Goal: Obtain resource: Download file/media

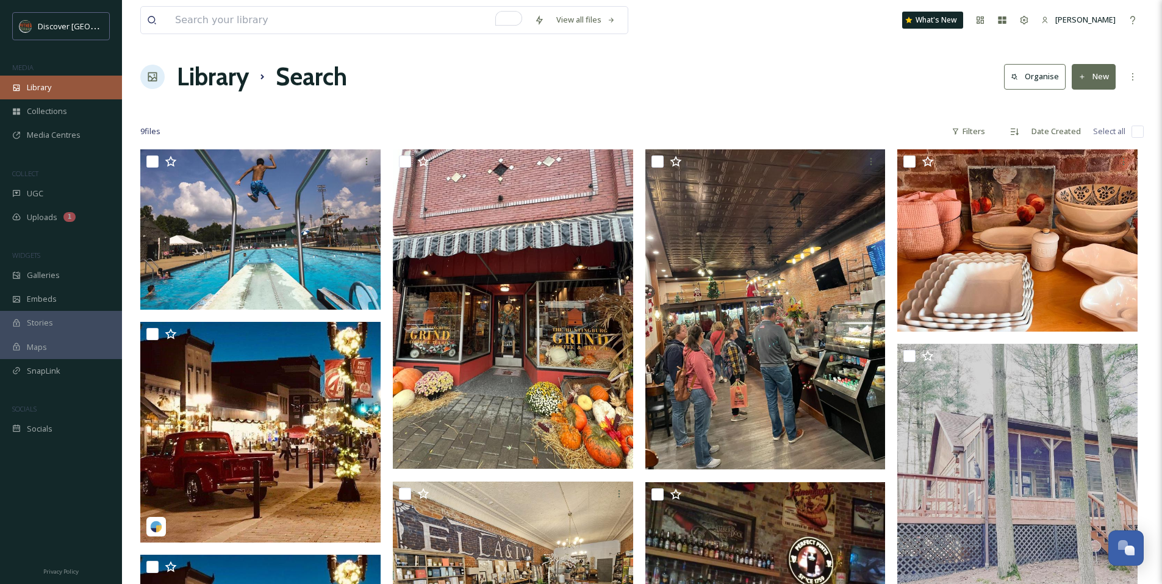
scroll to position [20, 0]
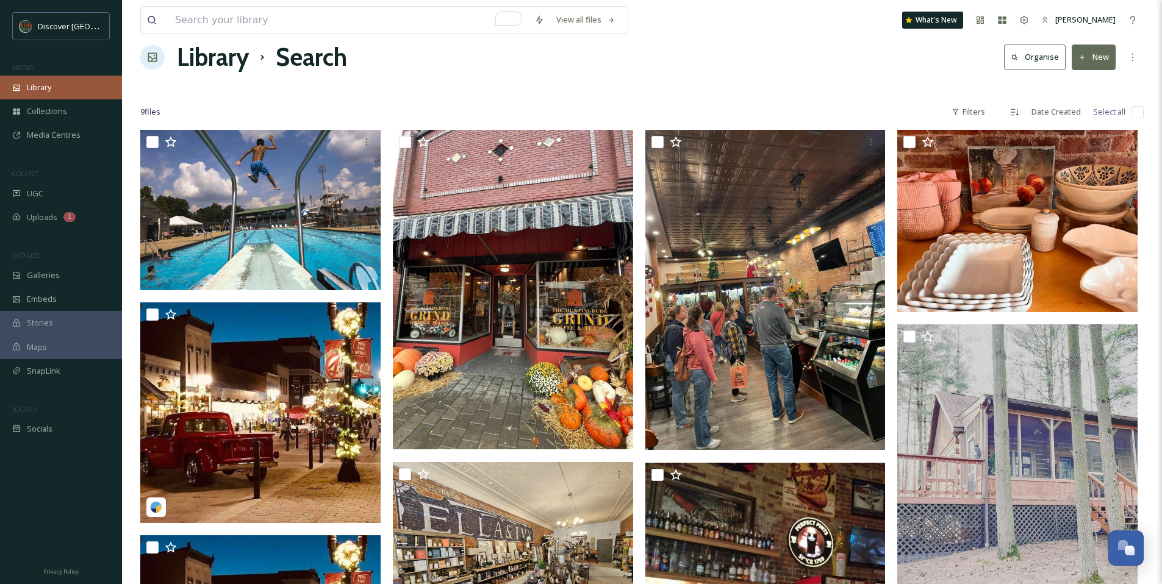
click at [59, 83] on div "Library" at bounding box center [61, 88] width 122 height 24
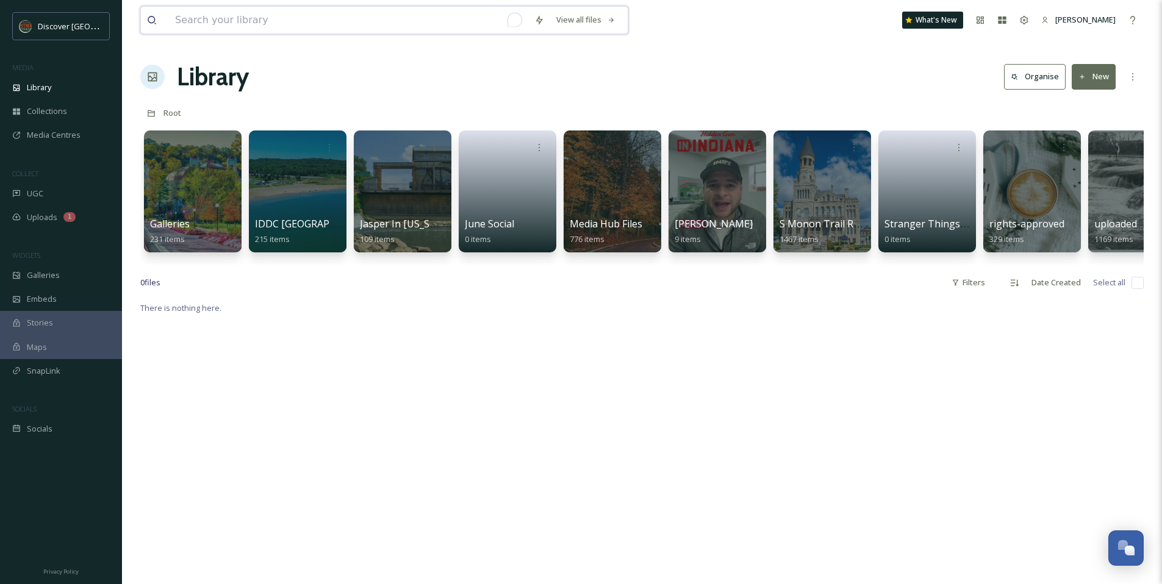
click at [192, 13] on input "To enrich screen reader interactions, please activate Accessibility in Grammarl…" at bounding box center [348, 20] width 359 height 27
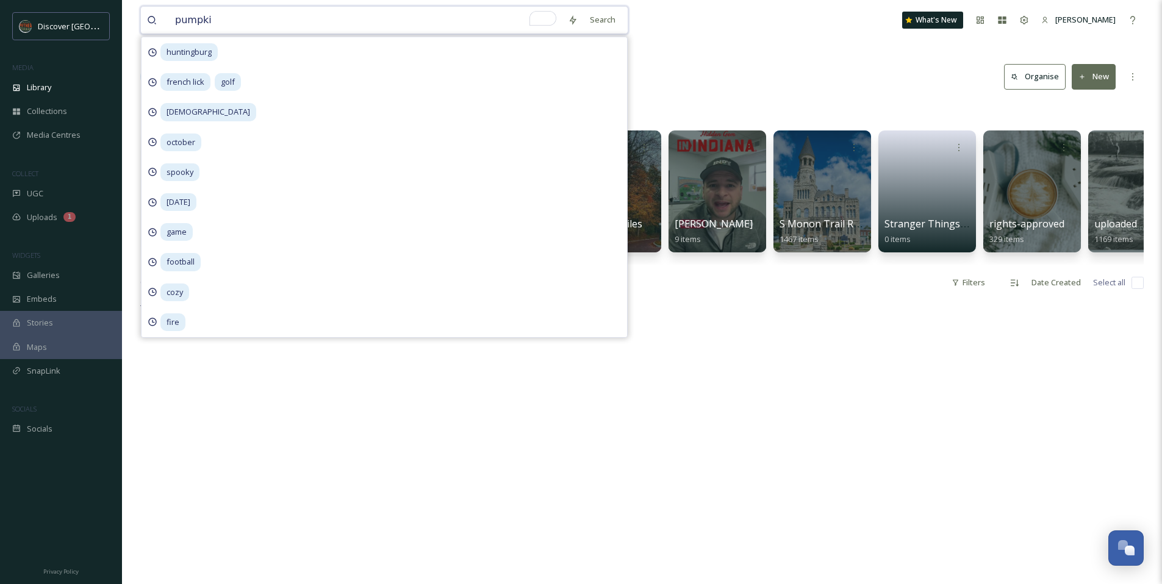
type input "pumpkin"
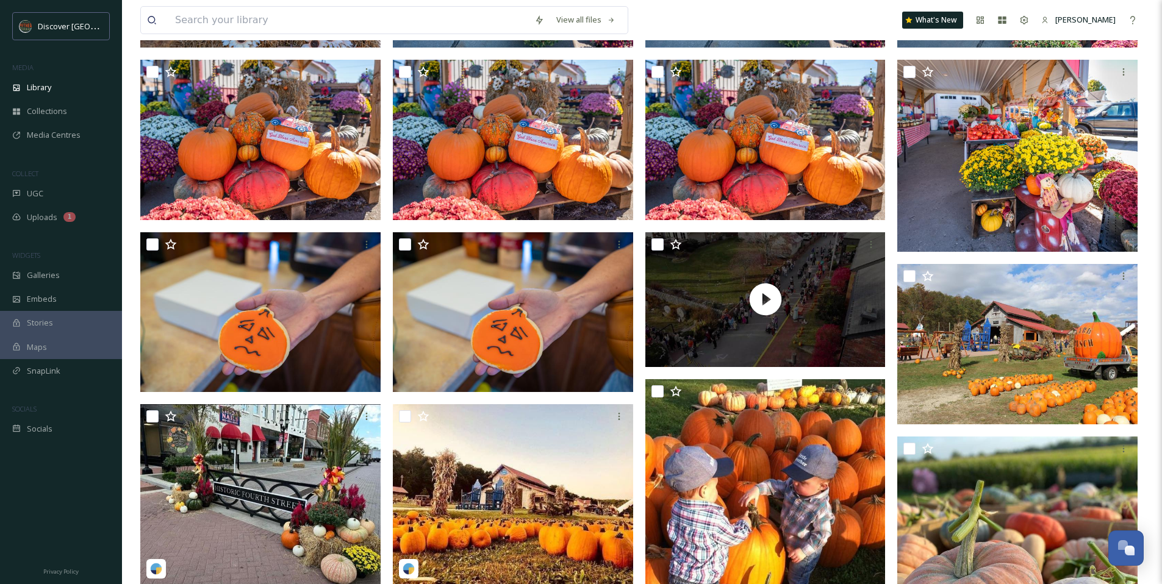
scroll to position [440, 0]
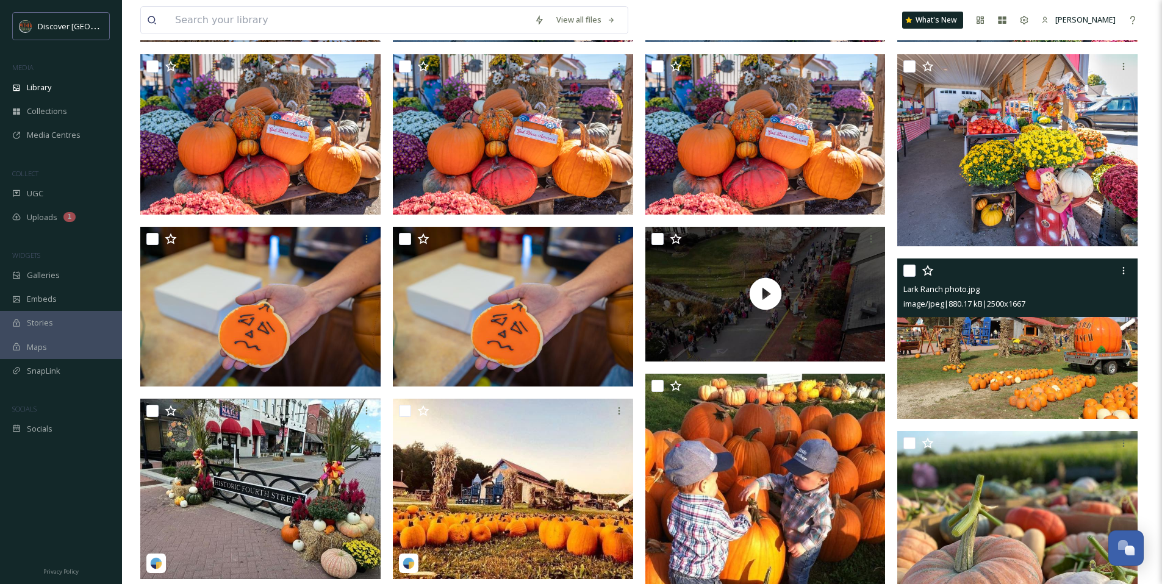
click at [1011, 353] on img at bounding box center [1017, 339] width 240 height 160
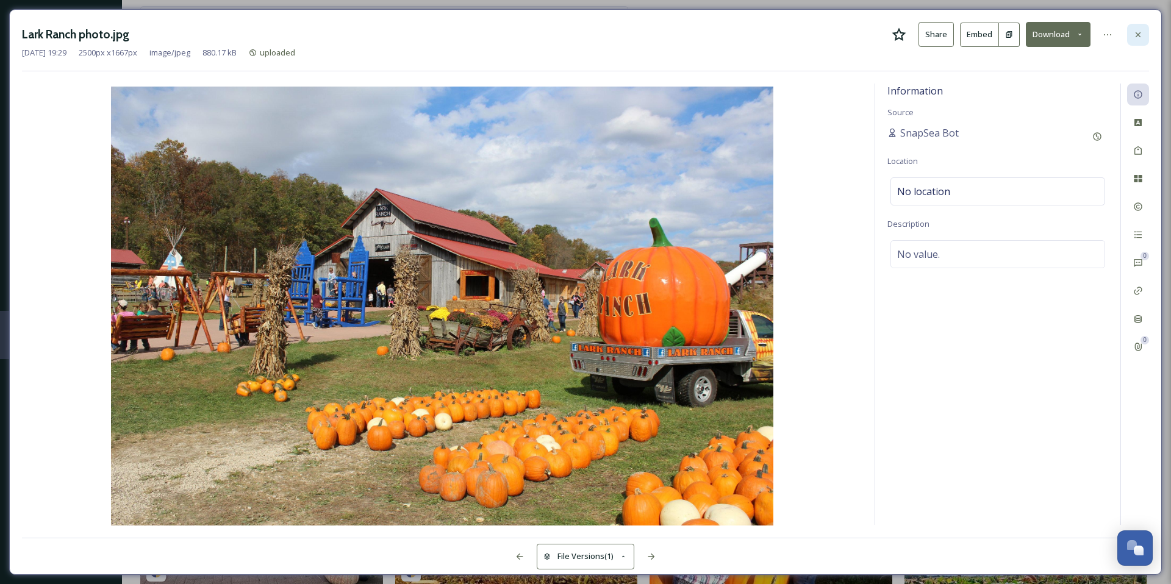
click at [1139, 36] on icon at bounding box center [1138, 34] width 5 height 5
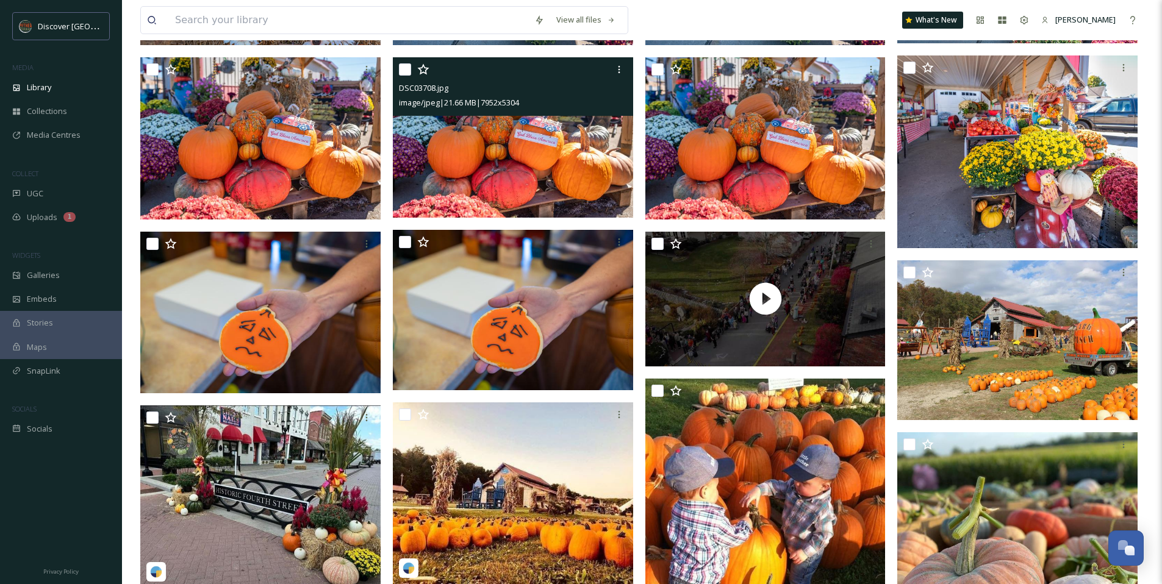
click at [546, 167] on img at bounding box center [513, 137] width 240 height 160
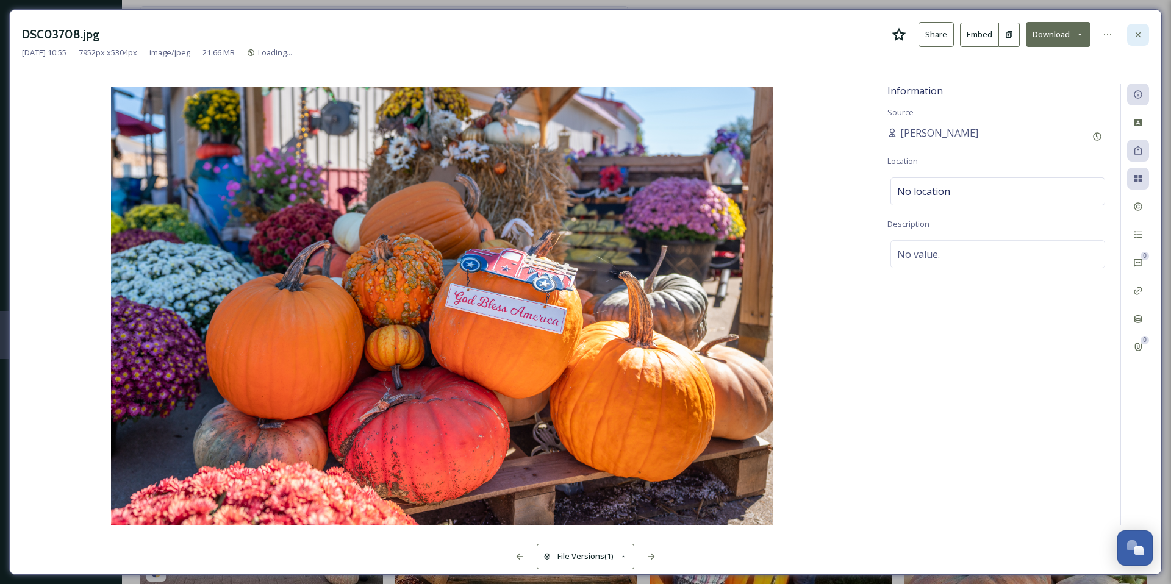
click at [1138, 37] on icon at bounding box center [1138, 35] width 10 height 10
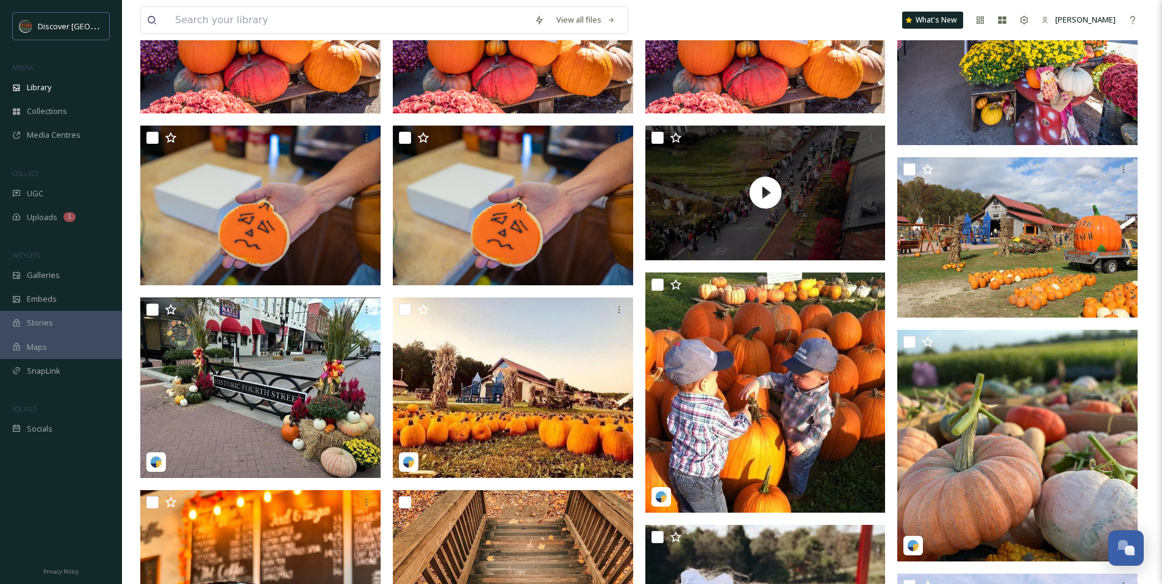
scroll to position [557, 0]
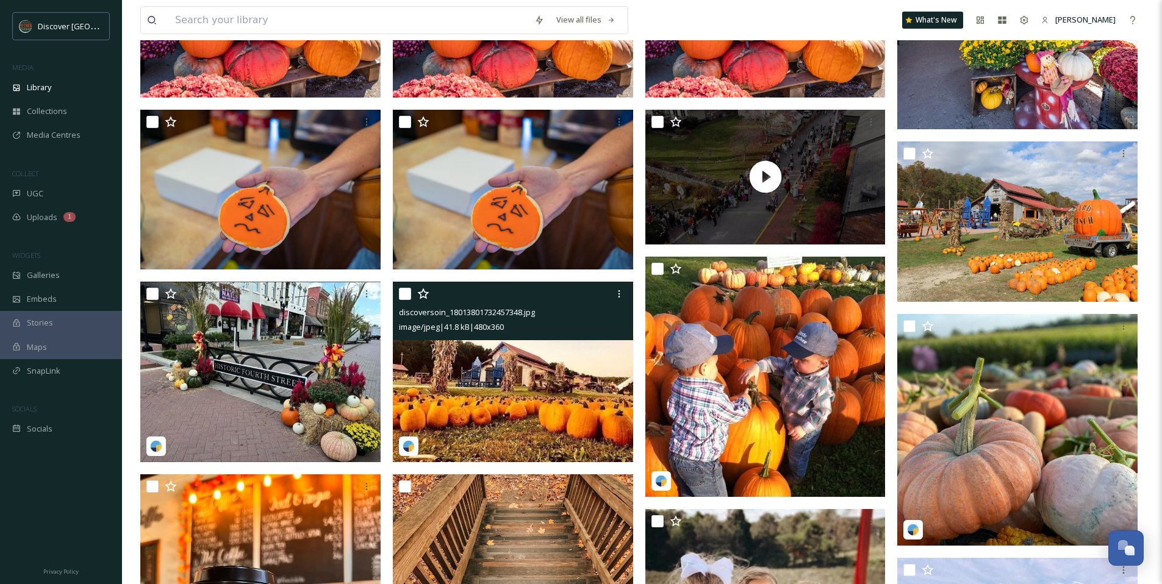
click at [565, 364] on img at bounding box center [513, 372] width 240 height 181
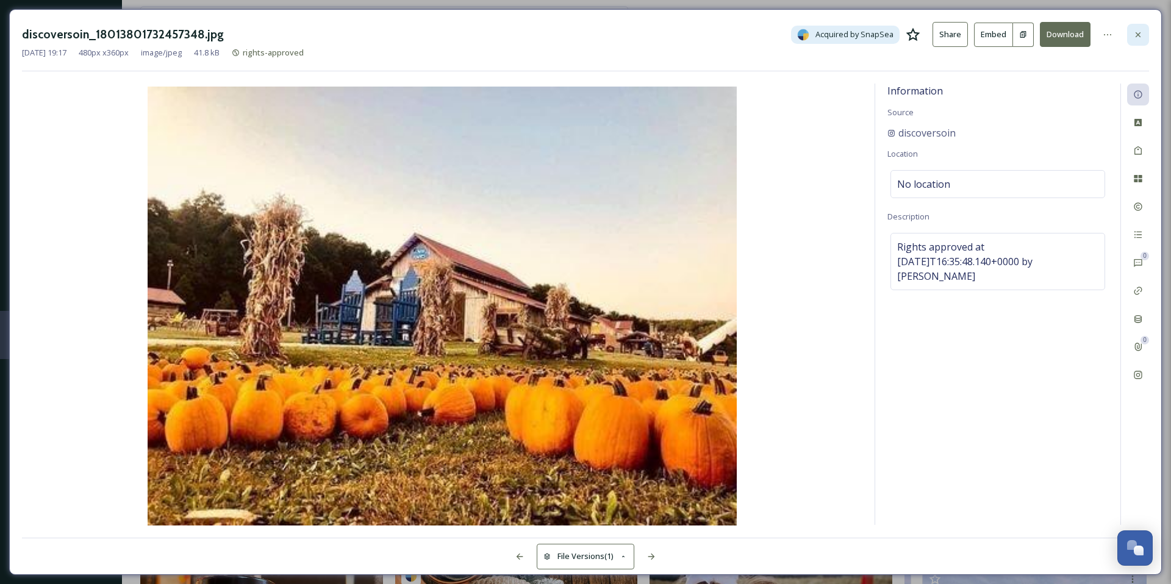
click at [1138, 42] on div at bounding box center [1138, 35] width 22 height 22
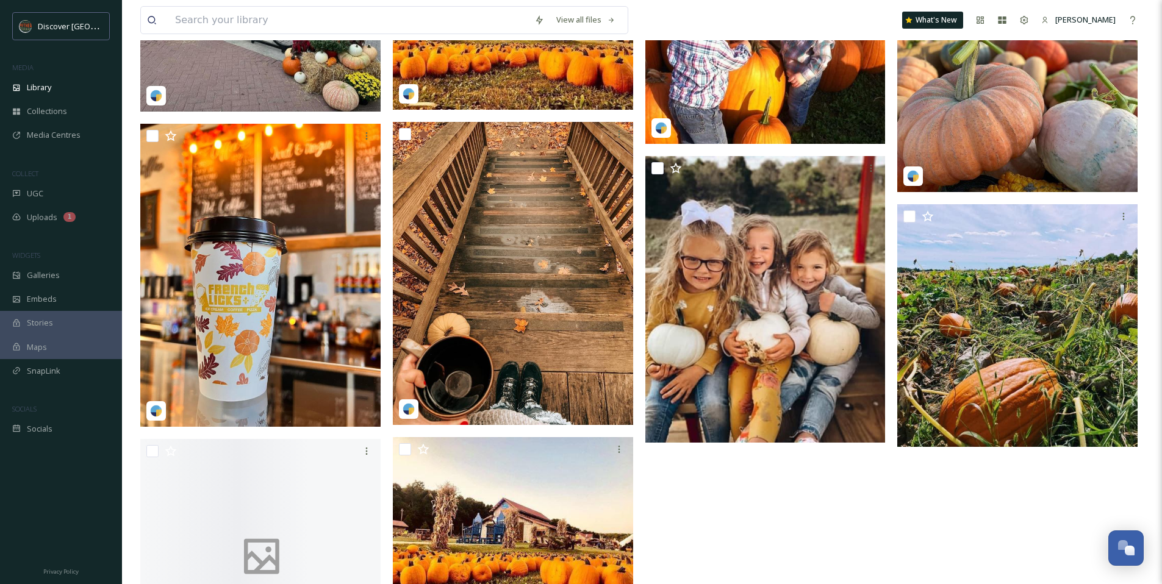
scroll to position [919, 0]
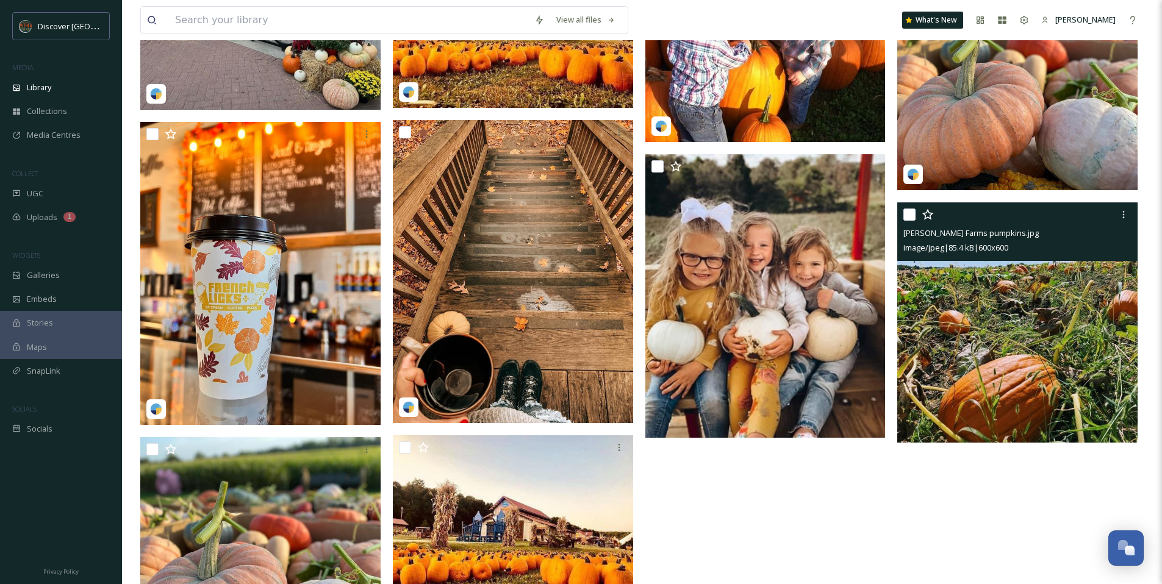
click at [969, 301] on img at bounding box center [1017, 323] width 240 height 240
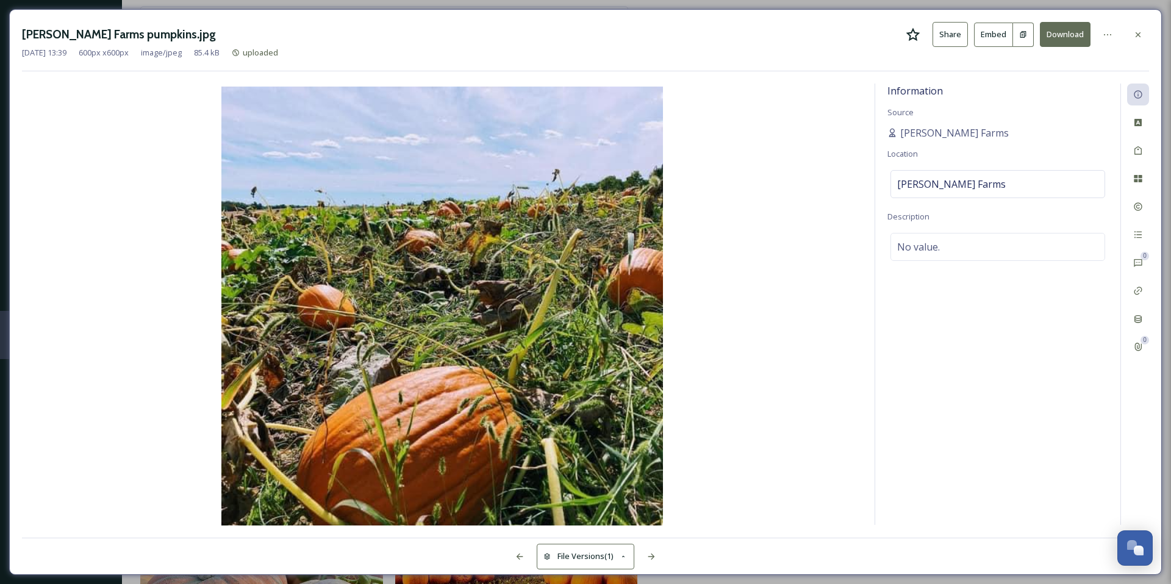
click at [911, 29] on icon at bounding box center [913, 34] width 15 height 15
click at [1143, 29] on div at bounding box center [1138, 35] width 22 height 22
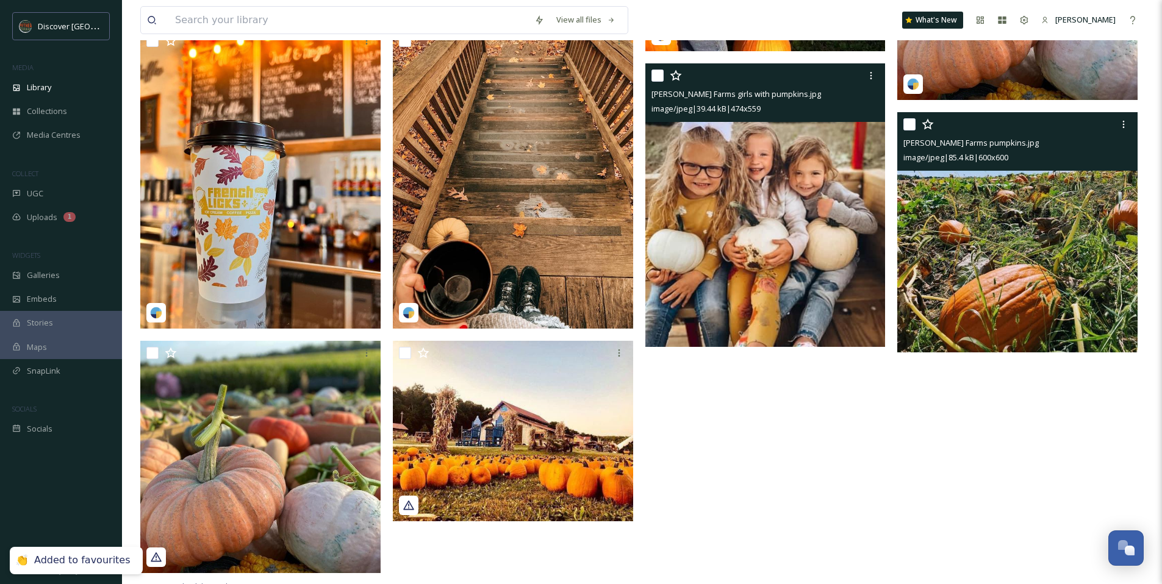
scroll to position [1013, 0]
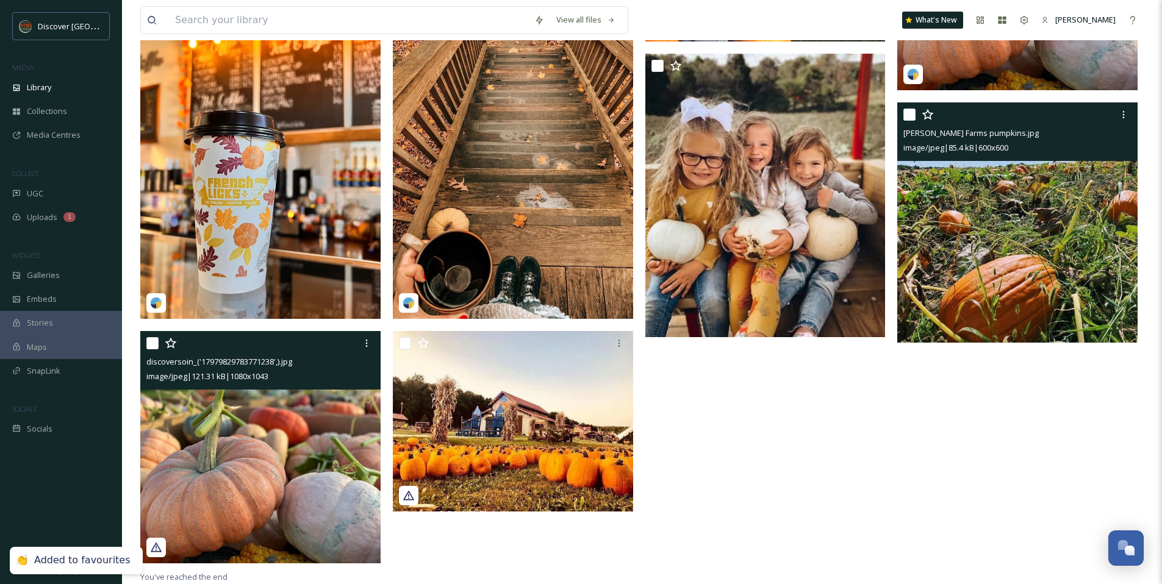
click at [276, 449] on img at bounding box center [260, 447] width 240 height 232
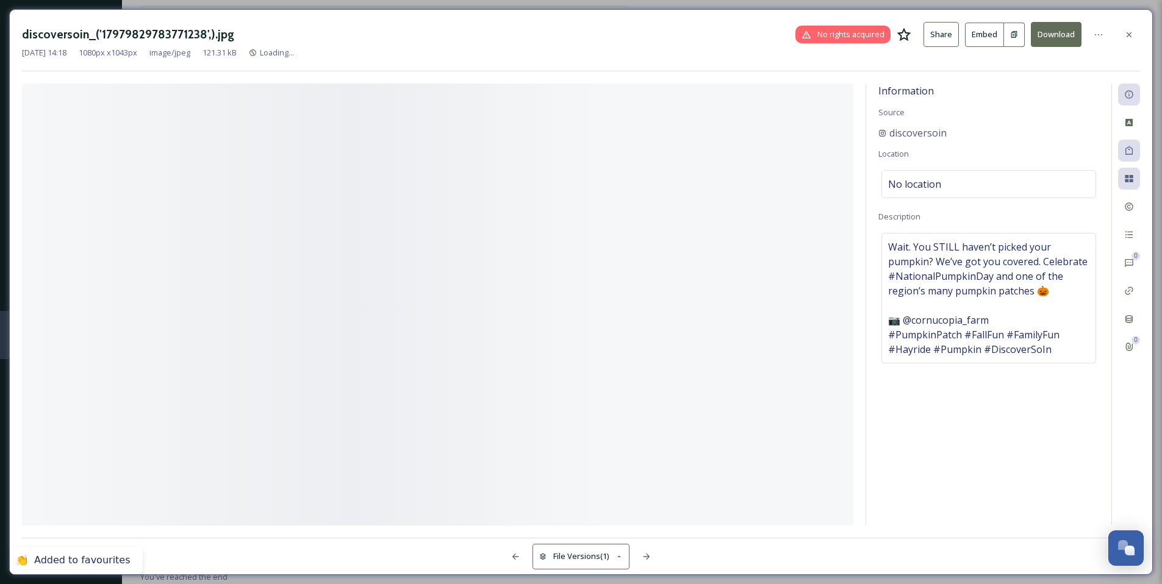
scroll to position [961, 0]
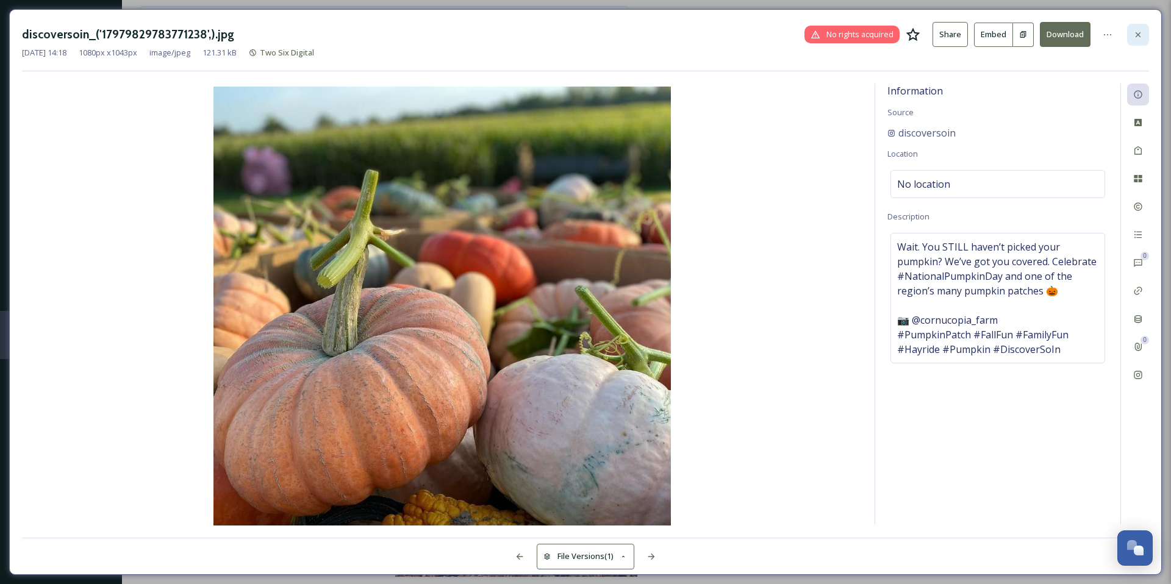
click at [1139, 38] on icon at bounding box center [1138, 35] width 10 height 10
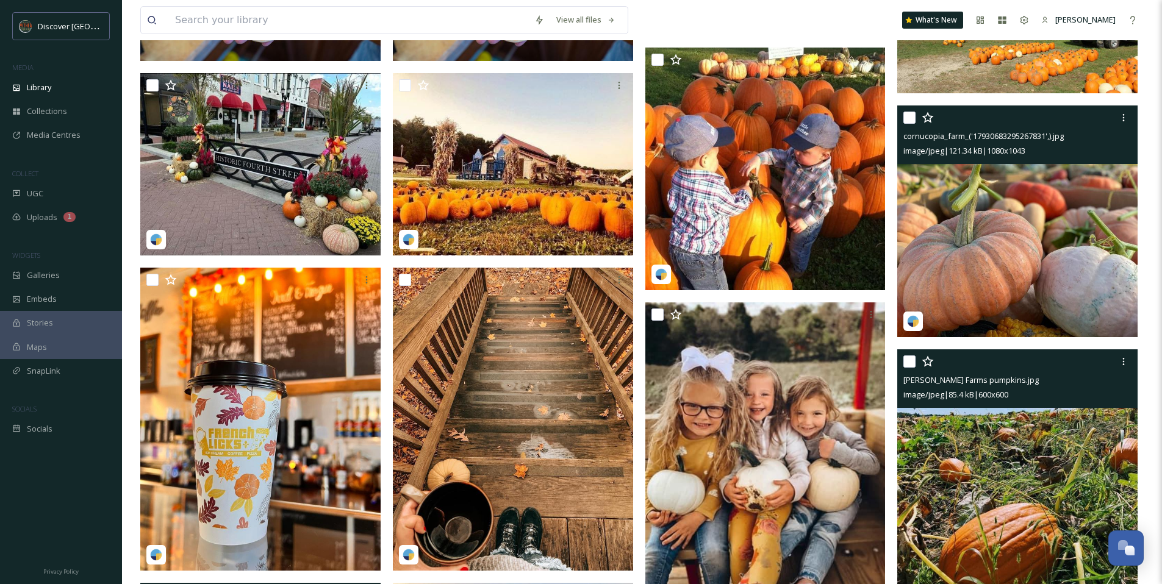
scroll to position [745, 0]
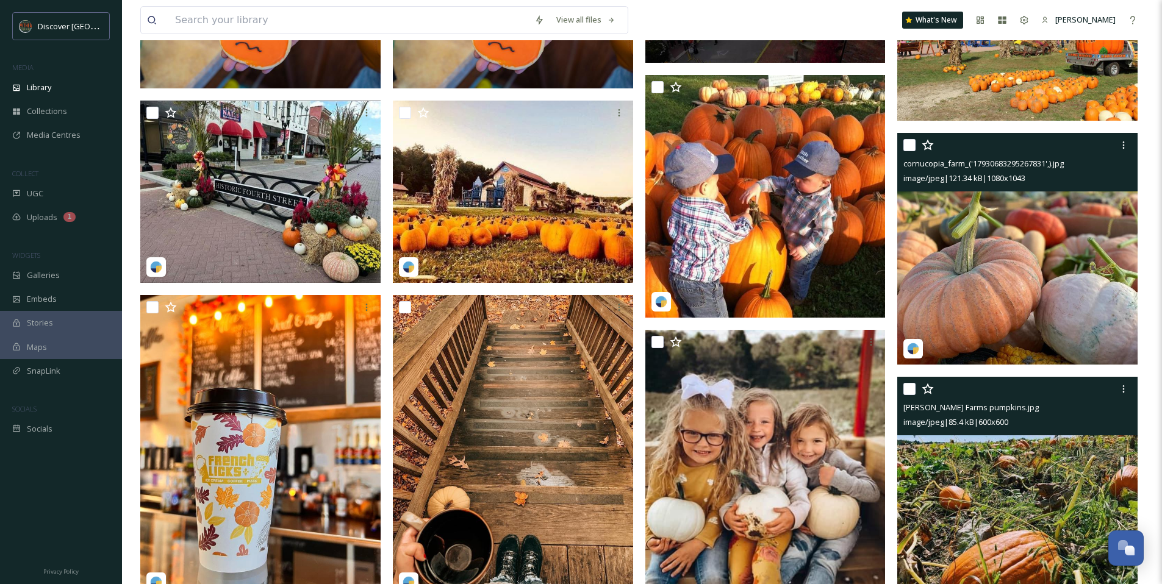
click at [977, 312] on img at bounding box center [1017, 249] width 240 height 232
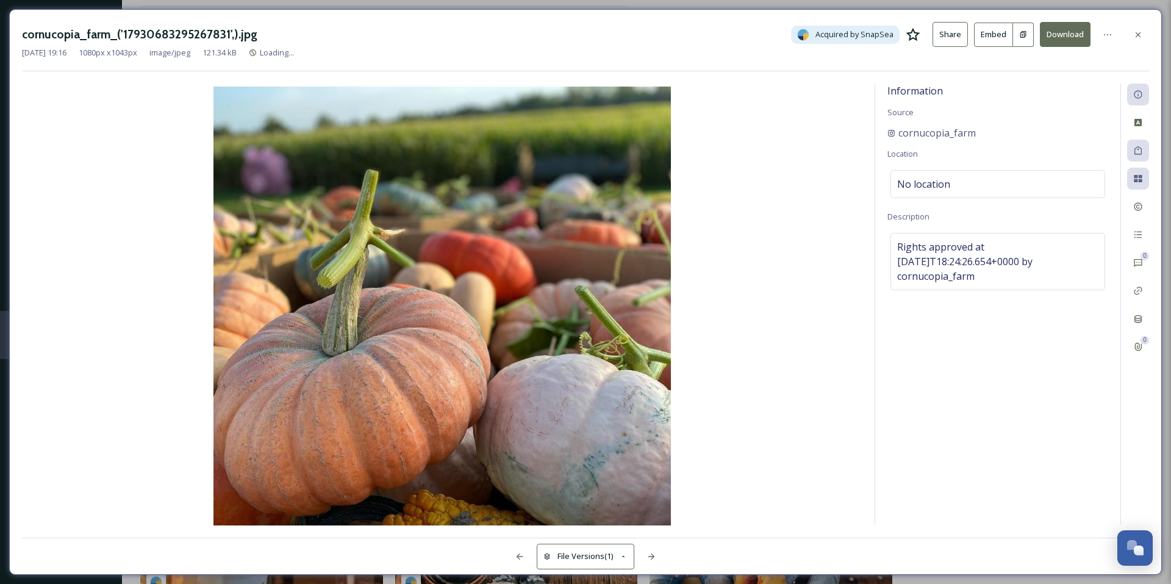
click at [917, 34] on icon at bounding box center [913, 33] width 14 height 13
click at [1135, 38] on icon at bounding box center [1138, 35] width 10 height 10
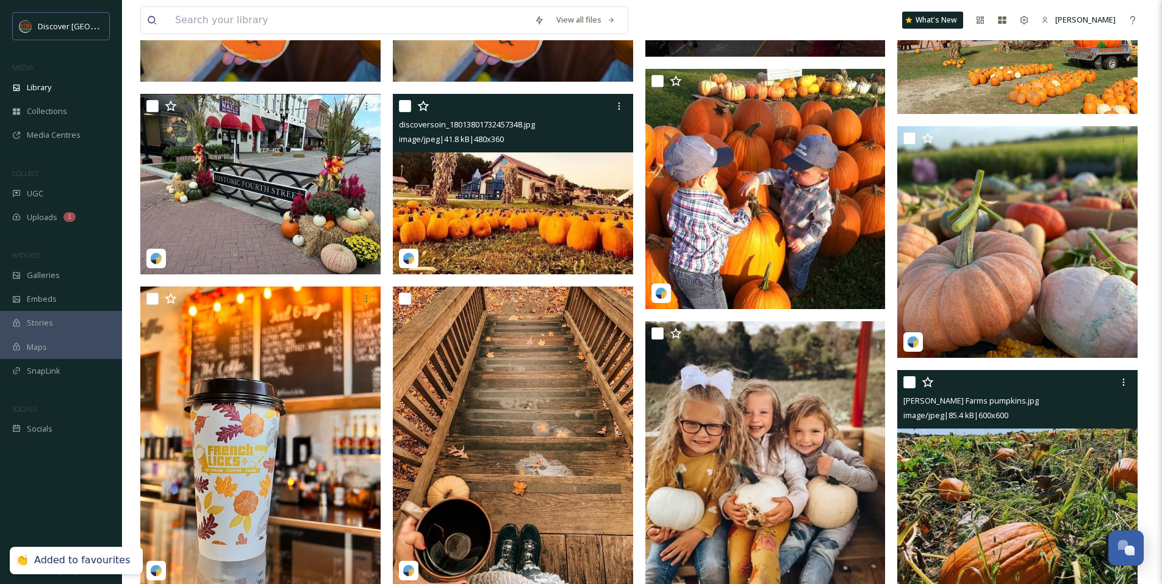
click at [505, 224] on img at bounding box center [513, 184] width 240 height 181
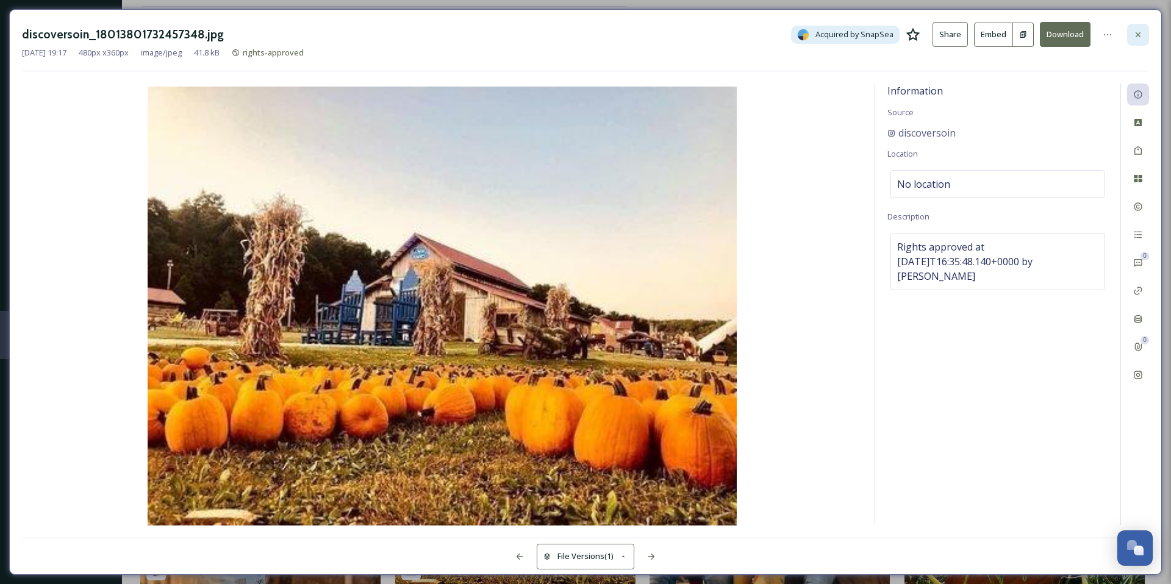
click at [1135, 32] on icon at bounding box center [1138, 35] width 10 height 10
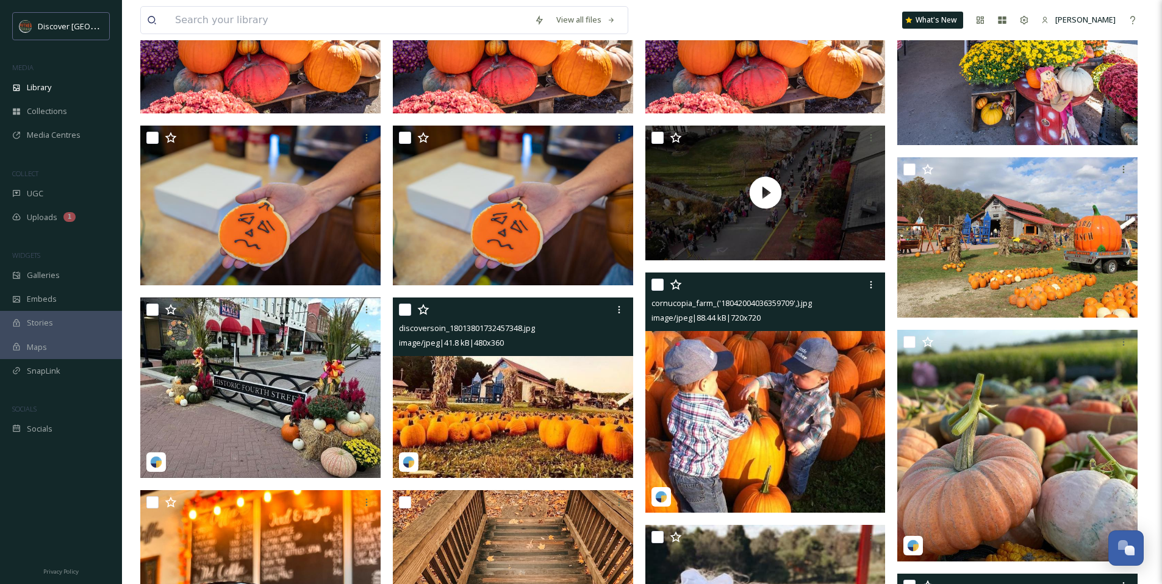
scroll to position [540, 0]
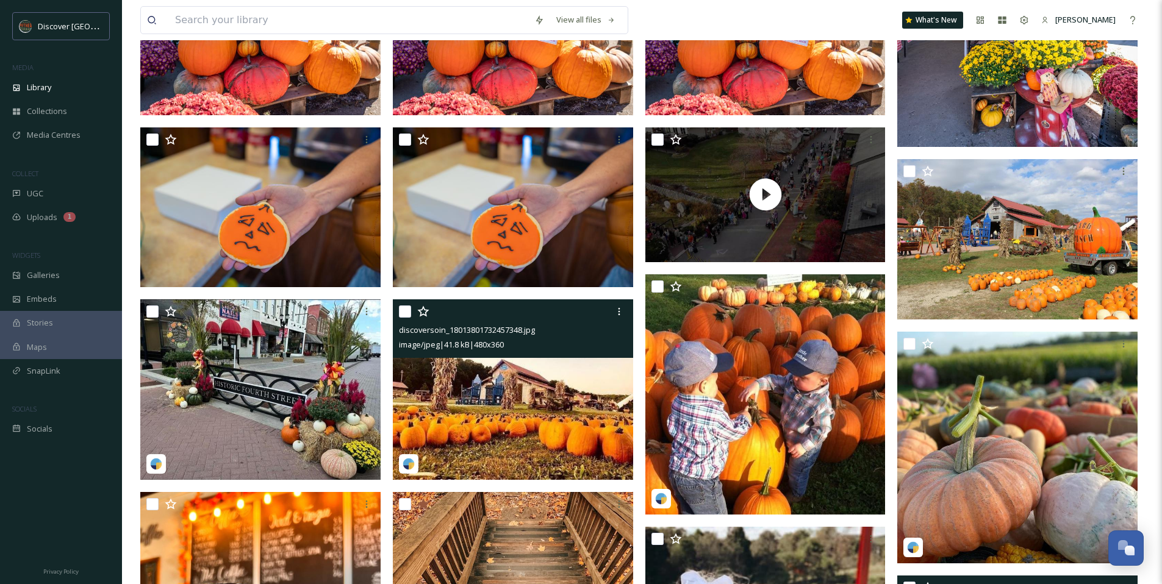
click at [663, 157] on div at bounding box center [765, 141] width 240 height 29
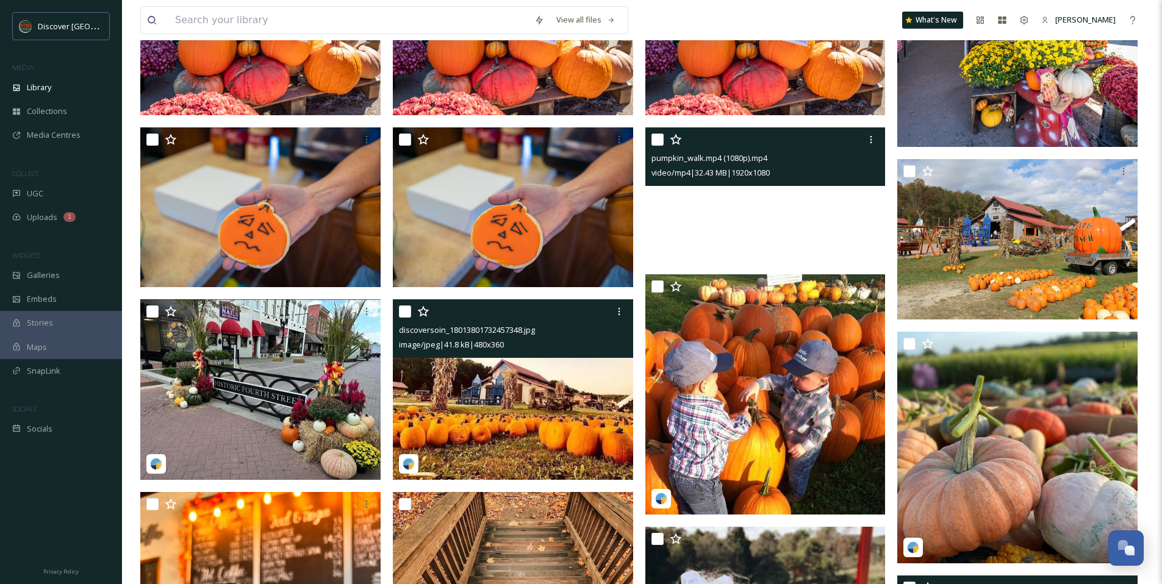
click at [673, 226] on video "pumpkin_walk.mp4 (1080p).mp4" at bounding box center [765, 194] width 240 height 135
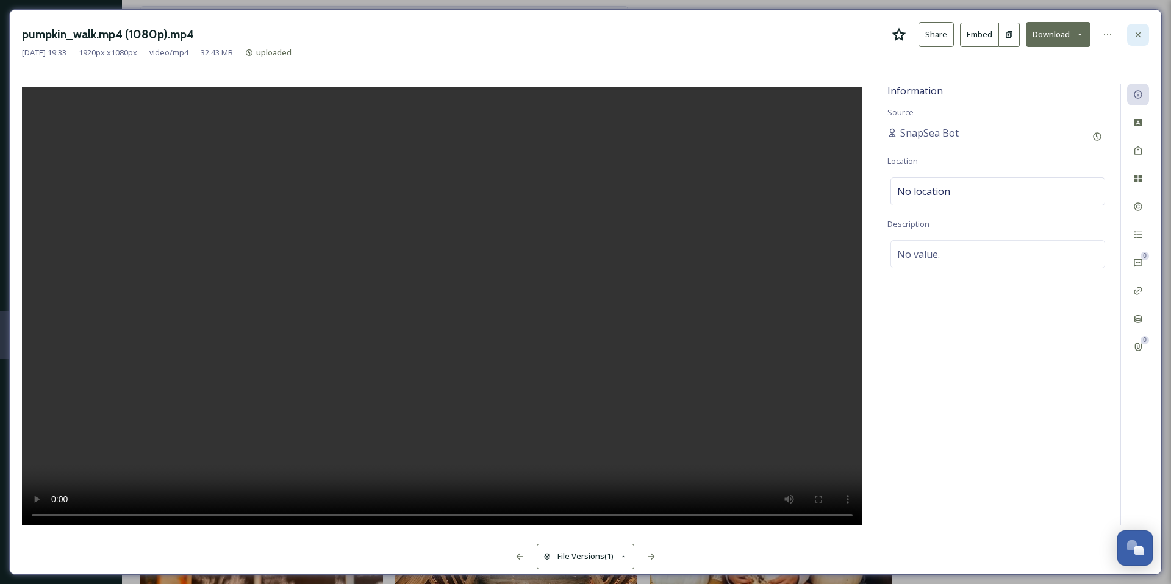
click at [1136, 34] on icon at bounding box center [1138, 35] width 10 height 10
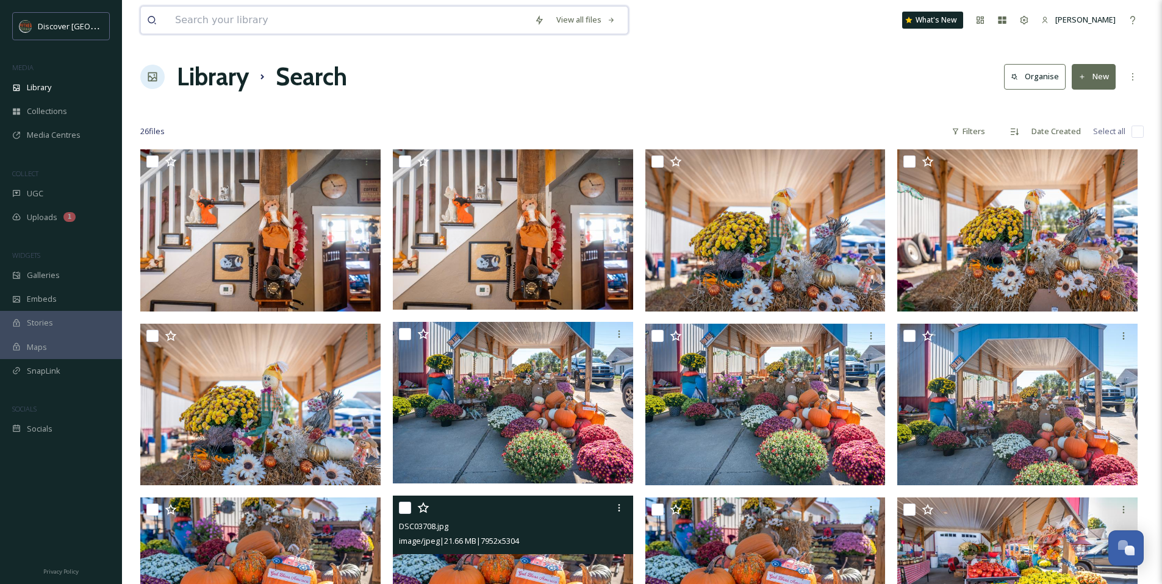
click at [243, 27] on input at bounding box center [348, 20] width 359 height 27
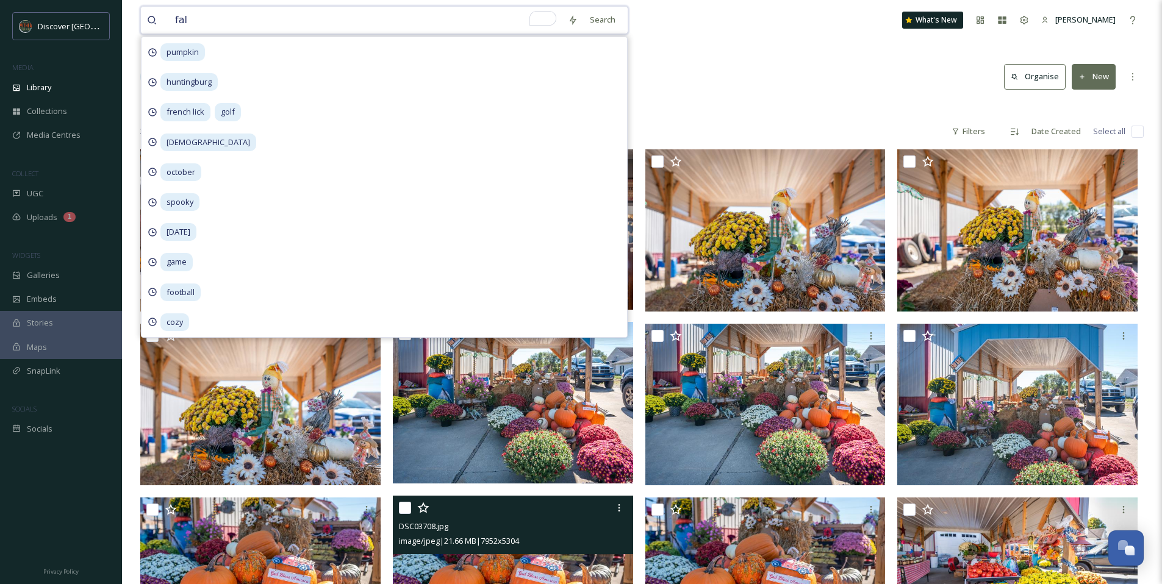
type input "fall"
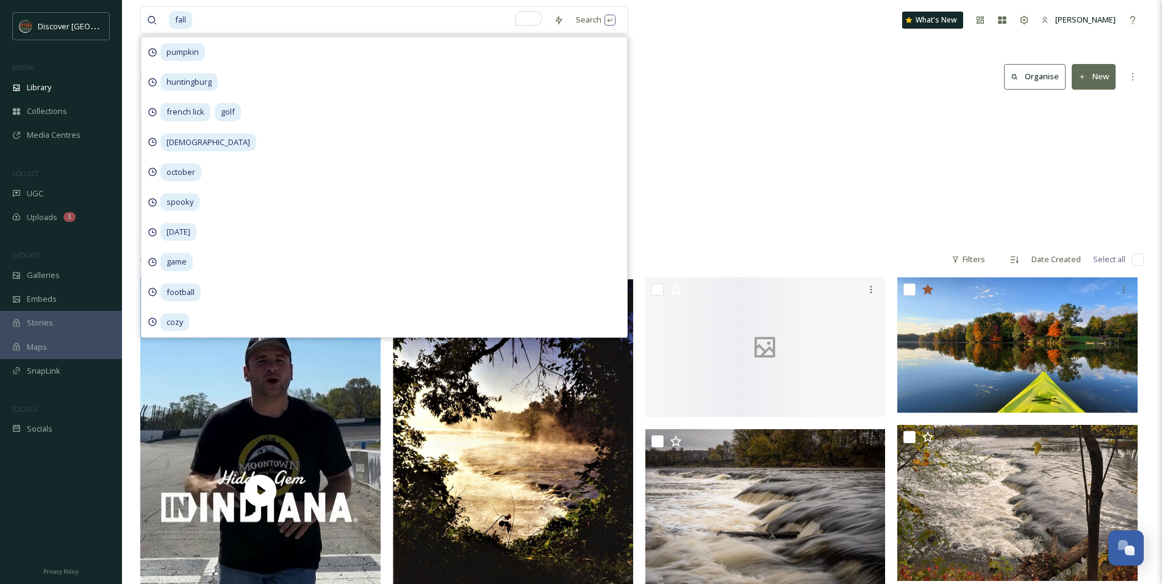
click at [815, 129] on div "Media Hub Files Fall/Autumn 1 item" at bounding box center [641, 171] width 1003 height 140
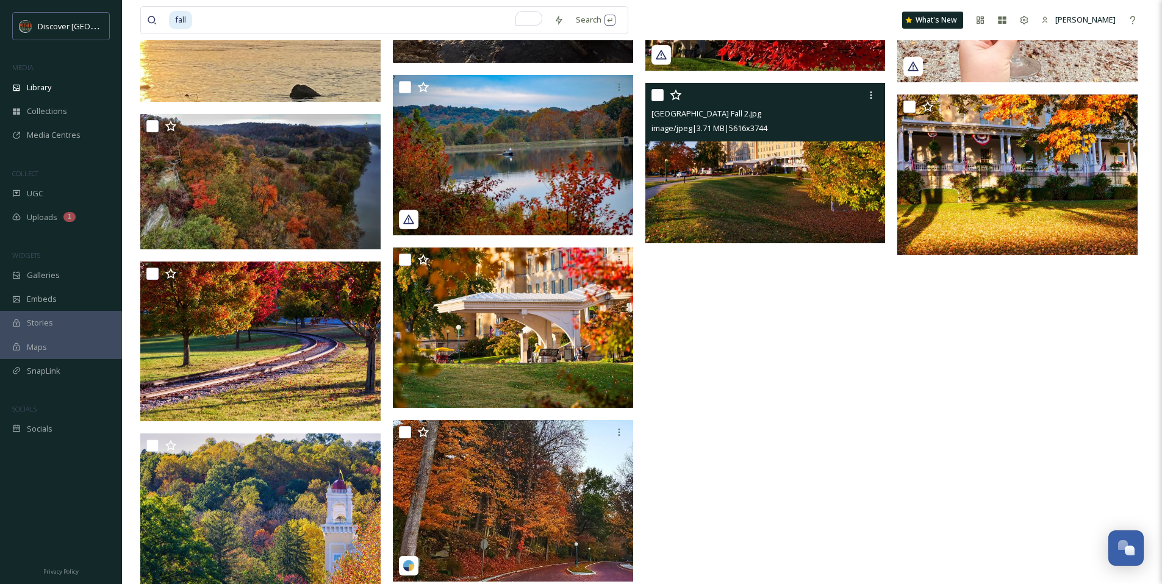
scroll to position [2157, 0]
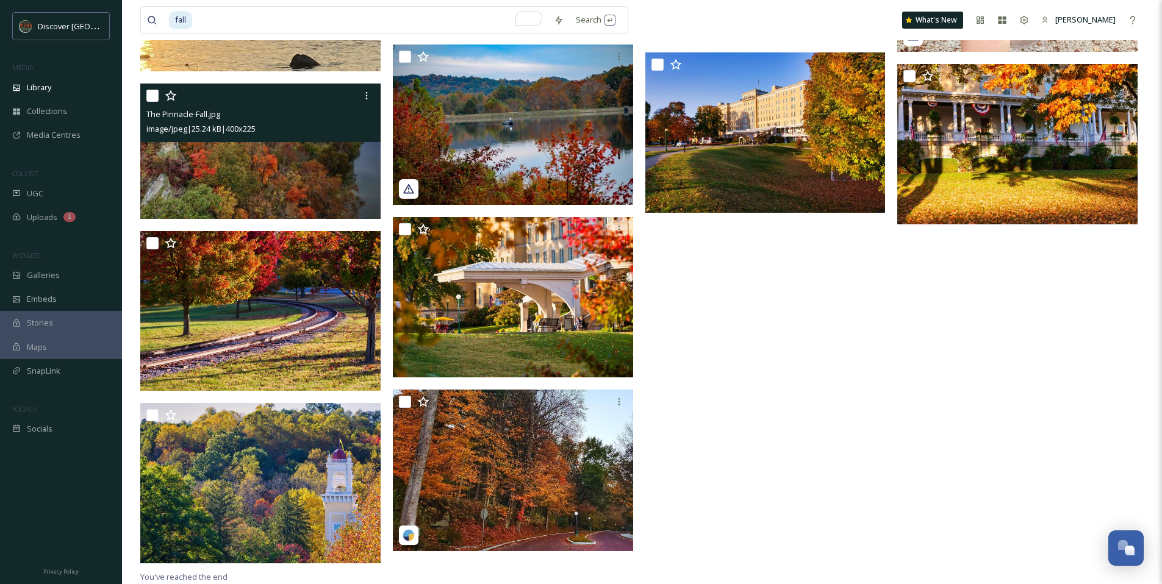
click at [300, 162] on img at bounding box center [260, 151] width 240 height 135
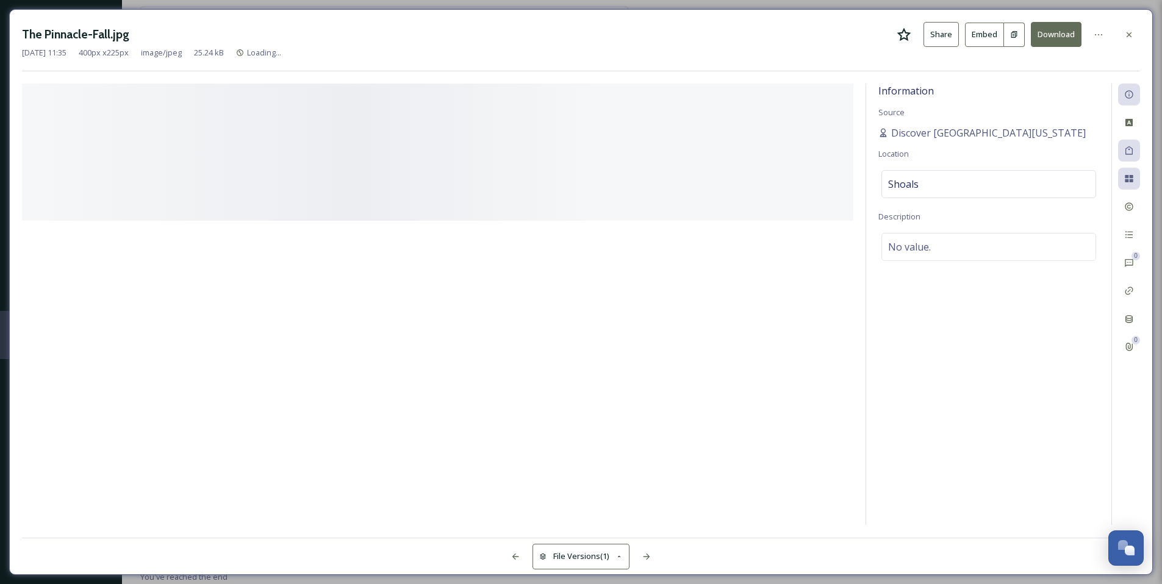
scroll to position [2145, 0]
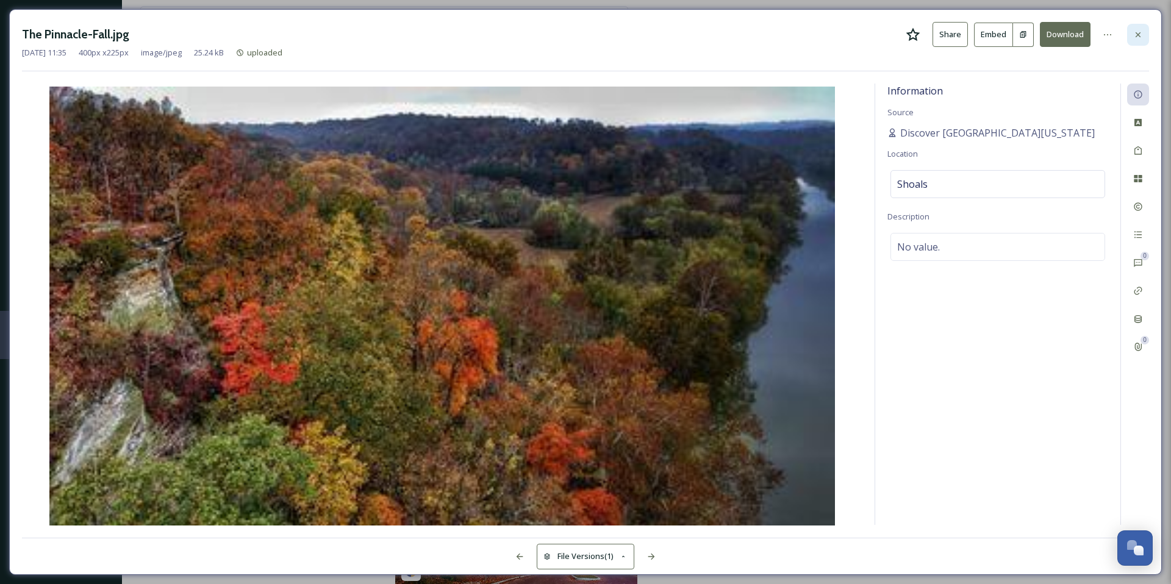
click at [1139, 40] on div at bounding box center [1138, 35] width 22 height 22
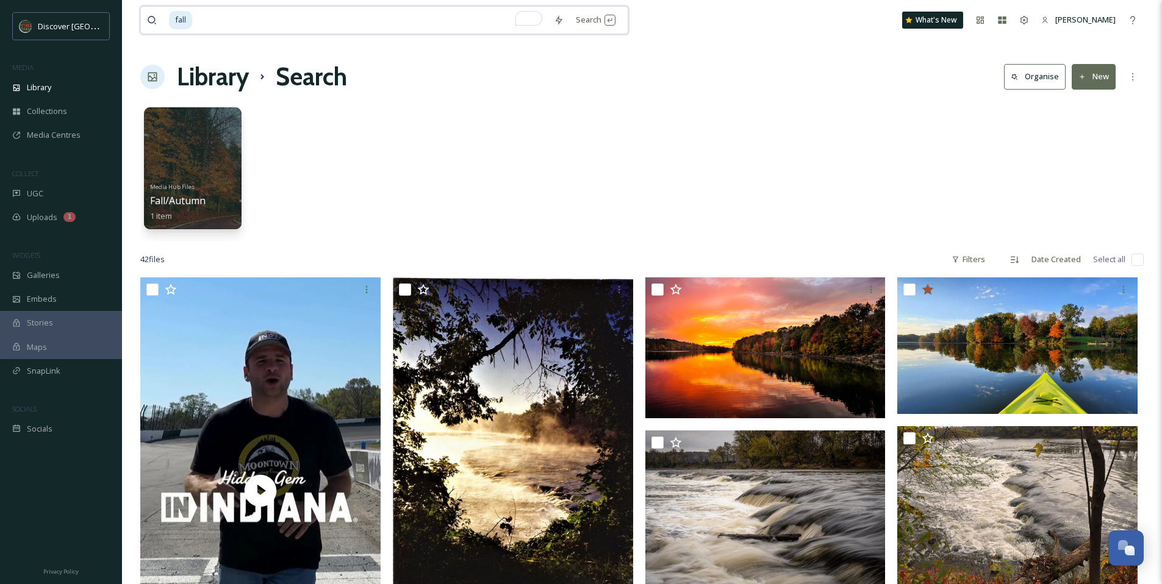
click at [211, 24] on input "To enrich screen reader interactions, please activate Accessibility in Grammarl…" at bounding box center [370, 20] width 354 height 27
type input "f"
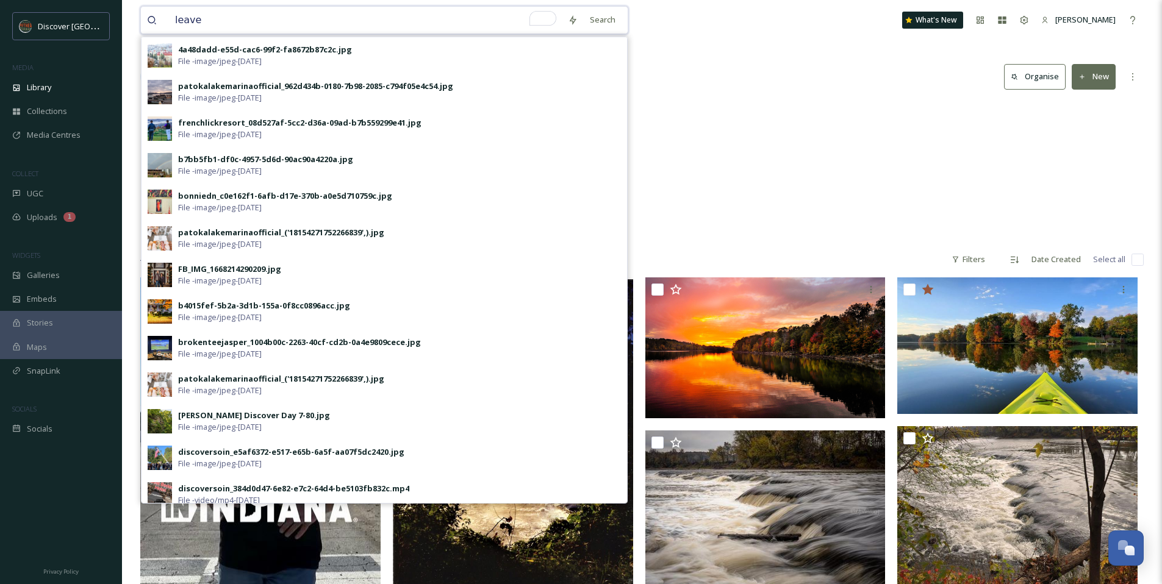
type input "leaves"
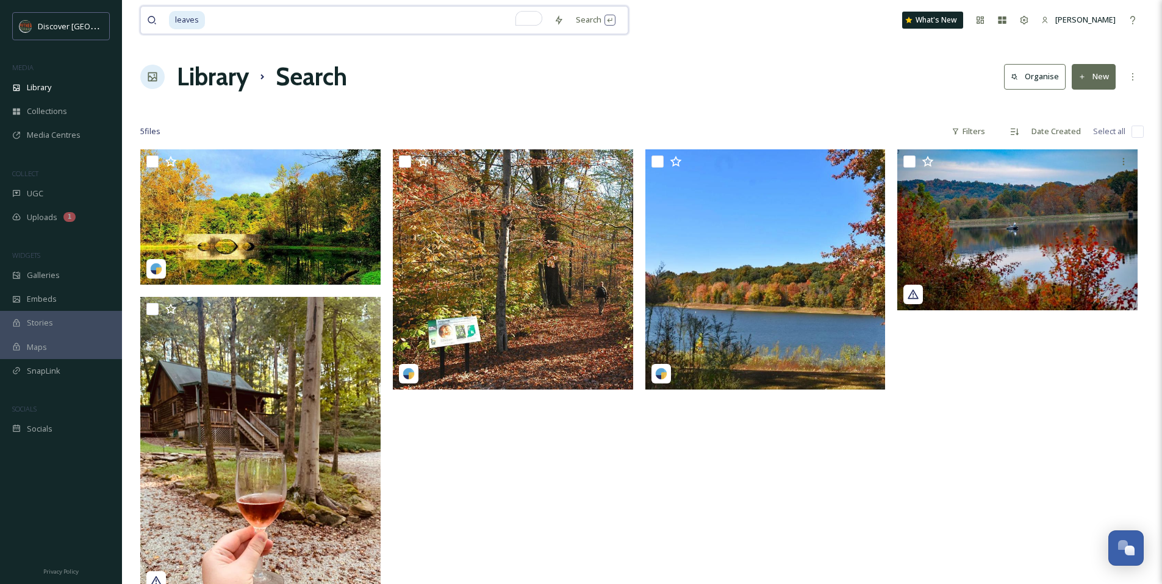
click at [299, 18] on input "To enrich screen reader interactions, please activate Accessibility in Grammarl…" at bounding box center [377, 20] width 342 height 27
type input "l"
type input "orange"
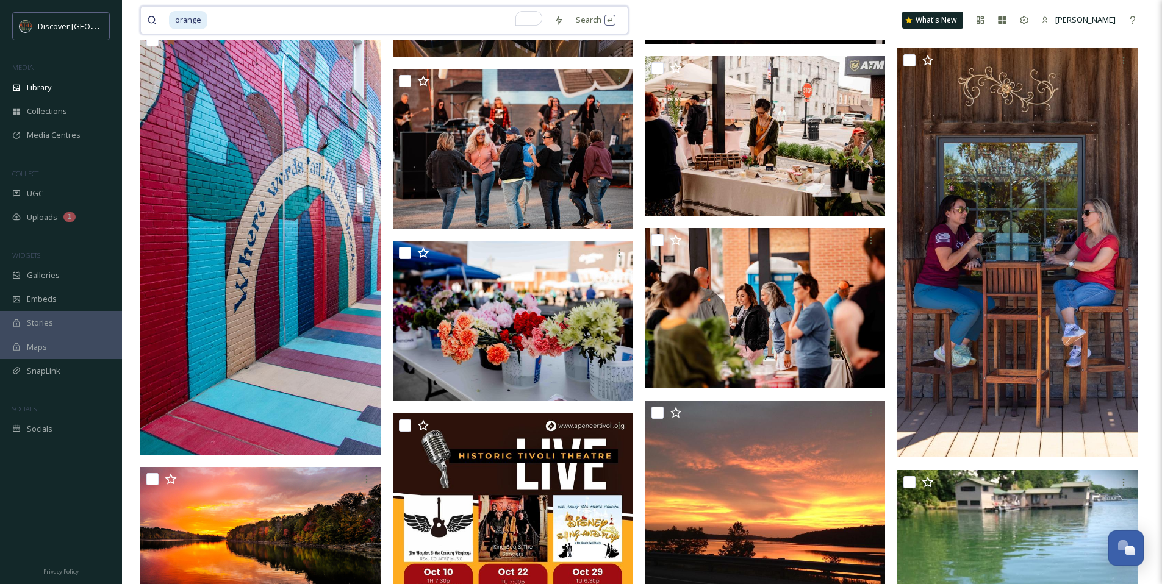
scroll to position [1061, 0]
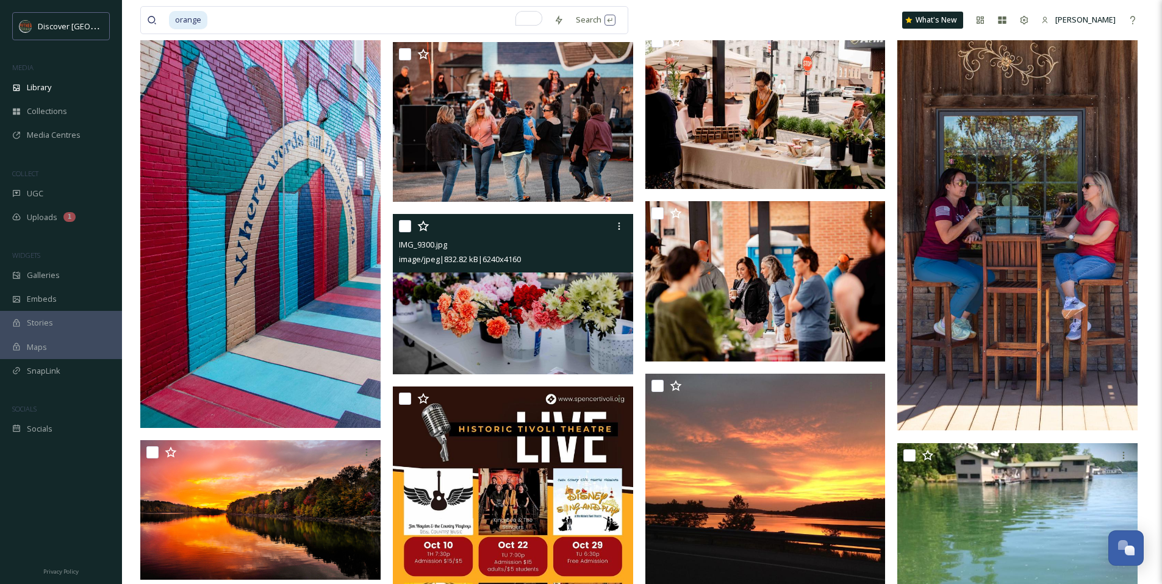
click at [539, 299] on img at bounding box center [513, 294] width 240 height 160
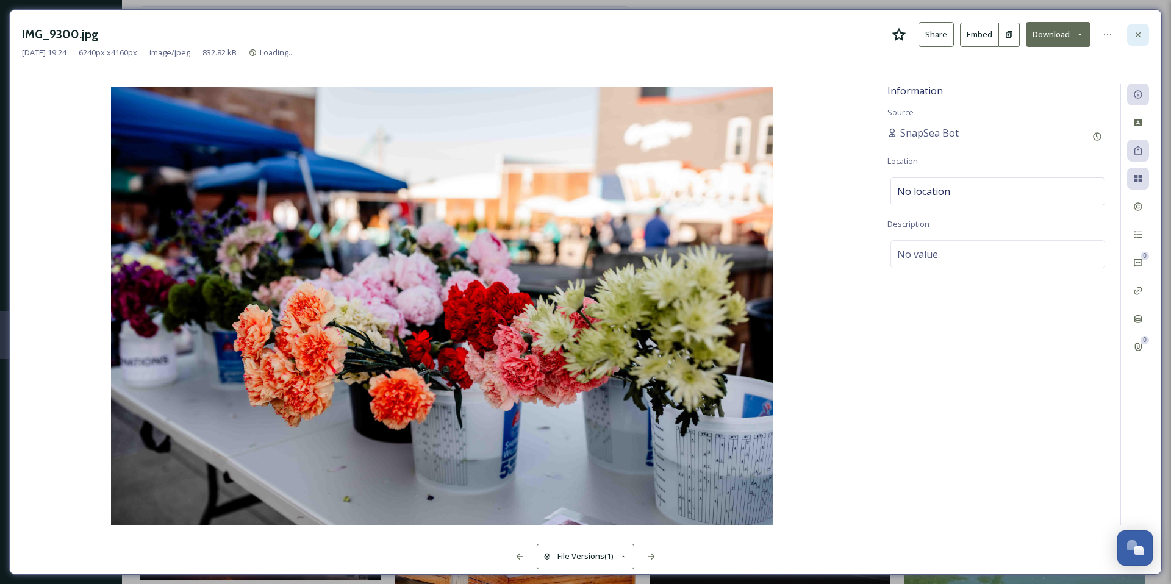
click at [1139, 43] on div at bounding box center [1138, 35] width 22 height 22
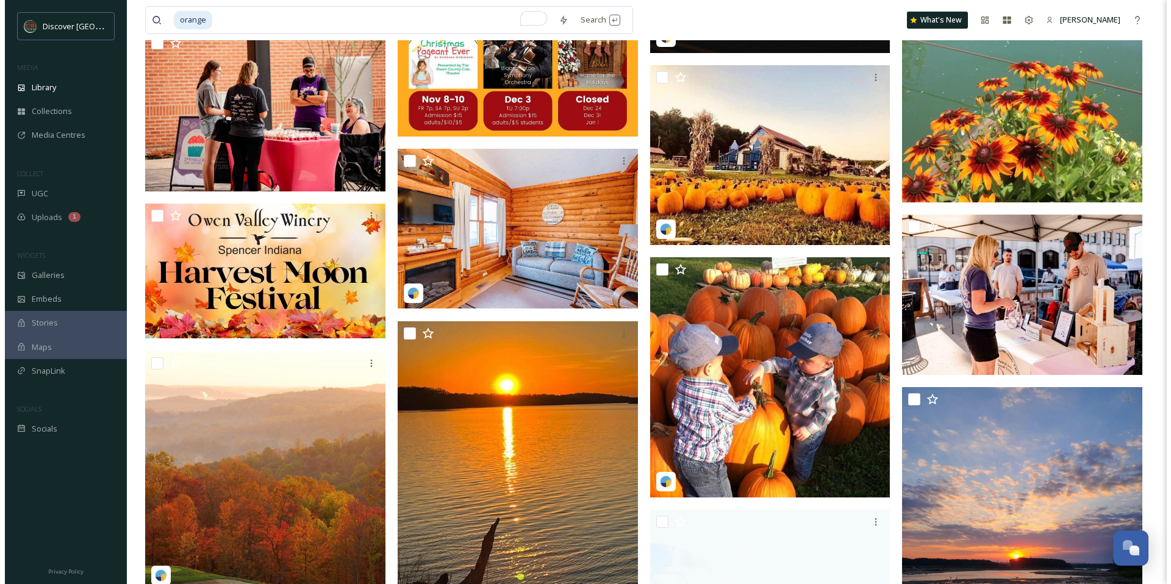
scroll to position [1644, 0]
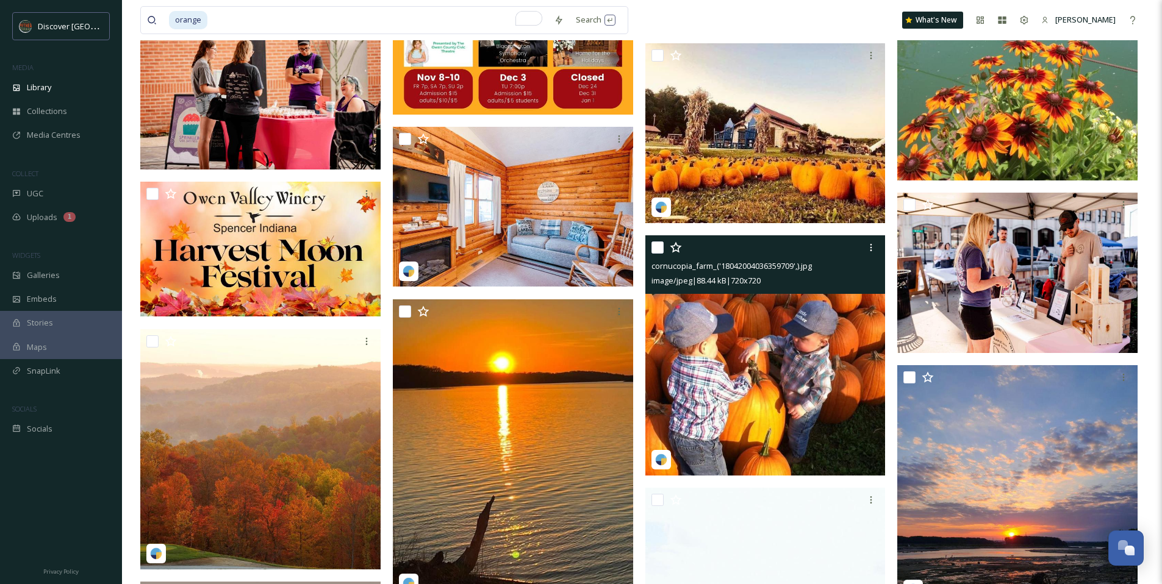
click at [741, 333] on img at bounding box center [765, 355] width 240 height 240
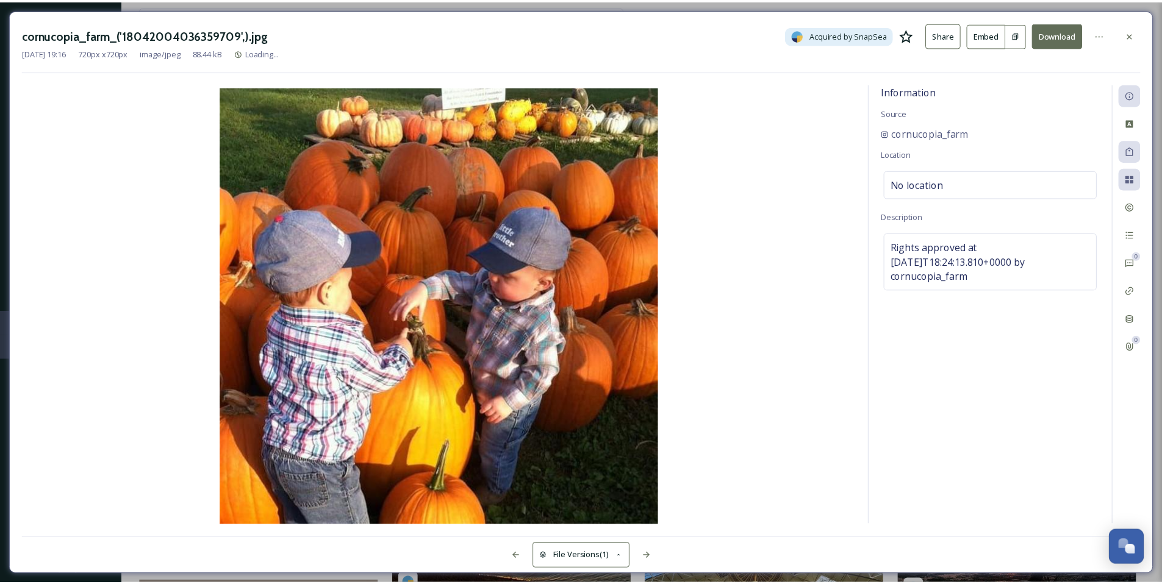
scroll to position [1657, 0]
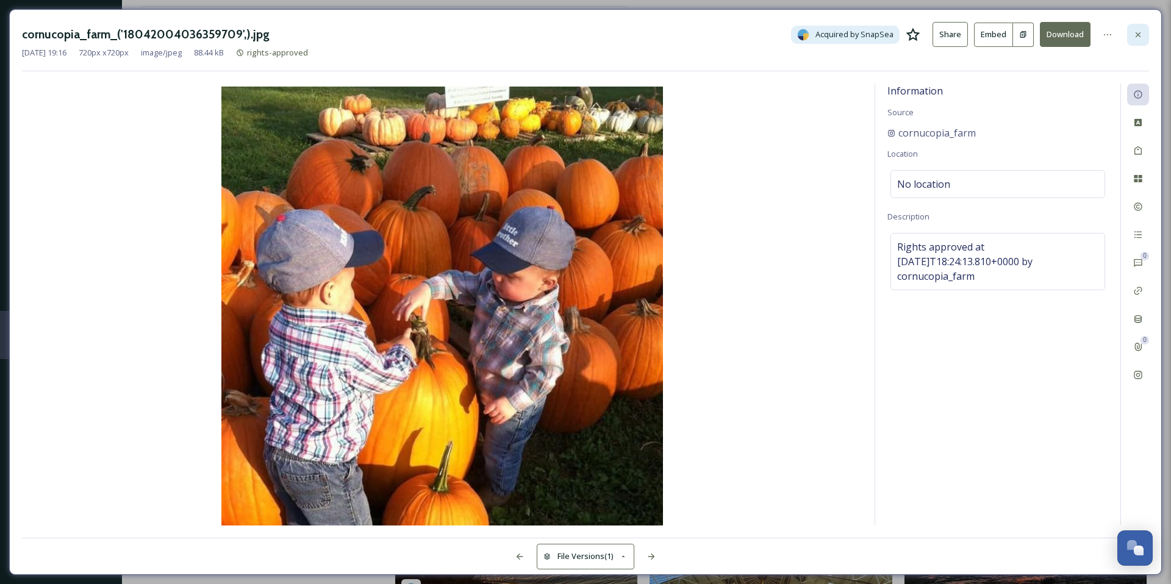
click at [1134, 35] on icon at bounding box center [1138, 35] width 10 height 10
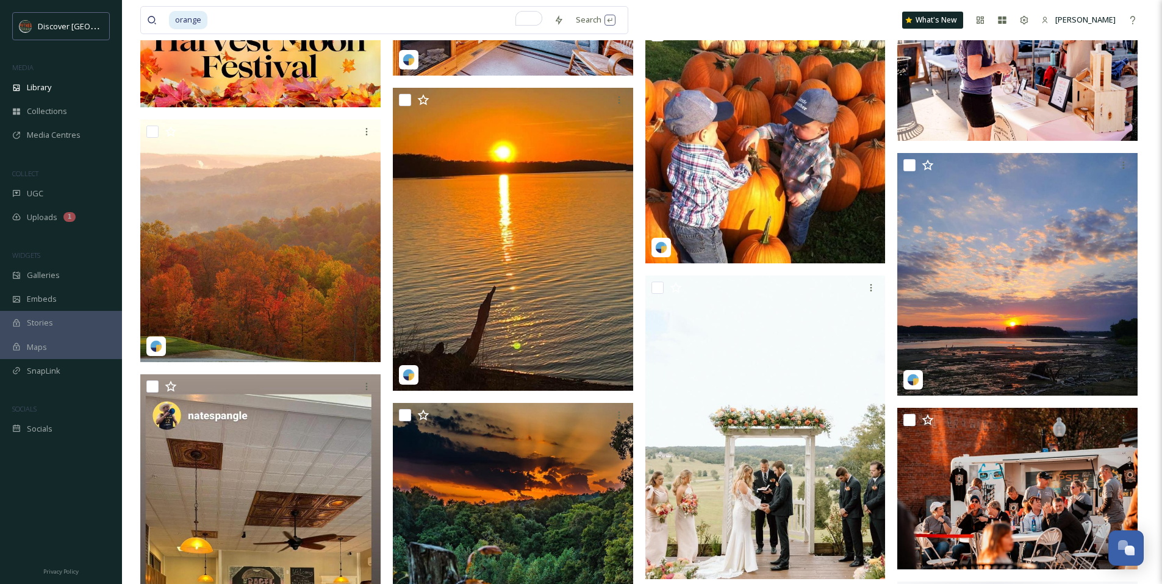
scroll to position [1876, 0]
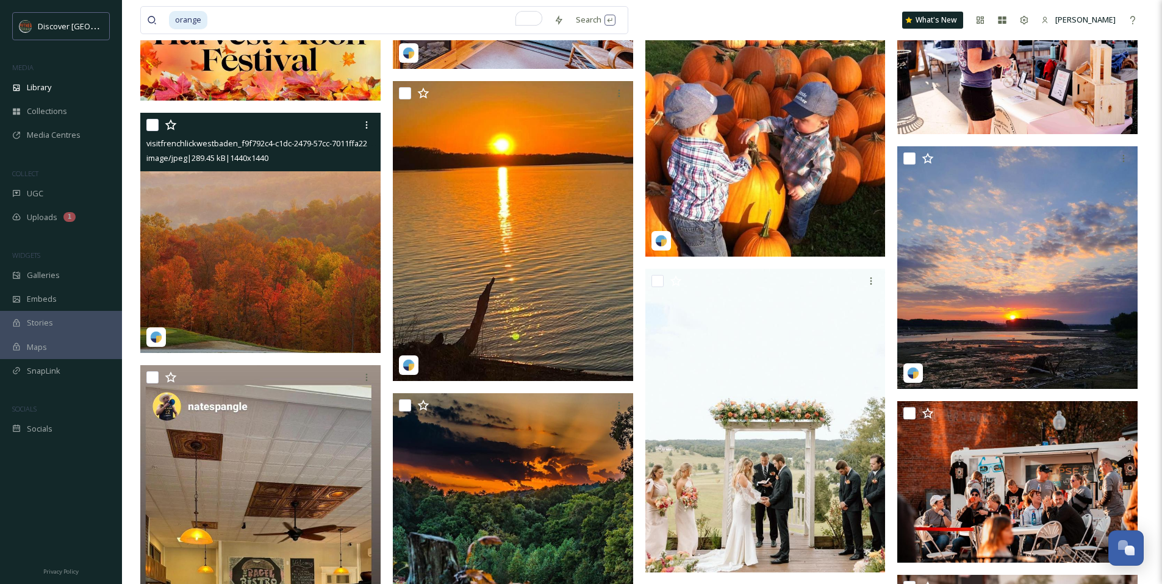
click at [292, 238] on img at bounding box center [260, 233] width 240 height 240
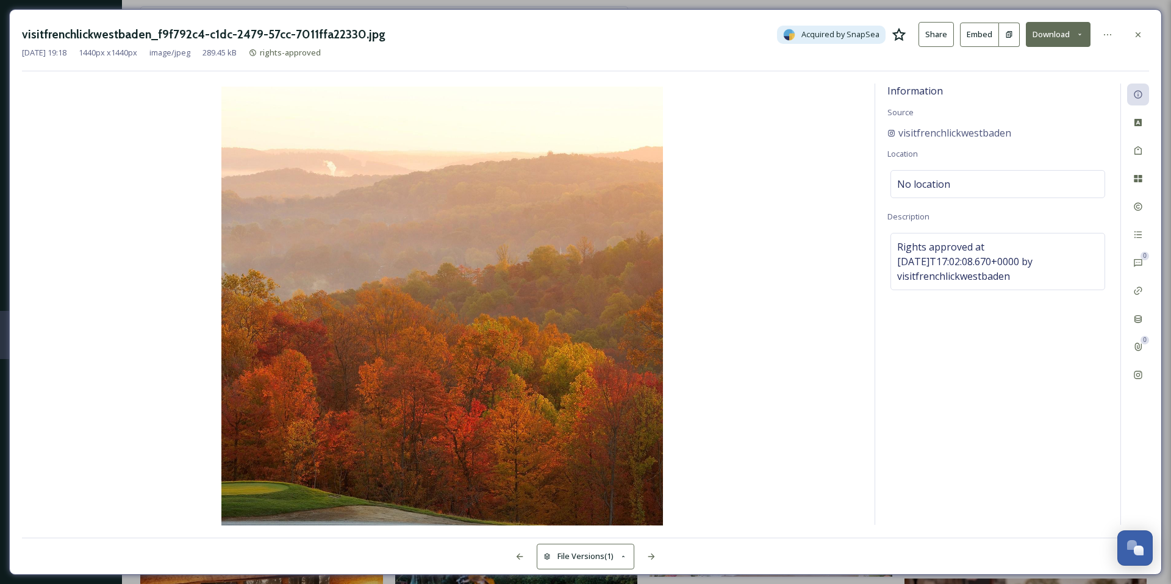
click at [902, 35] on icon at bounding box center [899, 33] width 14 height 13
click at [1138, 34] on icon at bounding box center [1138, 34] width 5 height 5
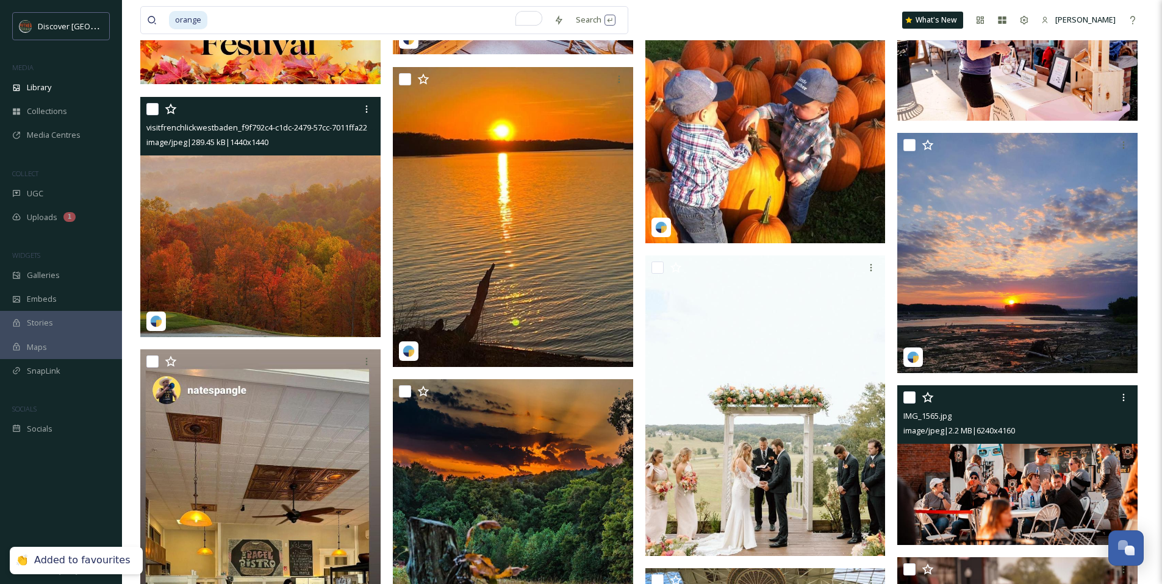
click at [975, 495] on img at bounding box center [1017, 465] width 240 height 160
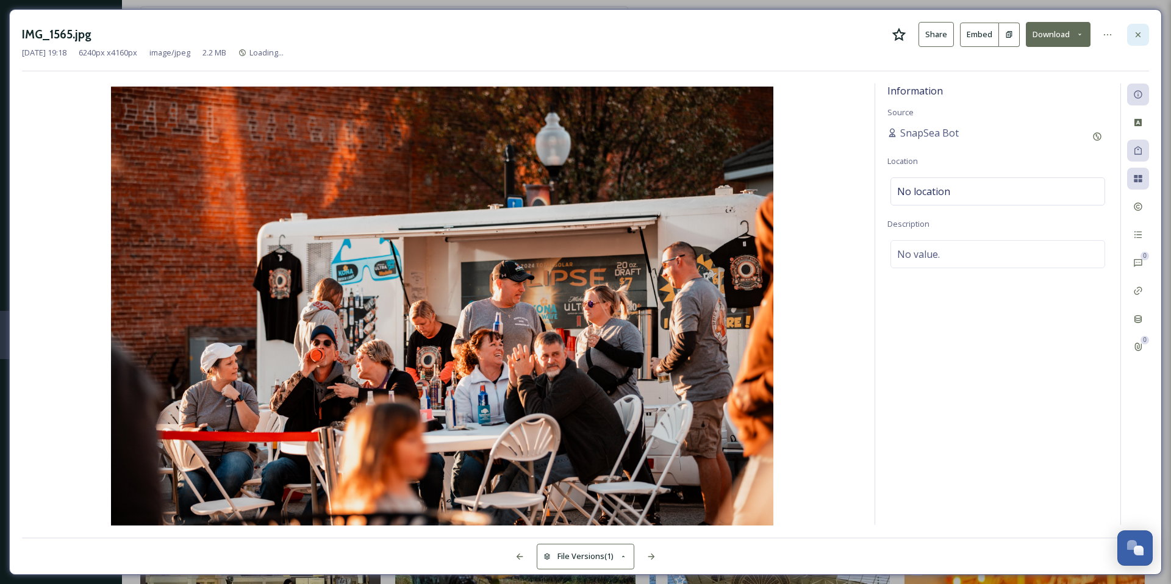
click at [1136, 36] on icon at bounding box center [1138, 34] width 5 height 5
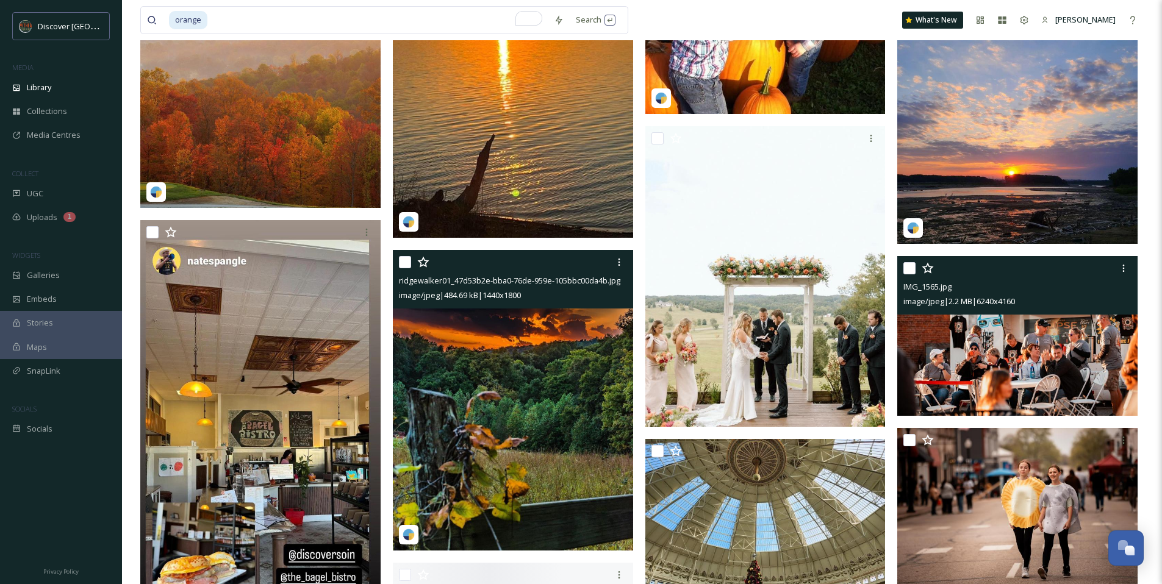
scroll to position [2008, 0]
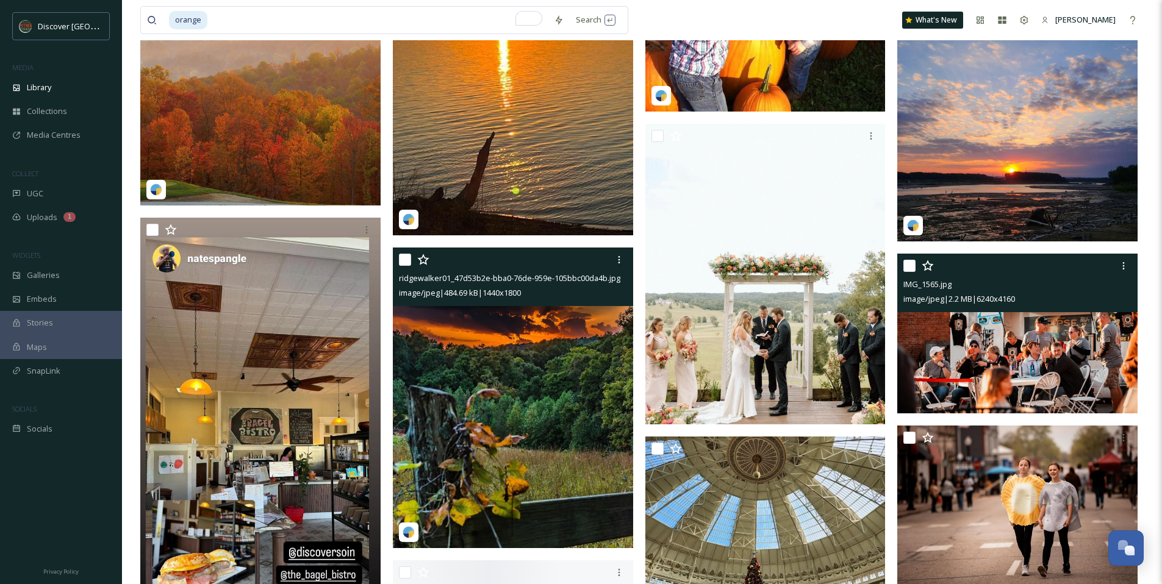
click at [531, 426] on img at bounding box center [513, 398] width 240 height 301
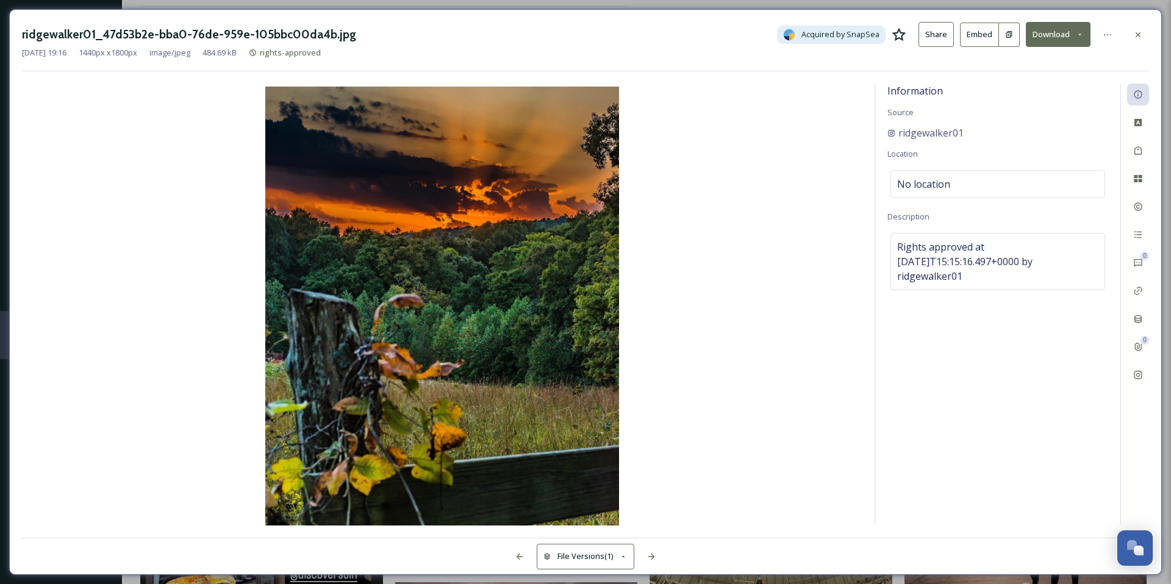
click at [903, 35] on icon at bounding box center [899, 34] width 15 height 15
click at [1142, 33] on icon at bounding box center [1138, 35] width 10 height 10
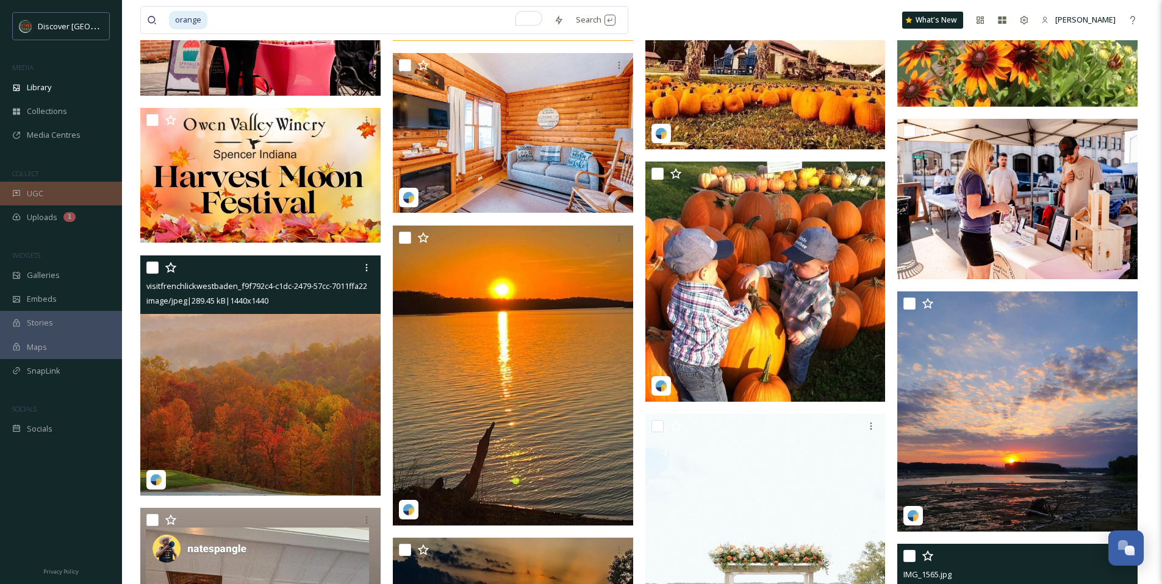
scroll to position [173, 0]
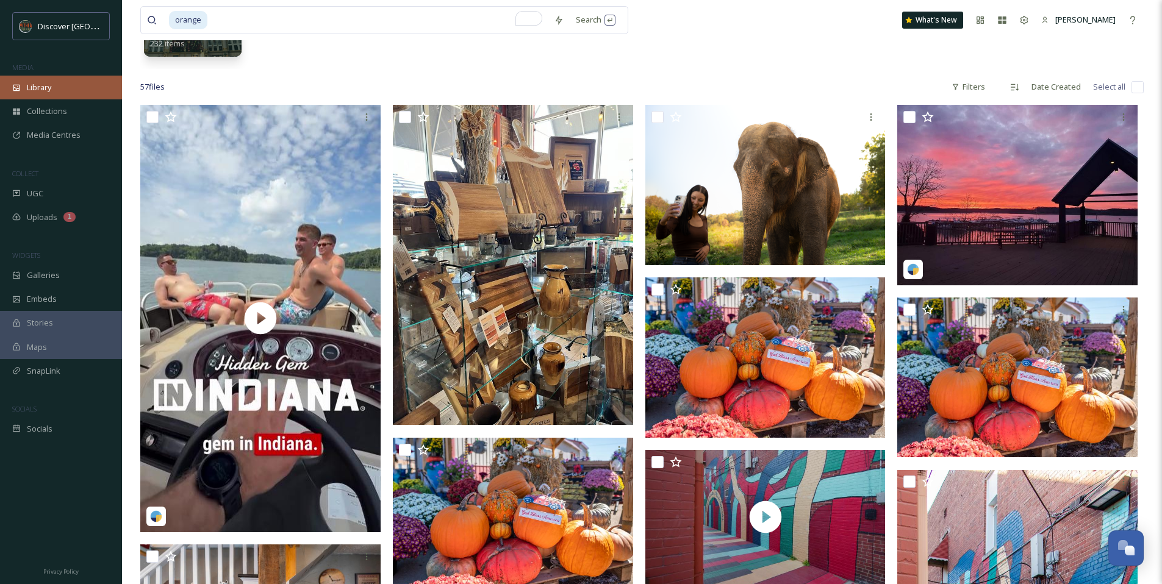
click at [49, 87] on span "Library" at bounding box center [39, 88] width 24 height 12
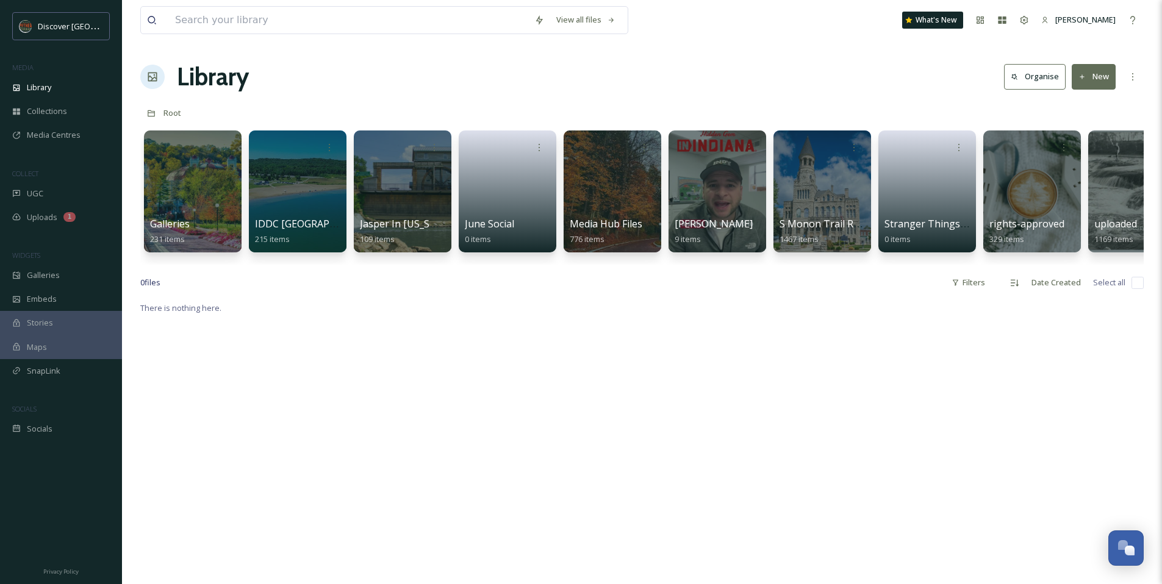
click at [421, 57] on div "View all files What's New [PERSON_NAME] Library Organise New Root Your Selectio…" at bounding box center [642, 442] width 1040 height 885
click at [378, 28] on input at bounding box center [348, 20] width 359 height 27
type input "h"
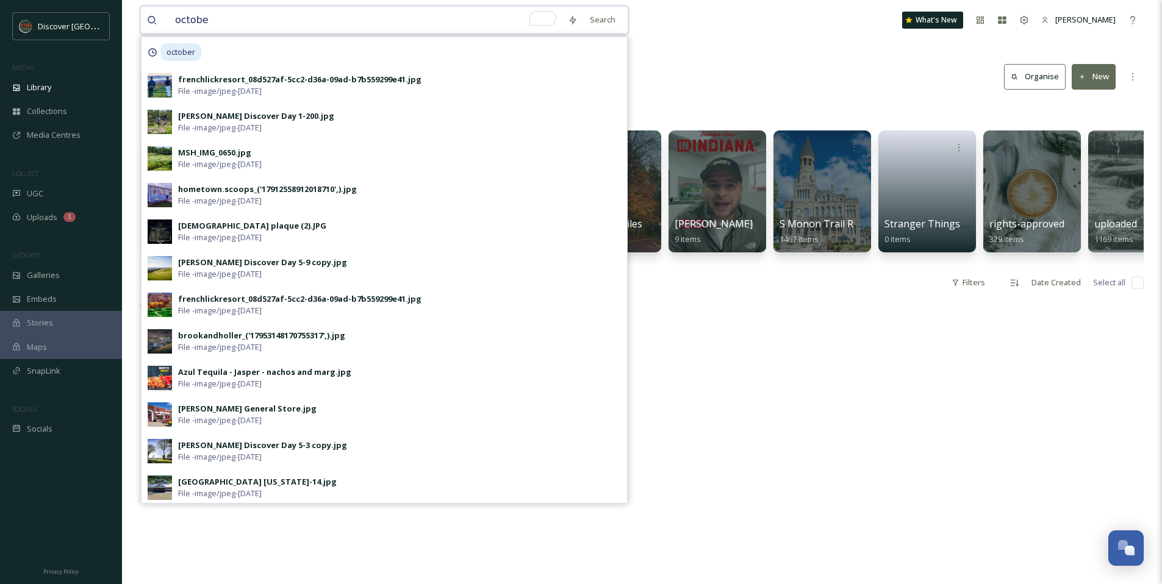
type input "october"
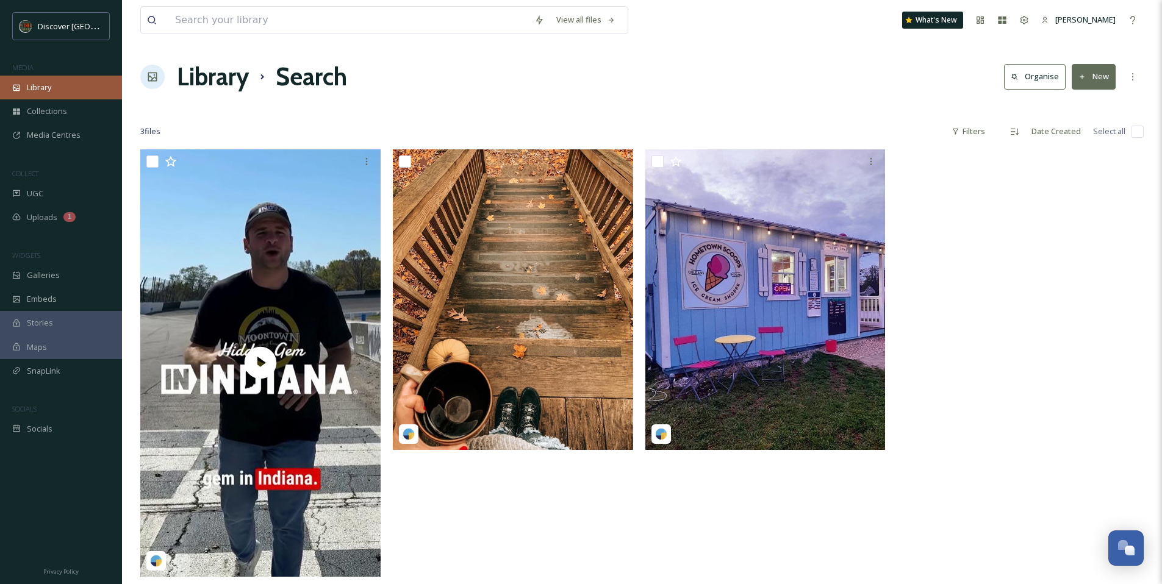
click at [91, 78] on div "Library" at bounding box center [61, 88] width 122 height 24
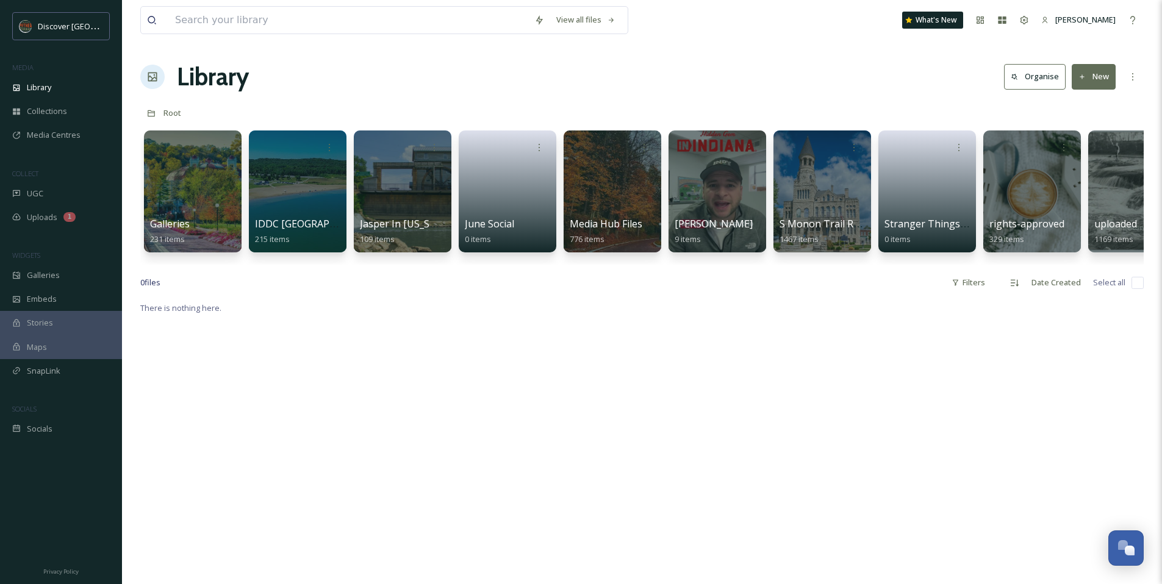
scroll to position [0, 46]
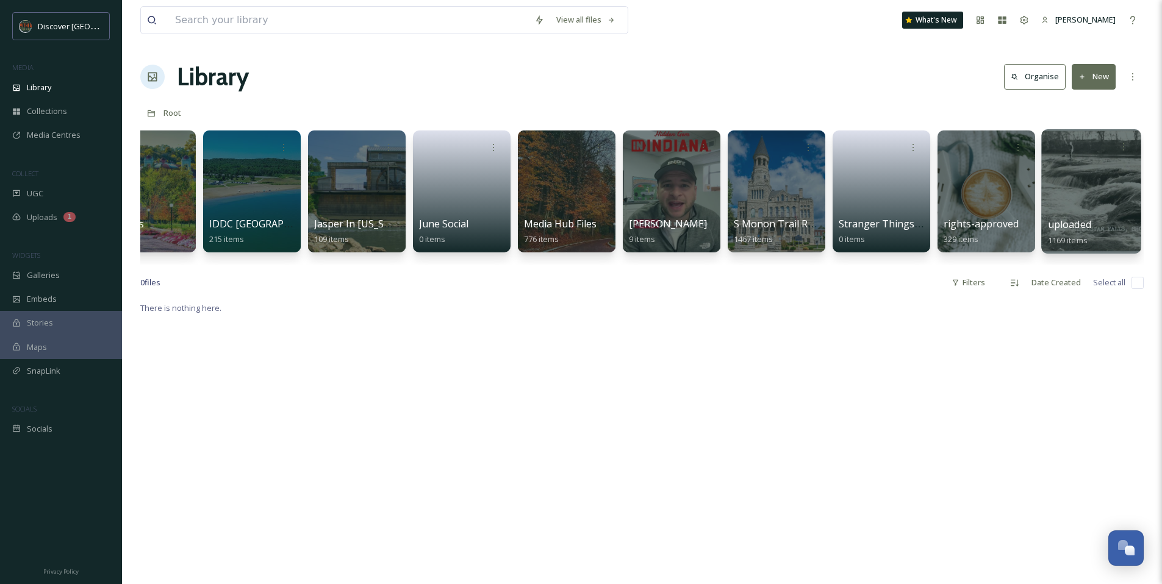
click at [1052, 162] on div at bounding box center [1090, 191] width 99 height 124
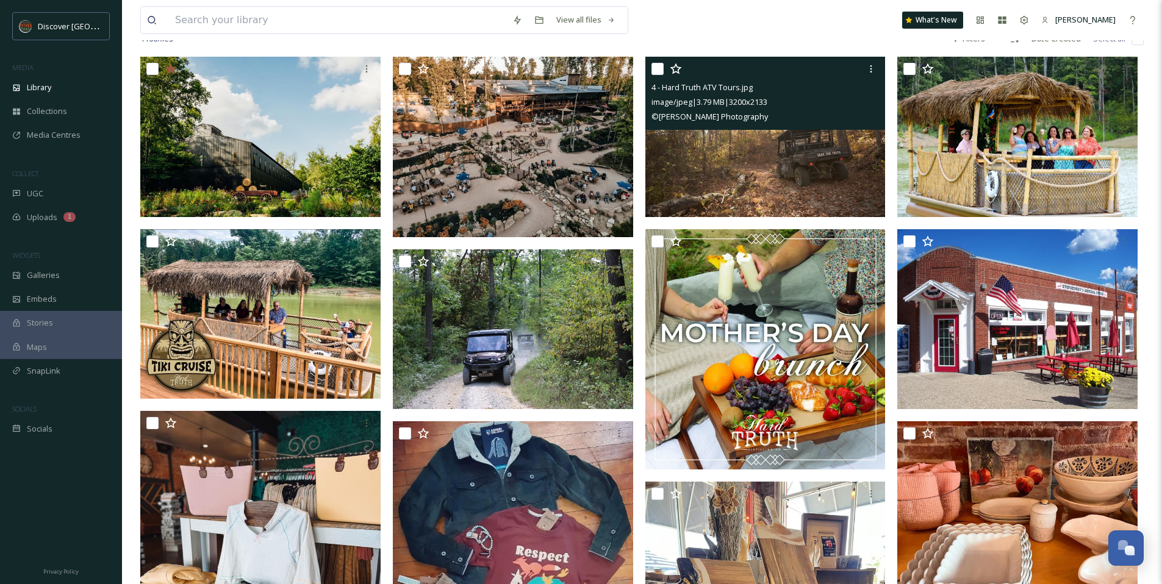
scroll to position [431, 0]
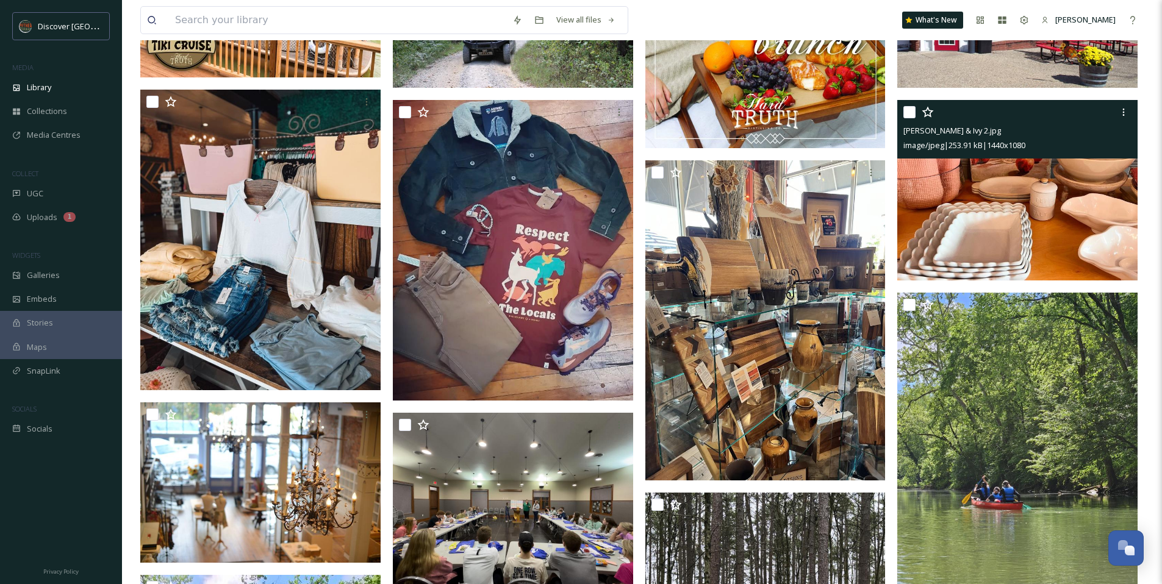
click at [1032, 187] on img at bounding box center [1017, 190] width 240 height 181
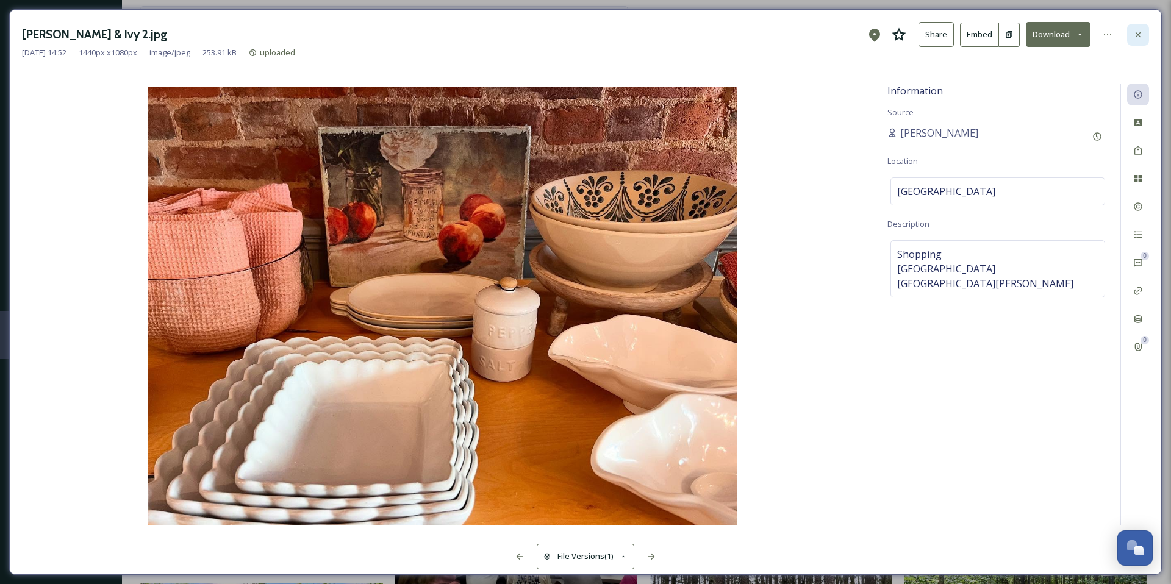
click at [1133, 30] on icon at bounding box center [1138, 35] width 10 height 10
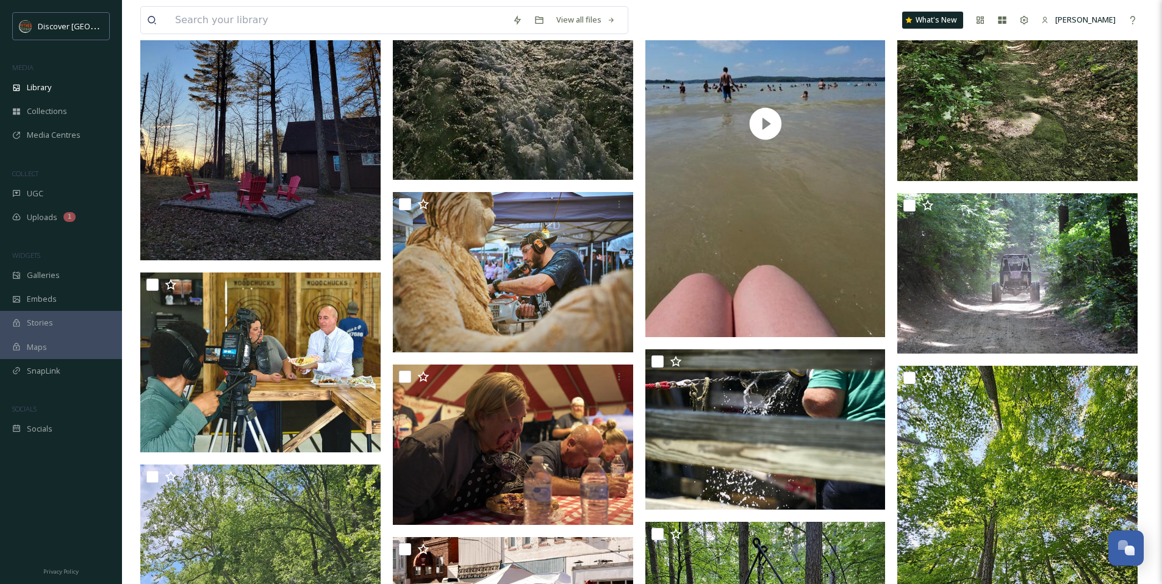
scroll to position [2773, 0]
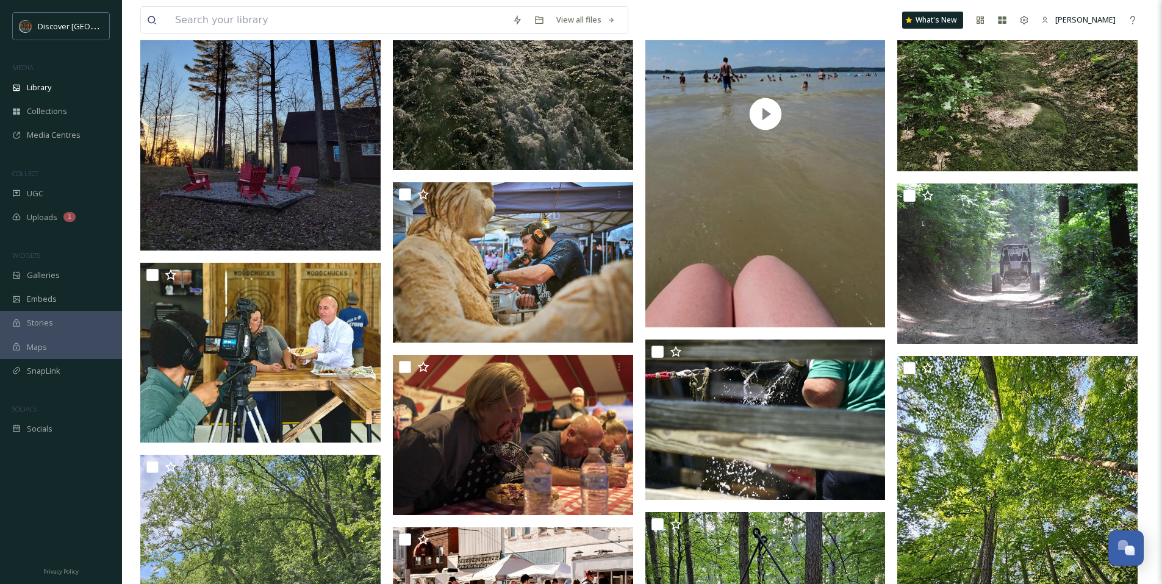
click at [359, 135] on img at bounding box center [260, 90] width 240 height 320
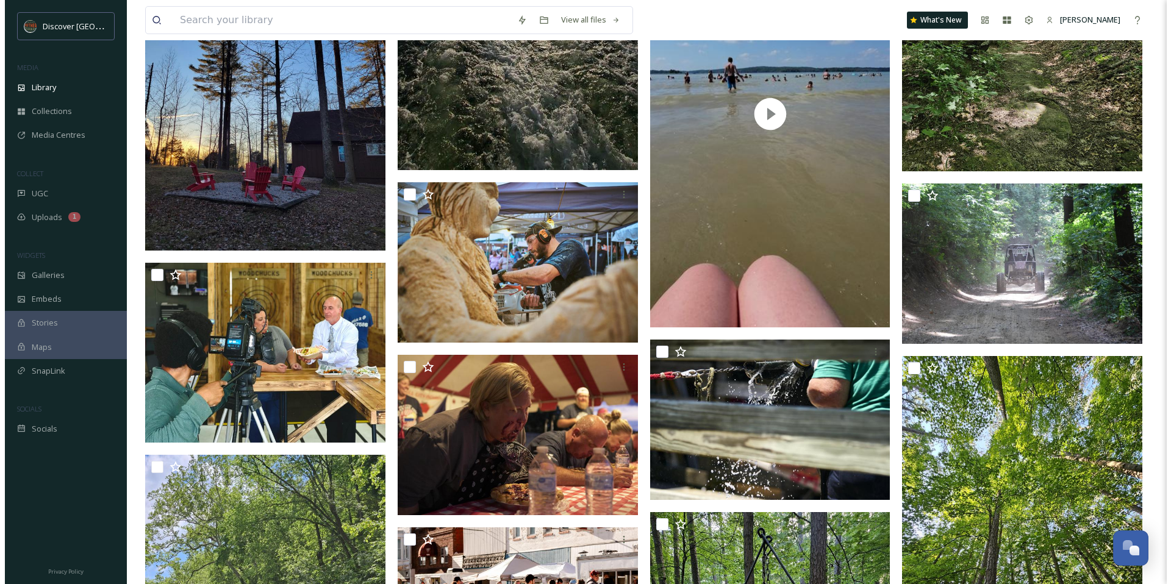
scroll to position [2440, 0]
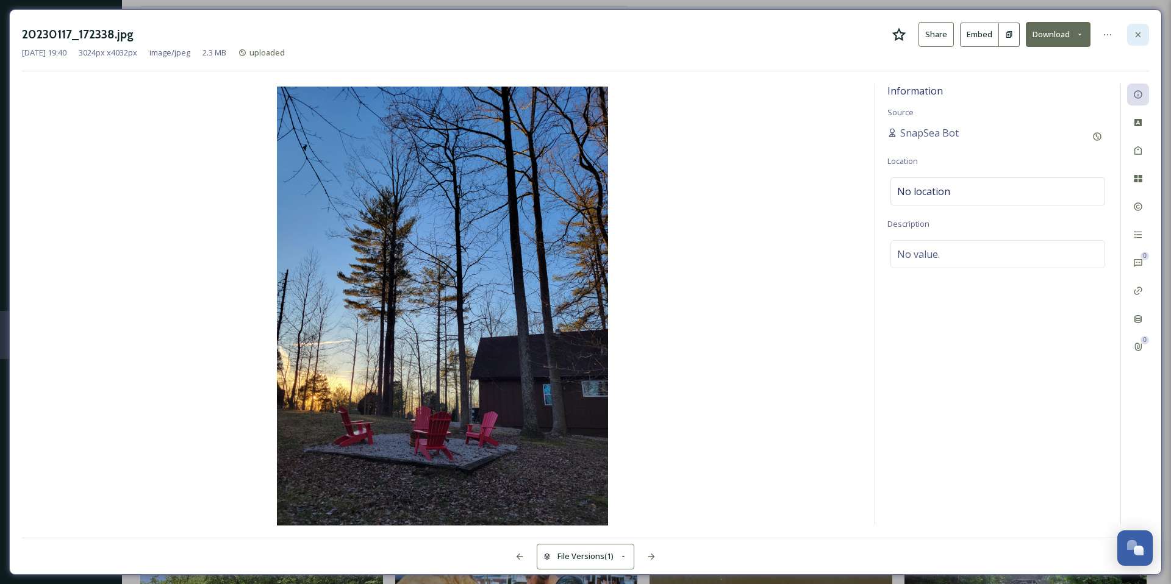
click at [1136, 28] on div at bounding box center [1138, 35] width 22 height 22
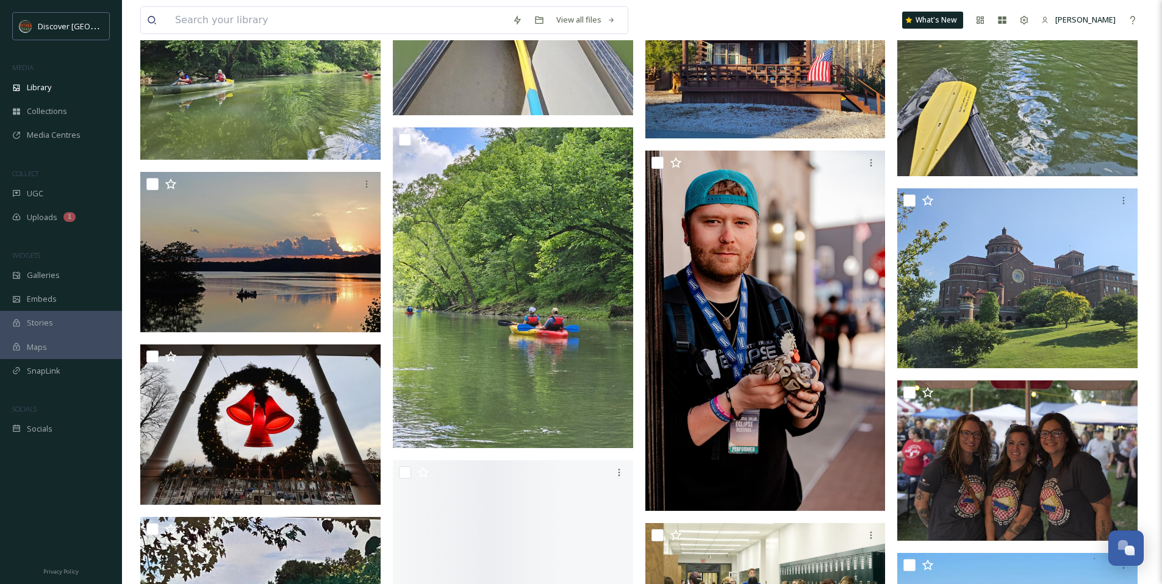
scroll to position [5852, 0]
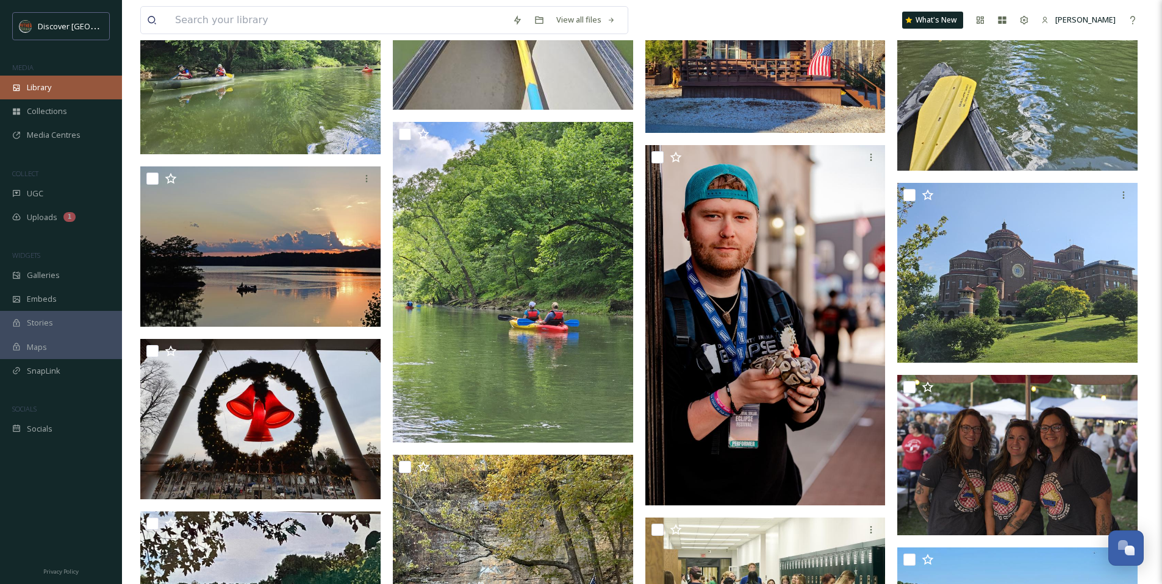
click at [49, 90] on span "Library" at bounding box center [39, 88] width 24 height 12
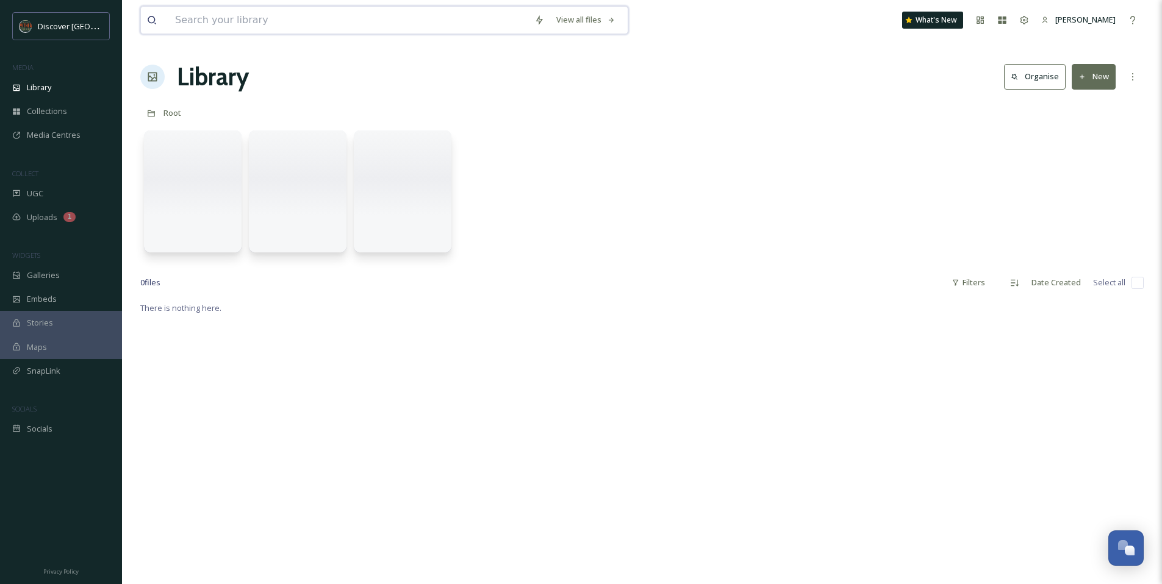
click at [212, 20] on input at bounding box center [348, 20] width 359 height 27
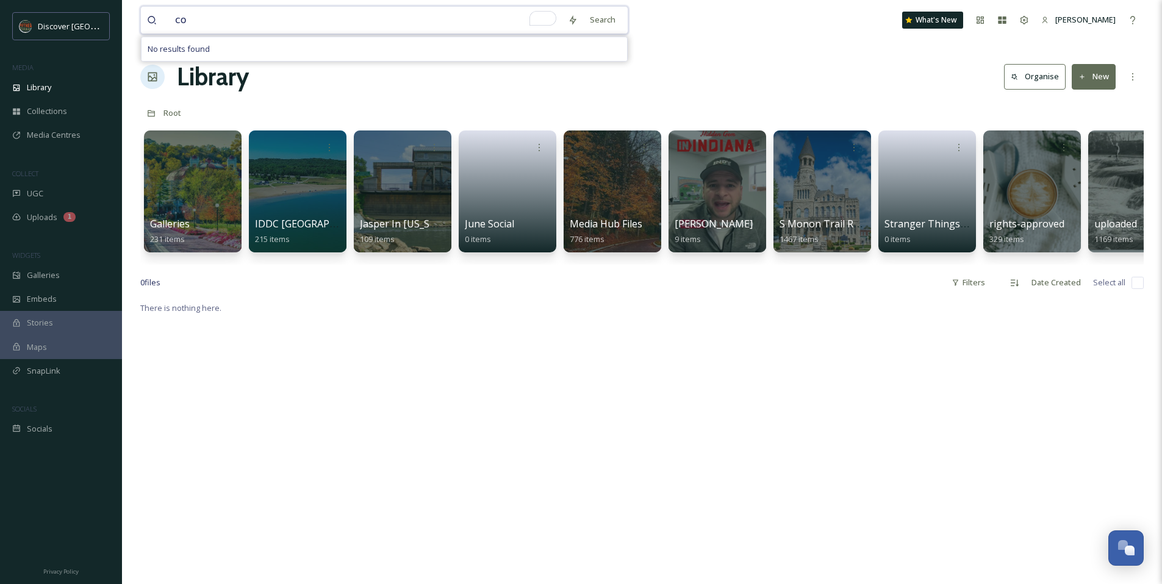
type input "c"
type input "dress"
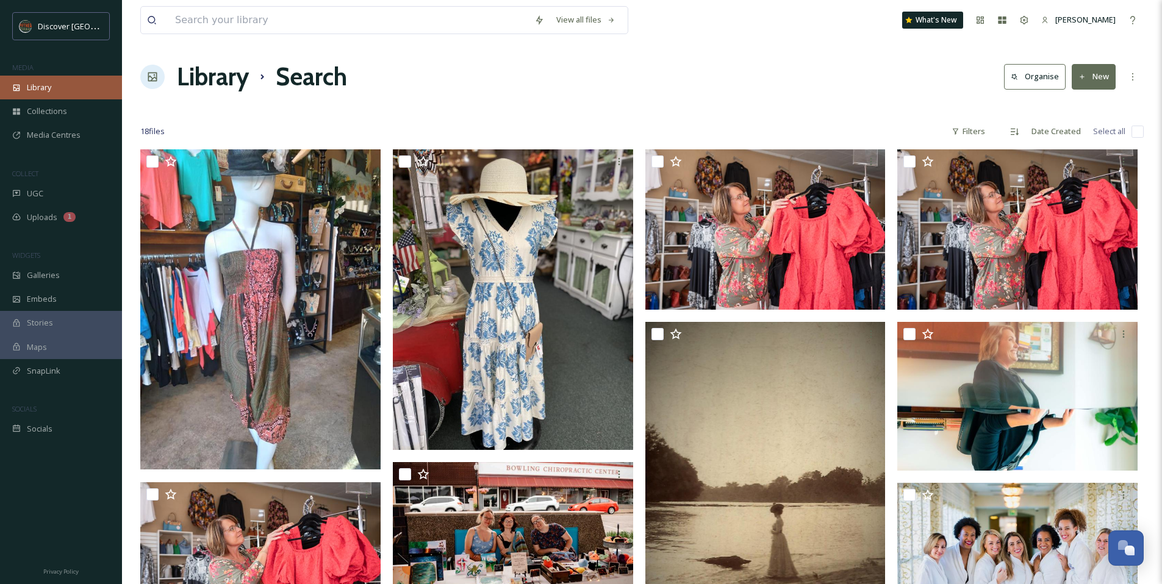
click at [78, 90] on div "Library" at bounding box center [61, 88] width 122 height 24
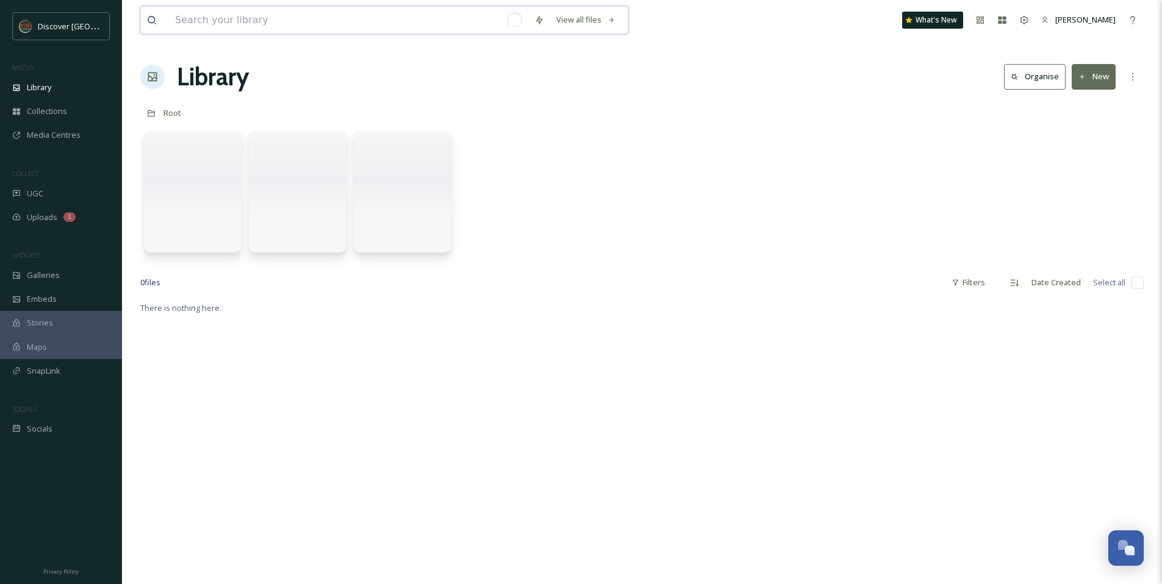
click at [425, 16] on input "To enrich screen reader interactions, please activate Accessibility in Grammarl…" at bounding box center [348, 20] width 359 height 27
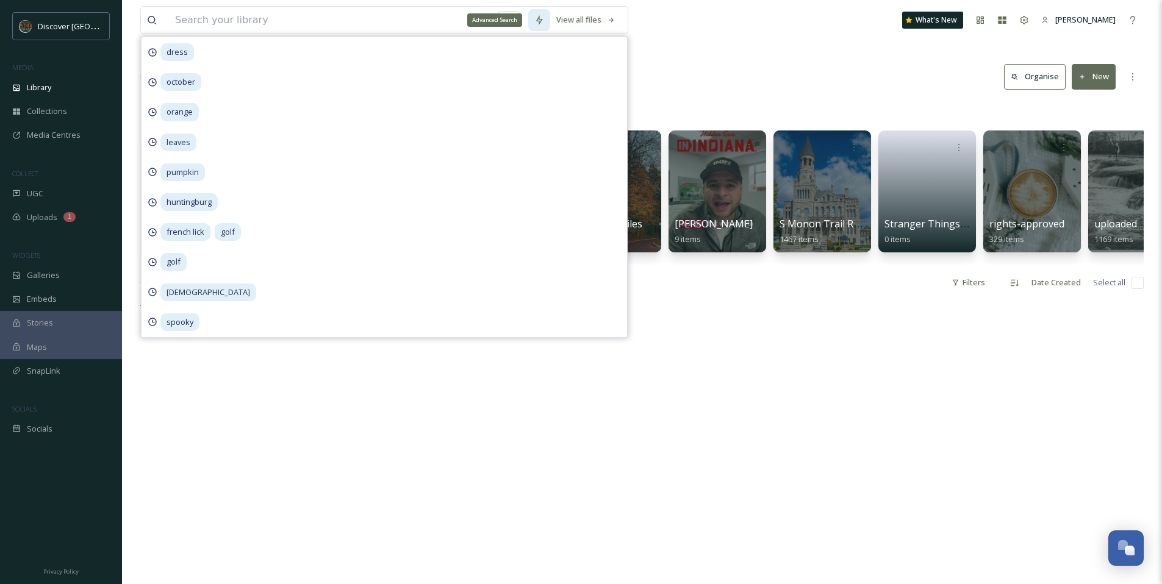
click at [542, 19] on icon at bounding box center [539, 20] width 7 height 10
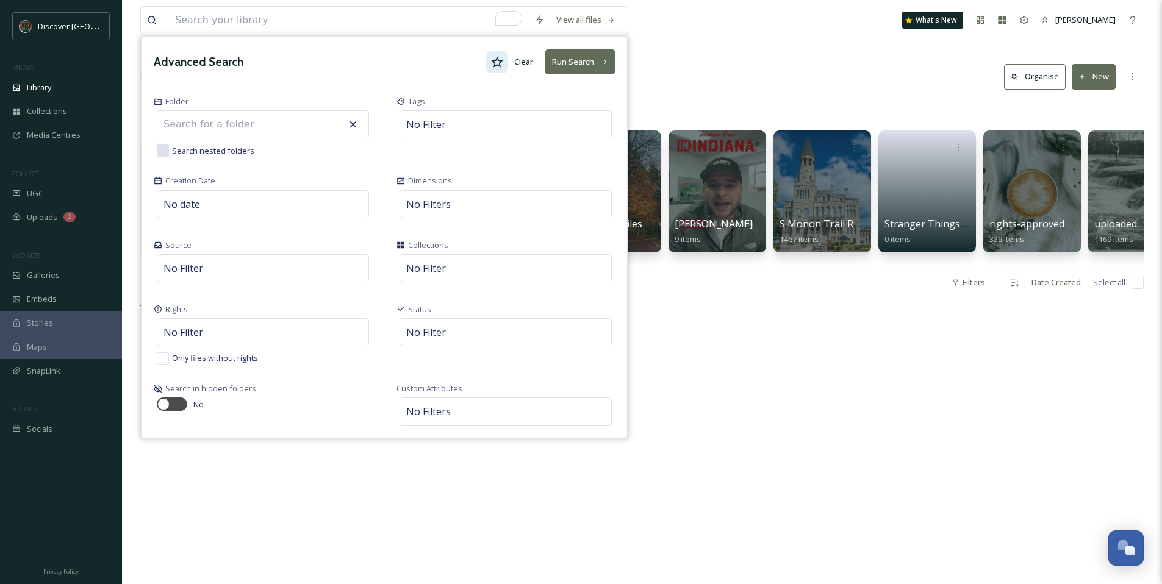
click at [503, 60] on icon at bounding box center [497, 62] width 12 height 12
click at [620, 59] on div "Advanced Search Clear Run Search" at bounding box center [385, 61] width 486 height 49
click at [598, 65] on button "Run Search" at bounding box center [580, 61] width 70 height 25
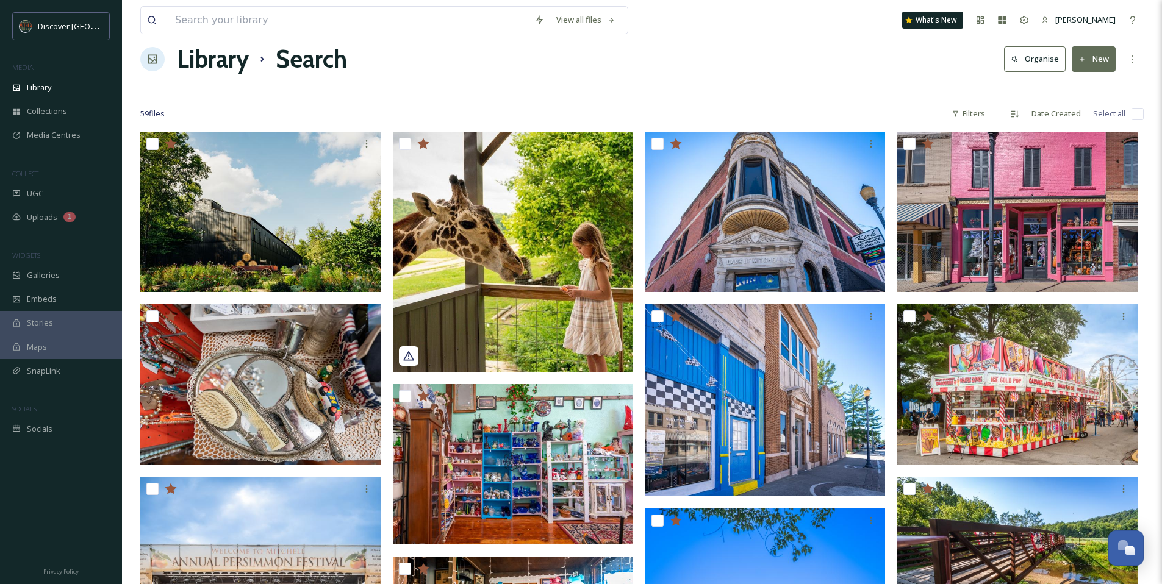
scroll to position [23, 0]
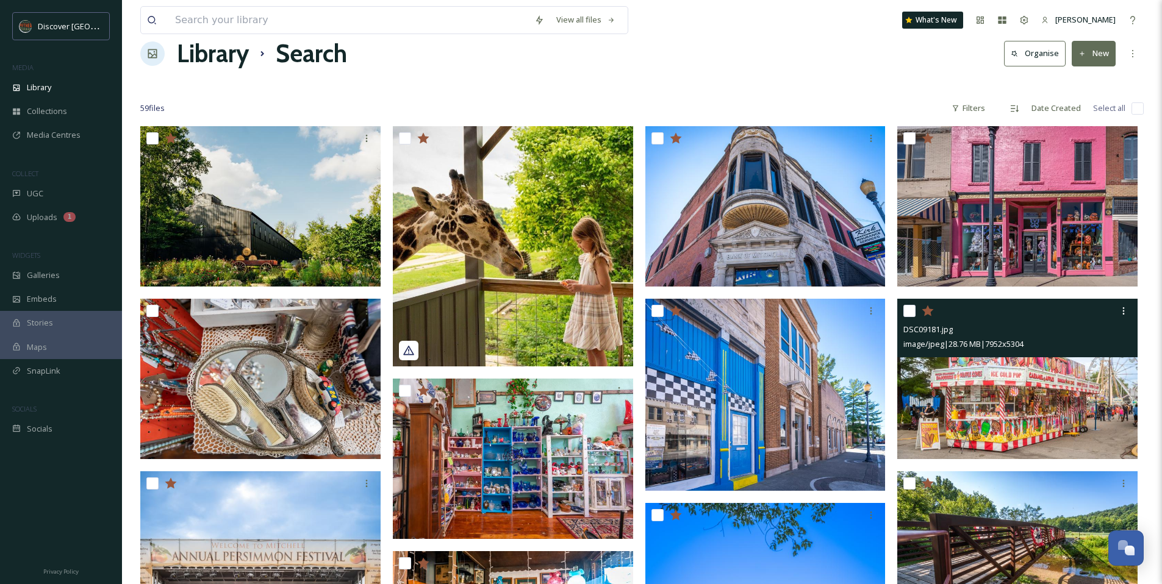
click at [927, 310] on icon at bounding box center [928, 310] width 12 height 11
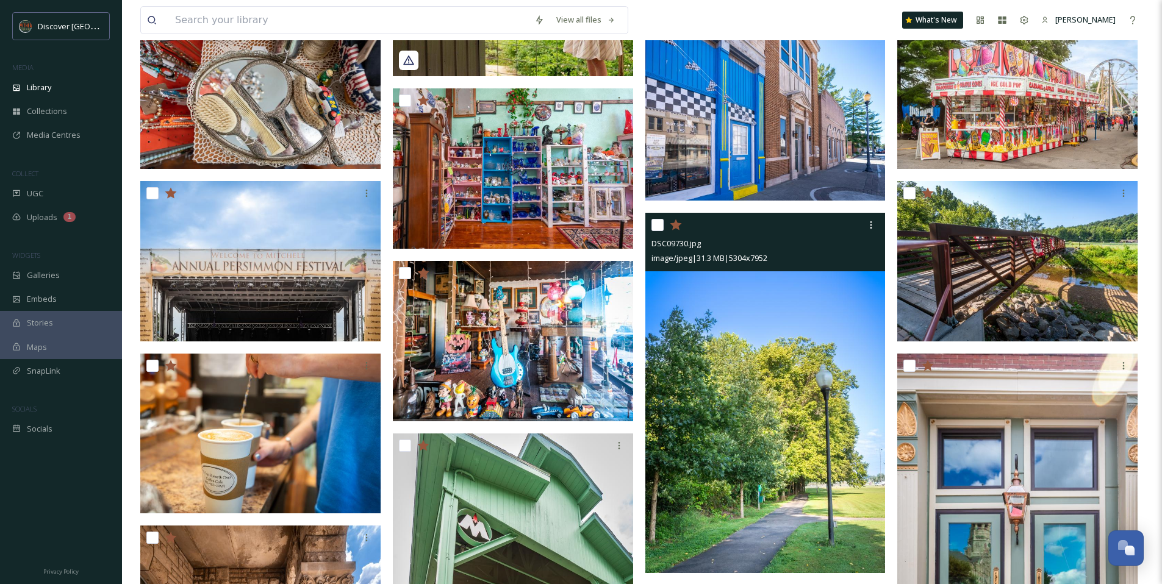
scroll to position [310, 0]
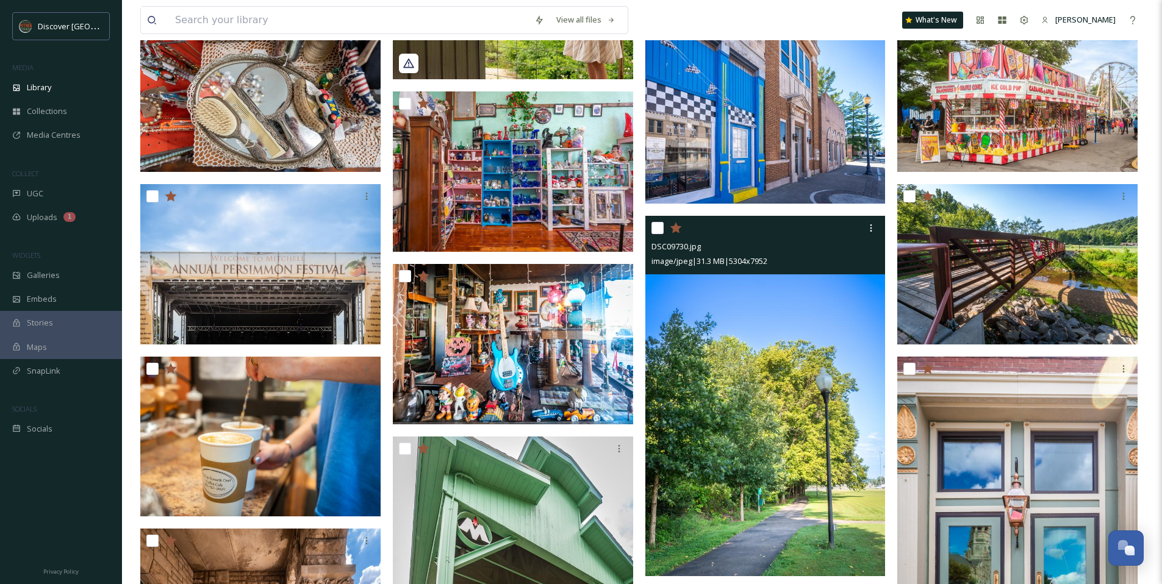
click at [678, 230] on icon at bounding box center [676, 228] width 12 height 12
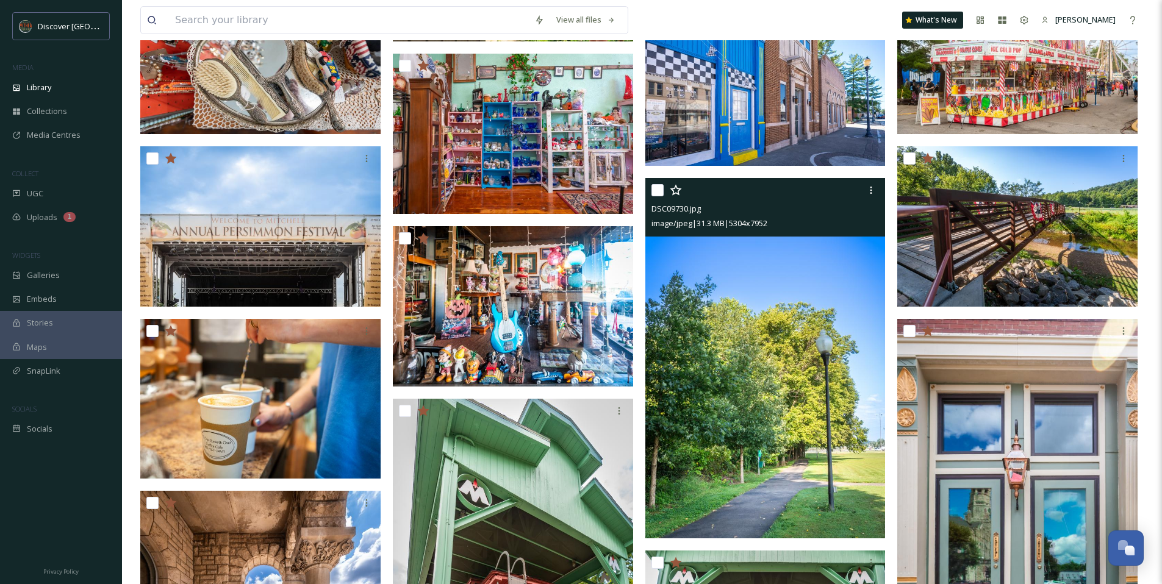
scroll to position [237, 0]
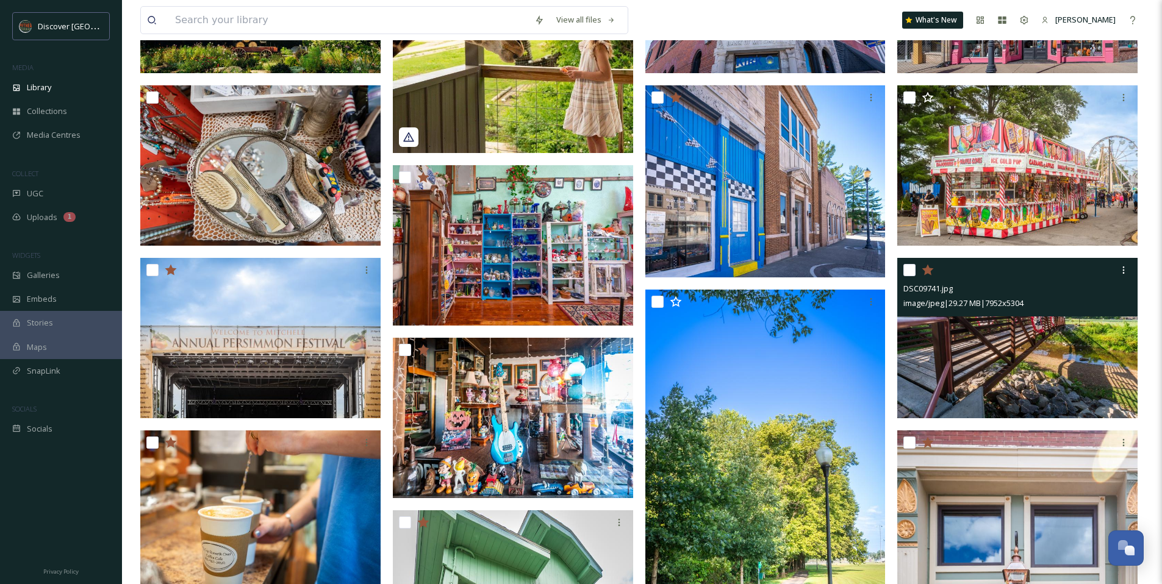
click at [930, 270] on icon at bounding box center [928, 269] width 12 height 11
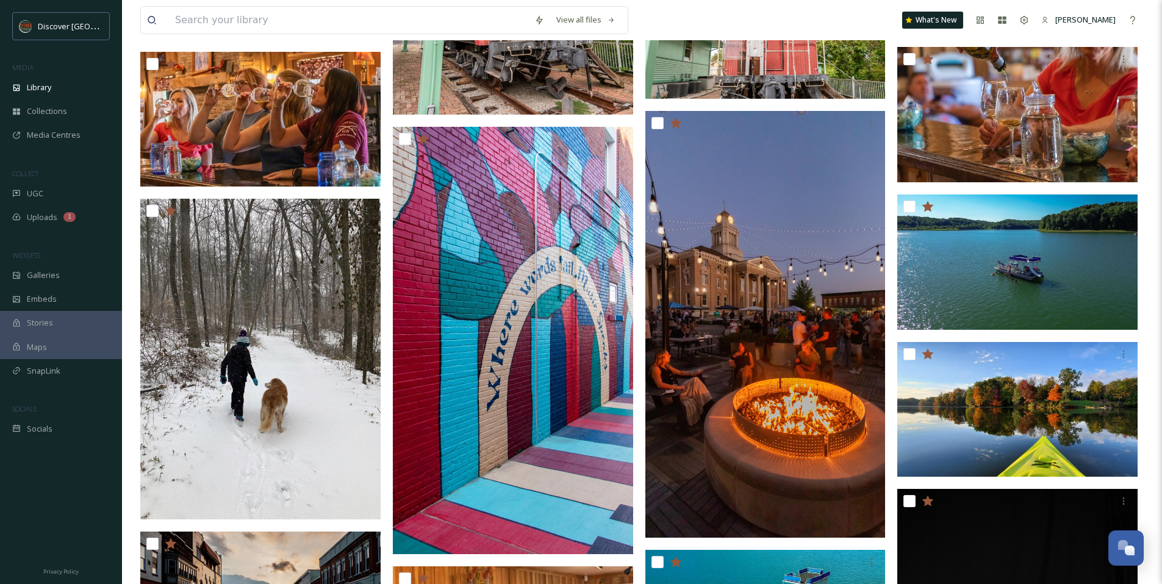
scroll to position [1030, 0]
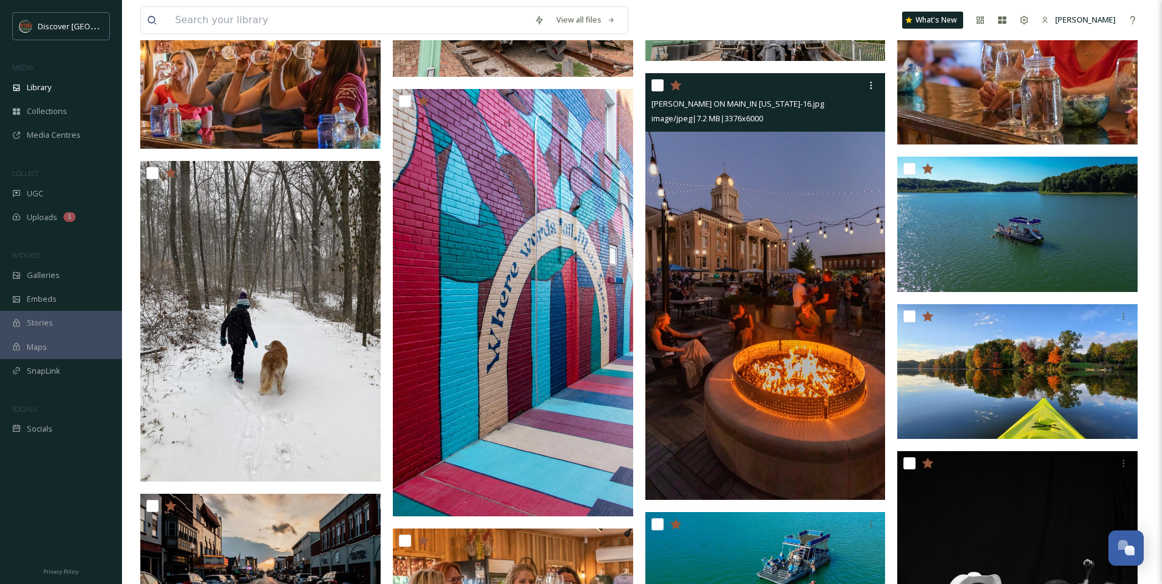
click at [728, 328] on img at bounding box center [765, 286] width 240 height 427
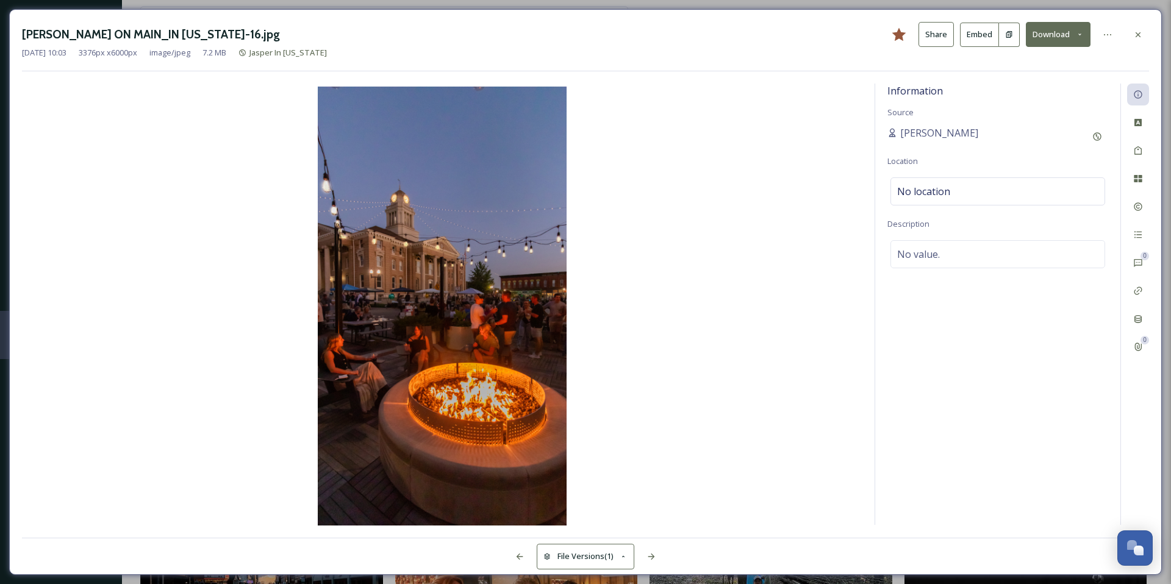
click at [1141, 30] on icon at bounding box center [1138, 35] width 10 height 10
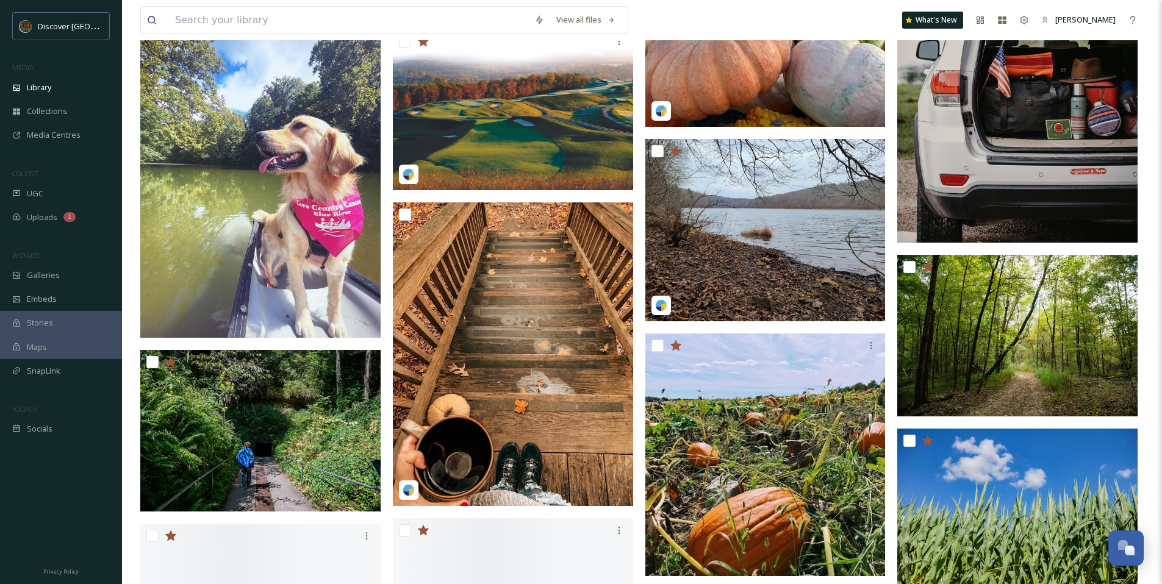
scroll to position [2705, 0]
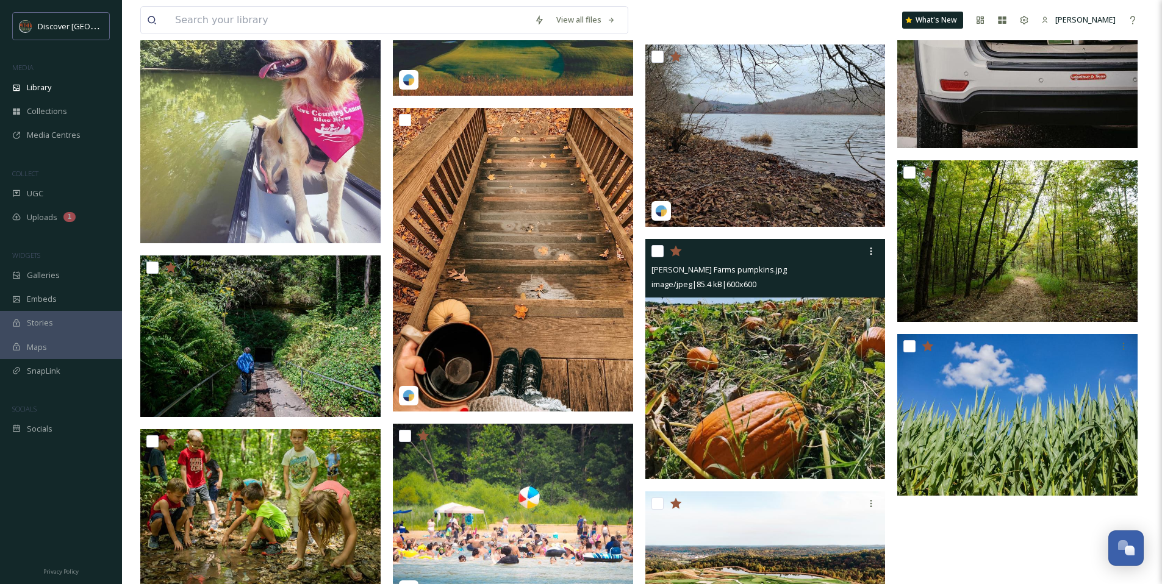
click at [715, 364] on img at bounding box center [765, 359] width 240 height 240
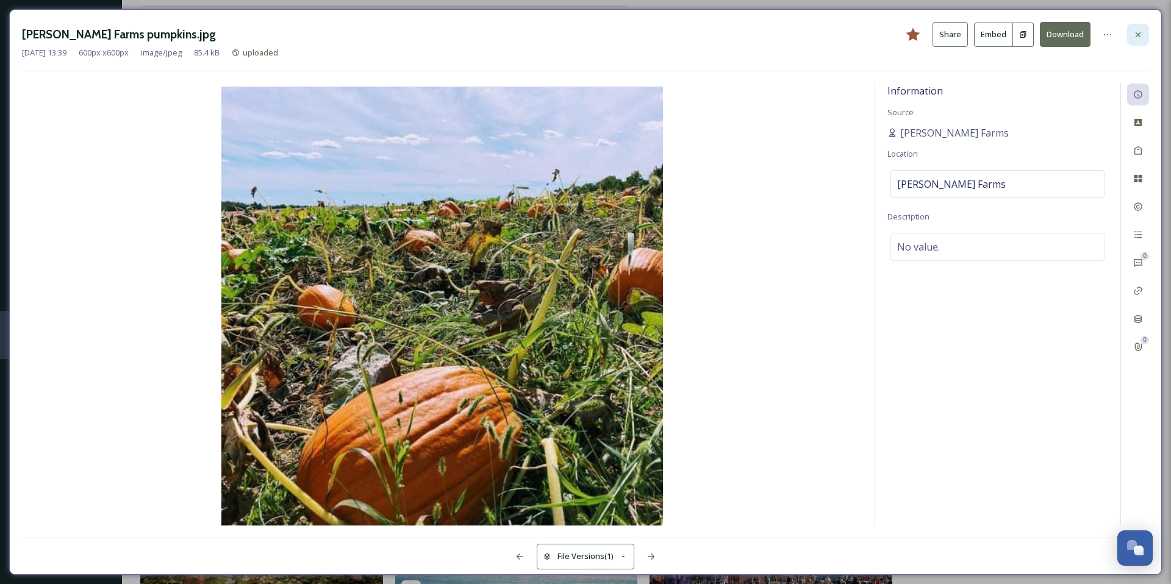
click at [1136, 32] on icon at bounding box center [1138, 34] width 5 height 5
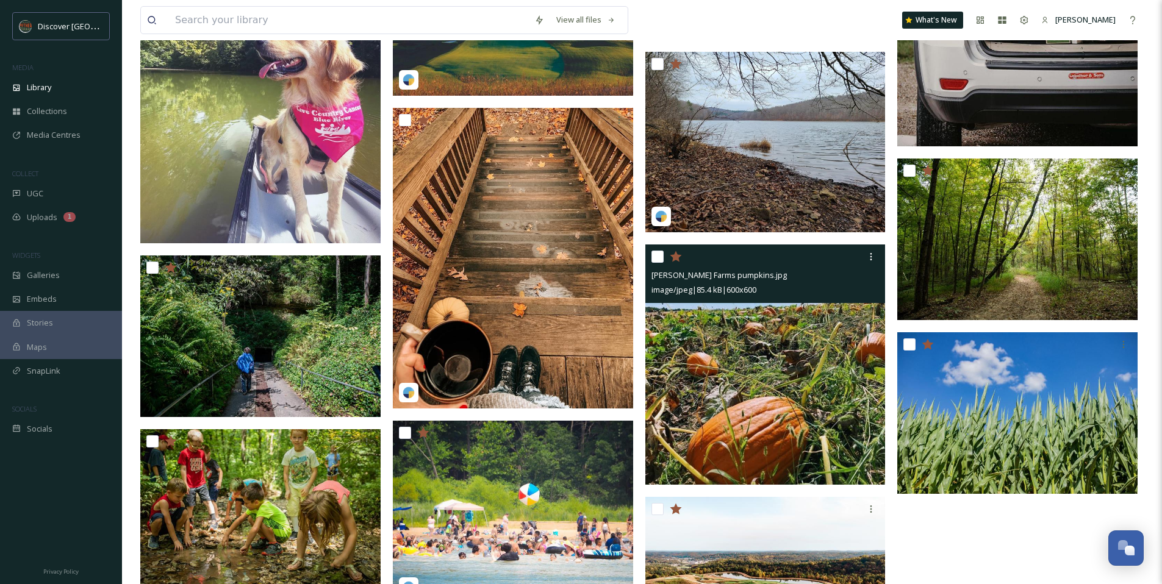
click at [753, 392] on img at bounding box center [765, 365] width 240 height 240
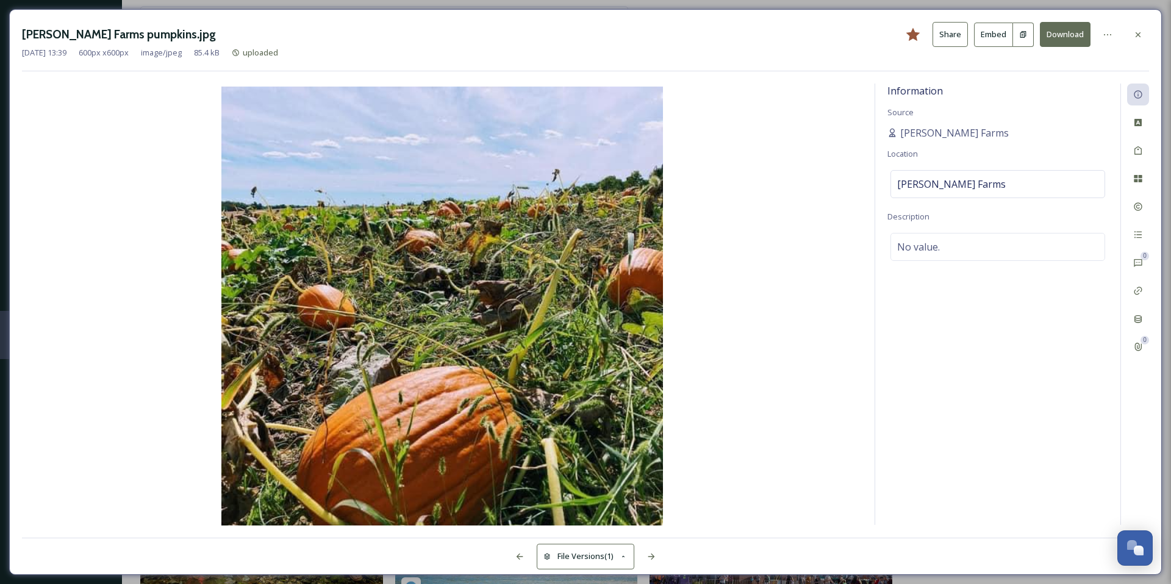
click at [1080, 34] on button "Download" at bounding box center [1065, 34] width 51 height 25
click at [1140, 34] on icon at bounding box center [1138, 35] width 10 height 10
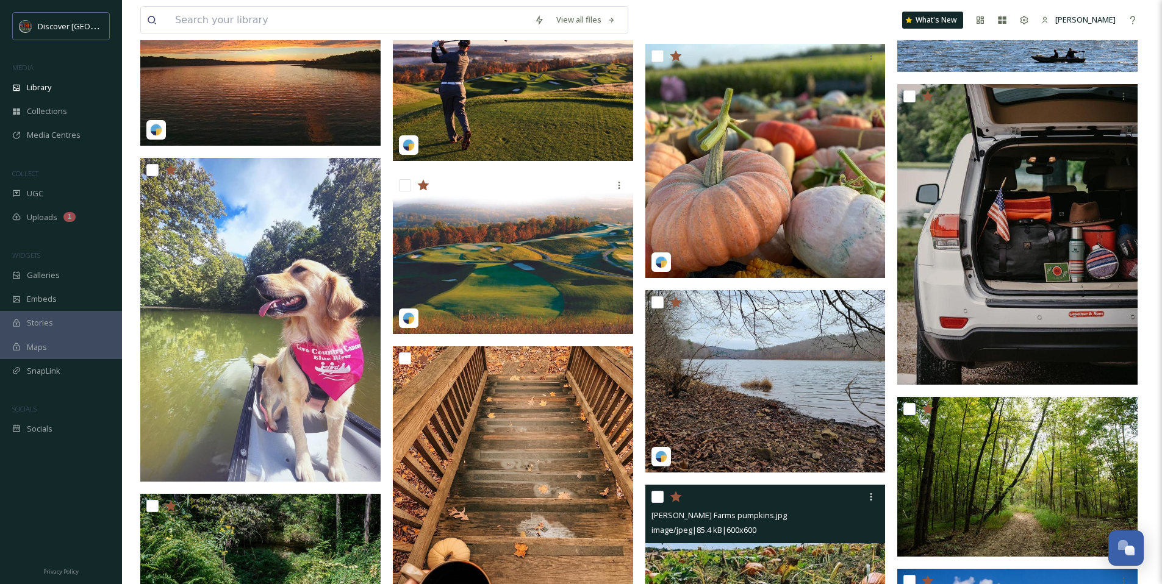
scroll to position [2451, 0]
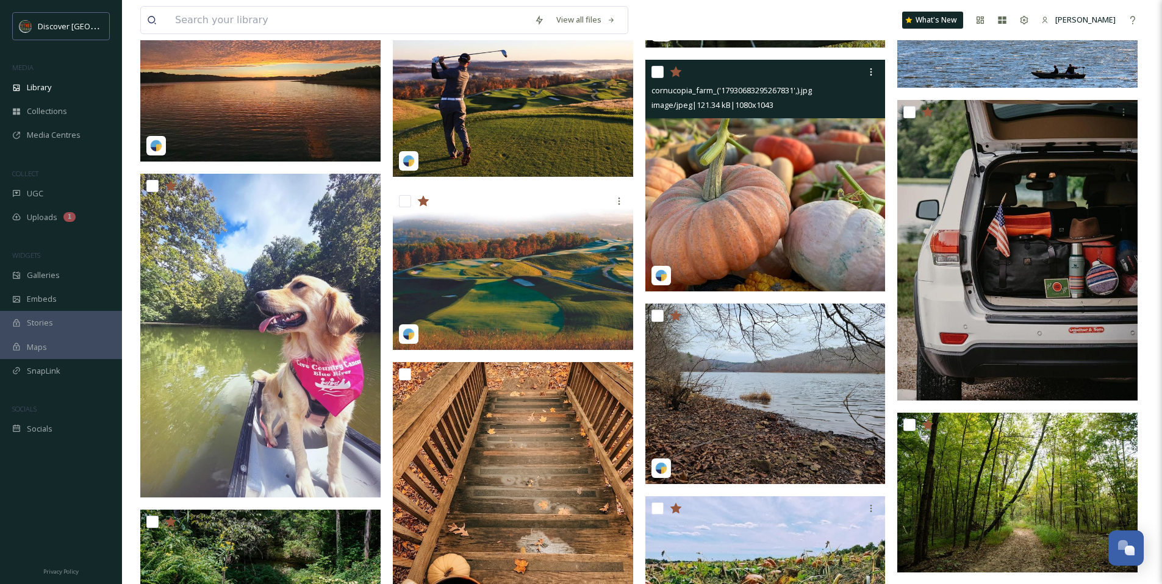
click at [766, 213] on img at bounding box center [765, 176] width 240 height 232
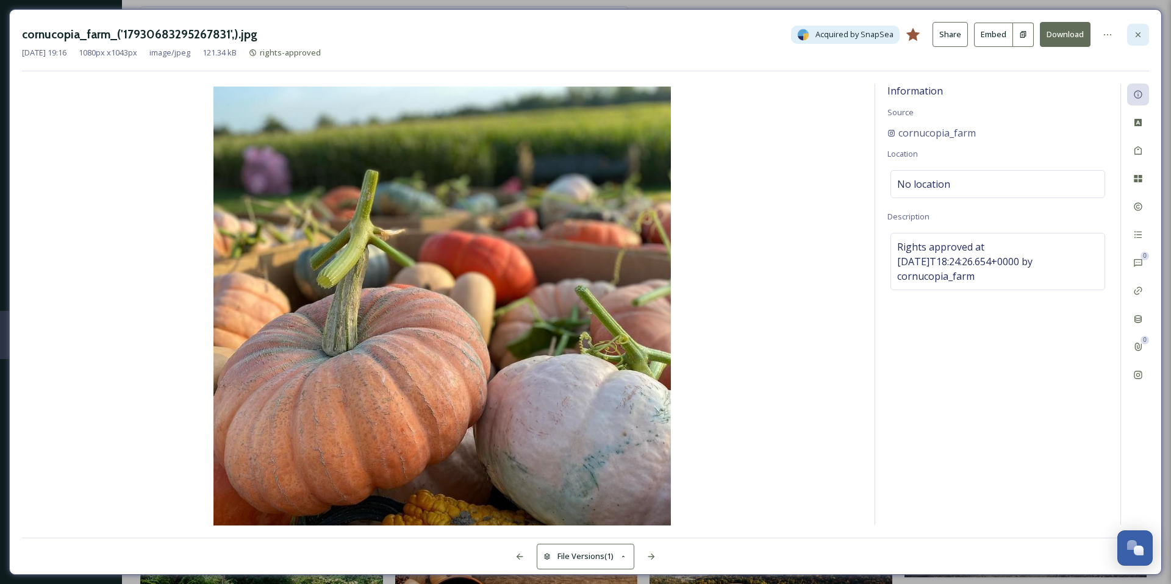
click at [1141, 31] on icon at bounding box center [1138, 35] width 10 height 10
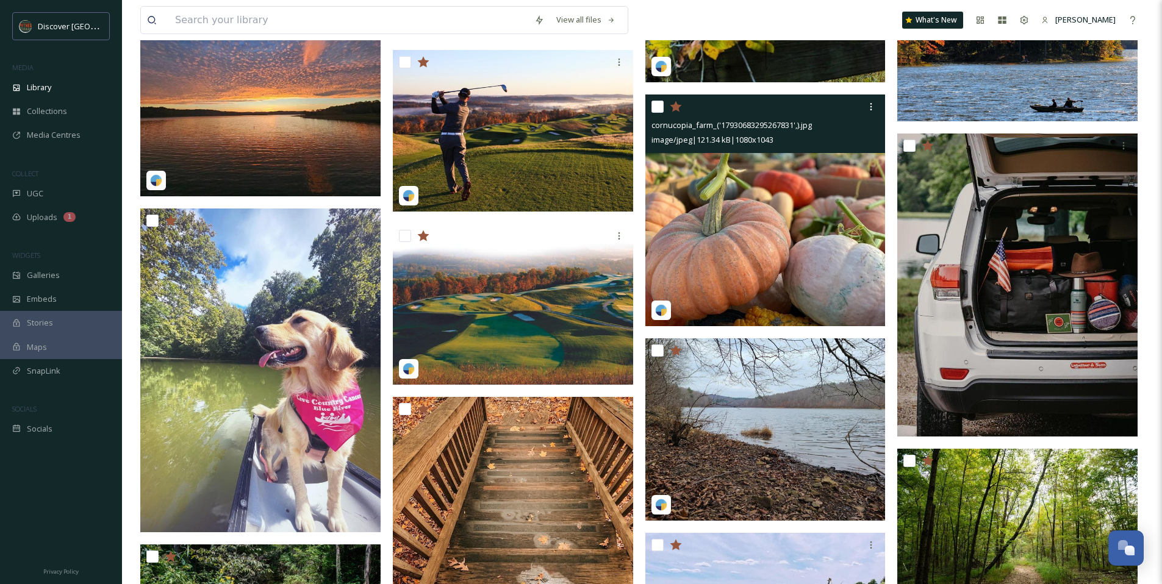
scroll to position [2290, 0]
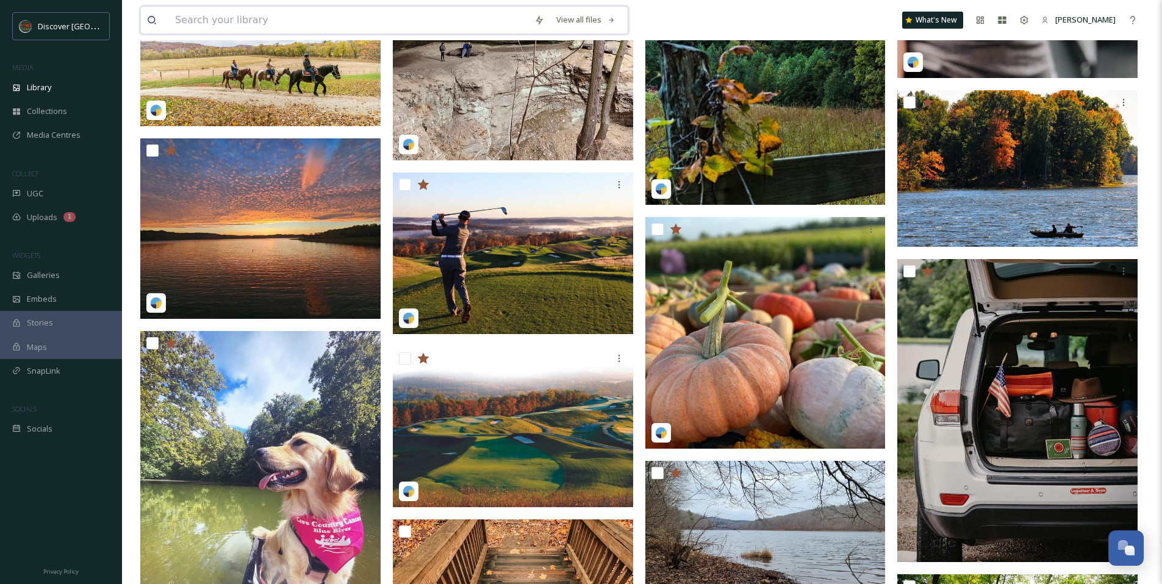
click at [245, 18] on input at bounding box center [348, 20] width 359 height 27
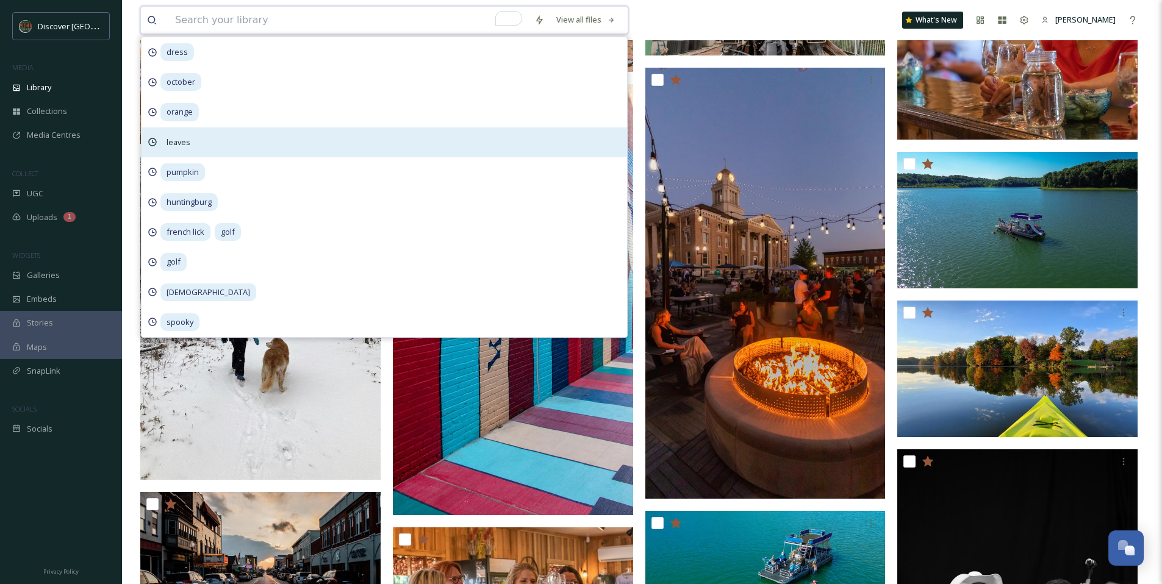
scroll to position [157, 0]
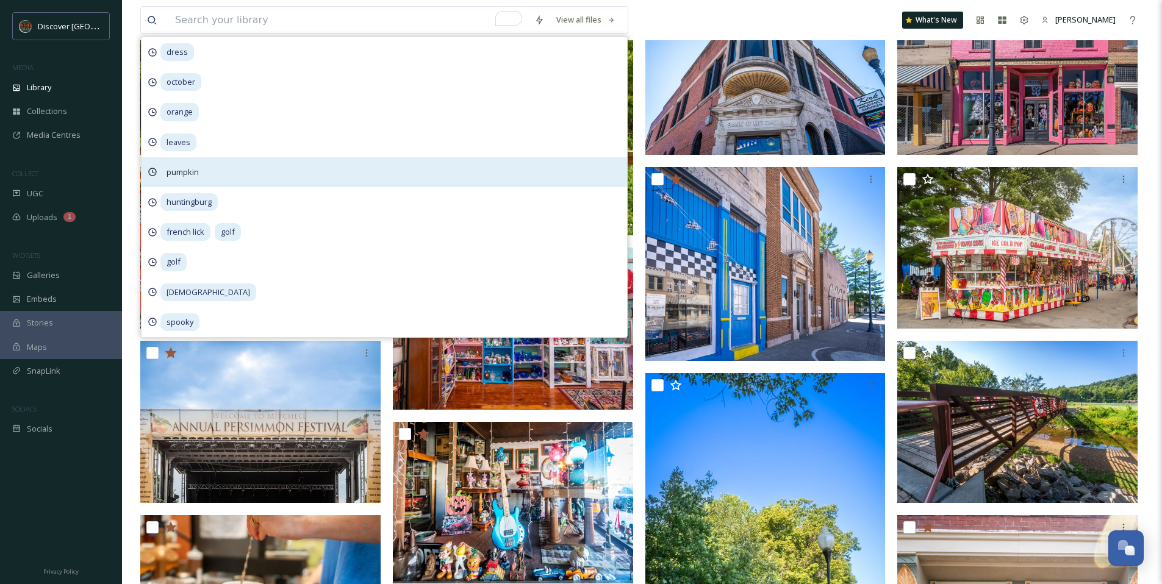
click at [189, 171] on span "pumpkin" at bounding box center [182, 172] width 45 height 18
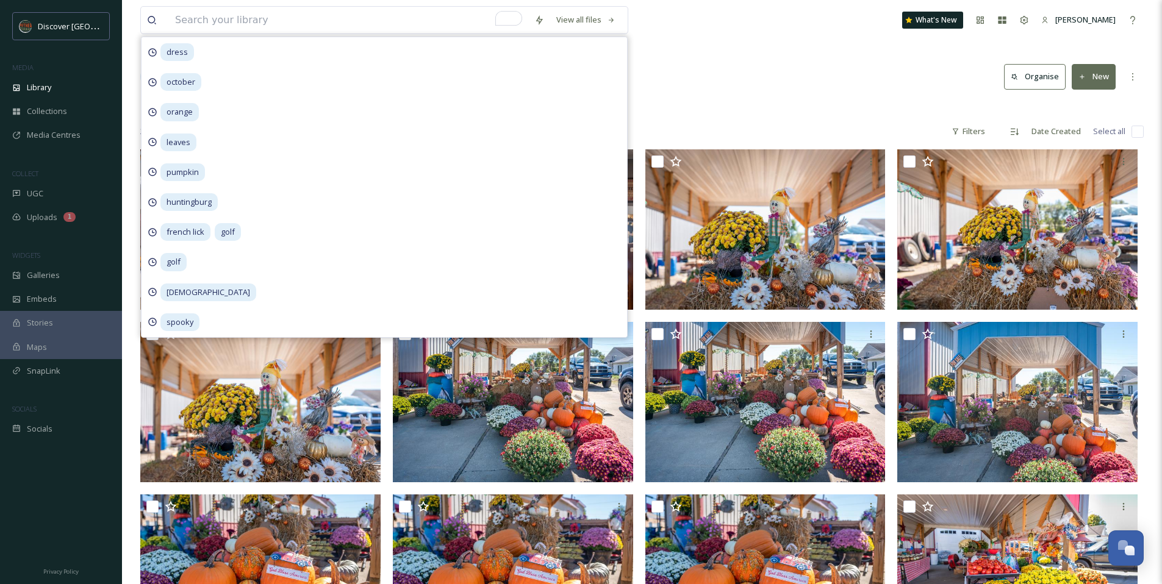
click at [749, 38] on div "View all files dress october orange leaves pumpkin huntingburg french lick golf…" at bounding box center [641, 20] width 1003 height 40
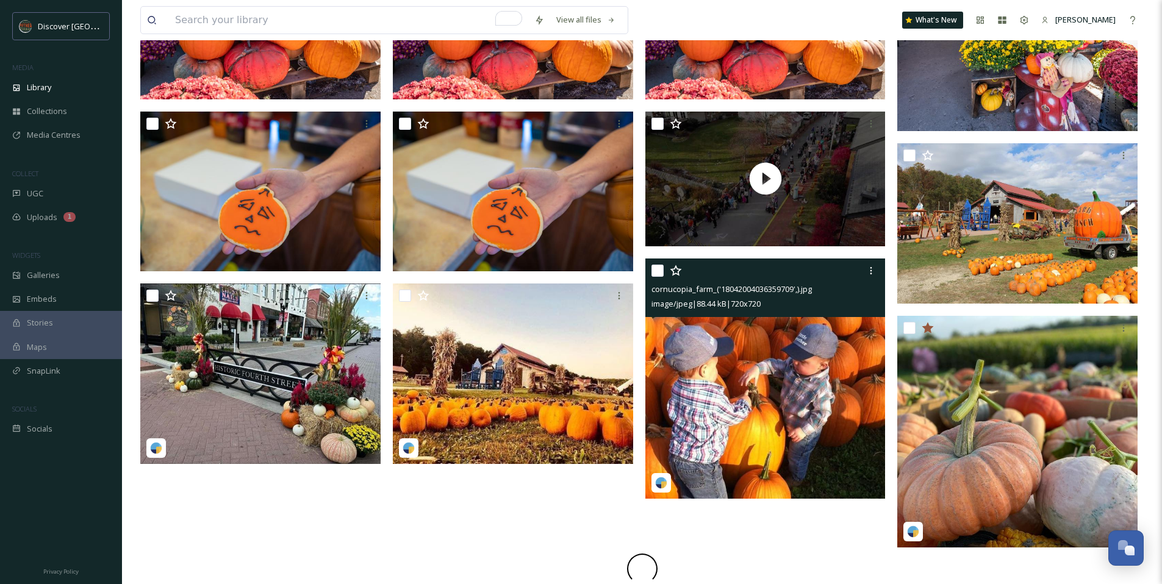
scroll to position [556, 0]
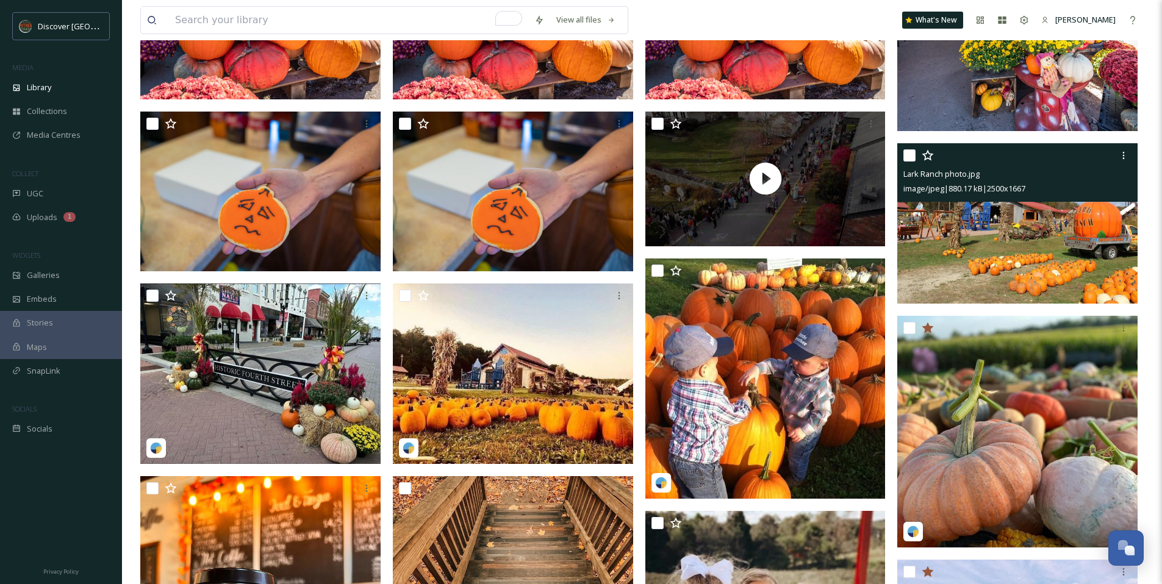
click at [968, 270] on img at bounding box center [1017, 223] width 240 height 160
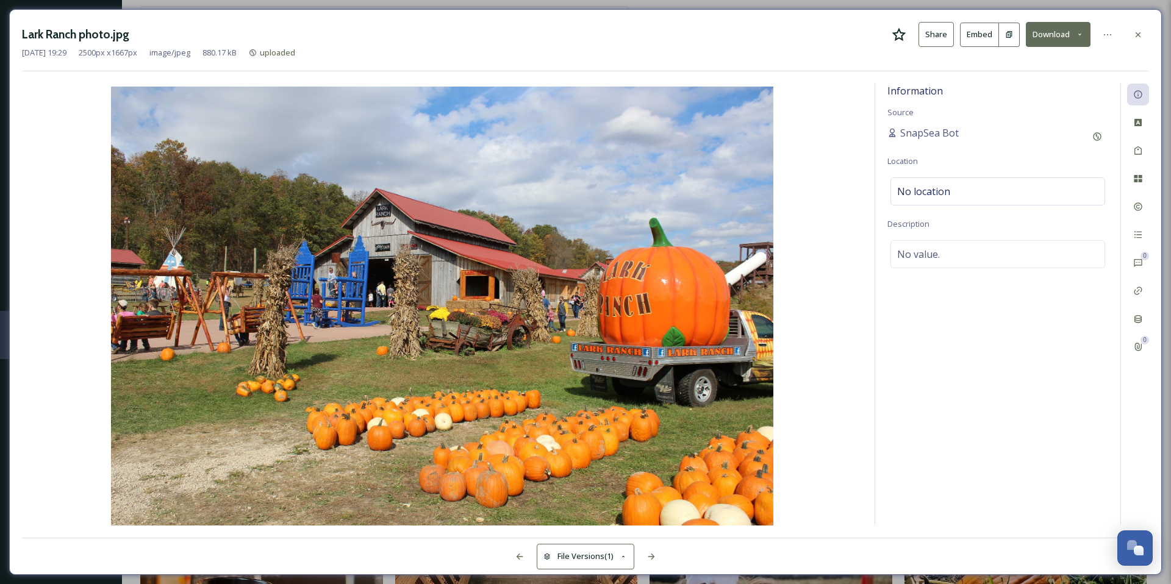
click at [900, 35] on icon at bounding box center [899, 34] width 15 height 15
click at [1138, 35] on icon at bounding box center [1138, 35] width 10 height 10
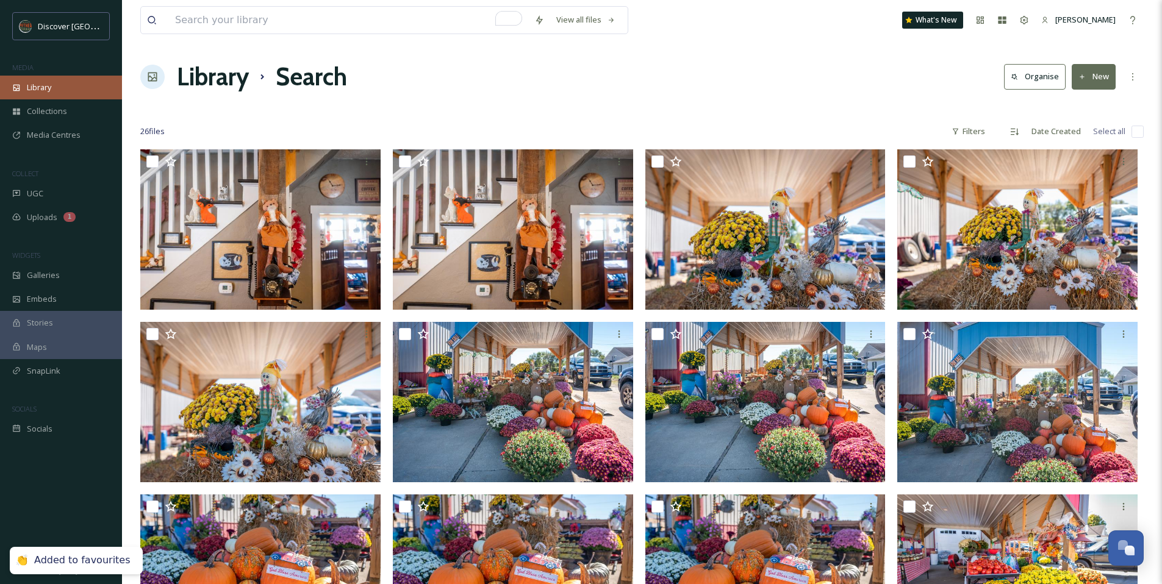
click at [56, 94] on div "Library" at bounding box center [61, 88] width 122 height 24
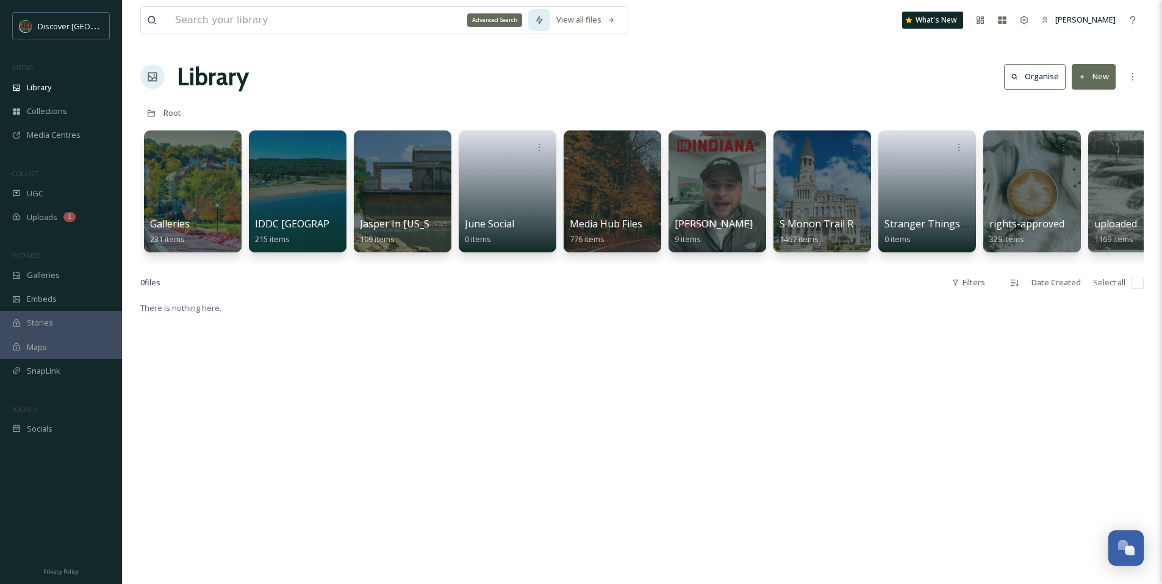
click at [542, 21] on icon at bounding box center [539, 20] width 10 height 10
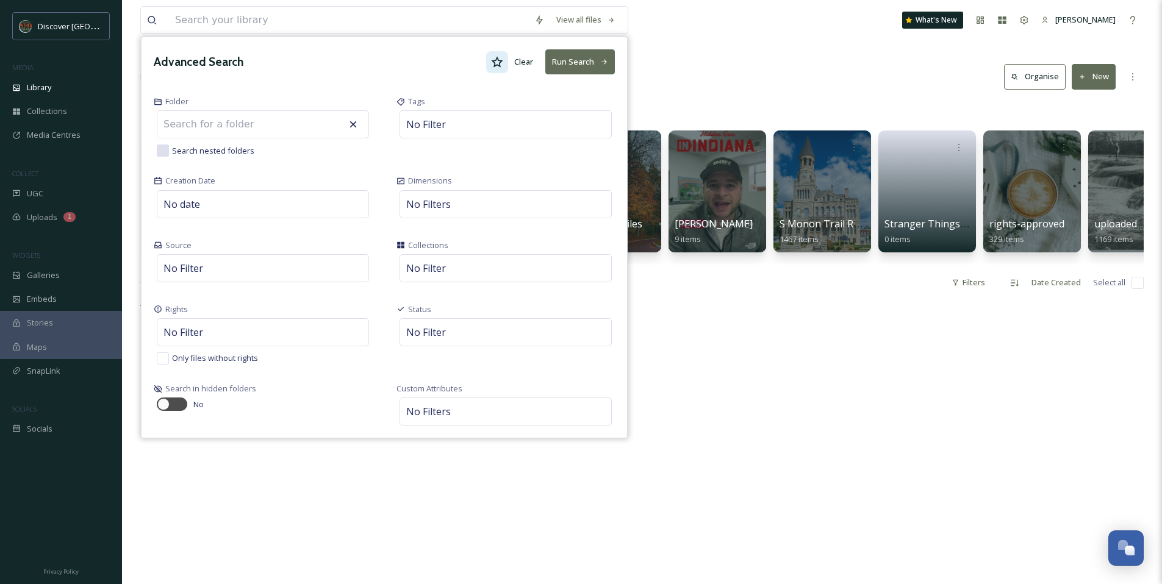
click at [493, 65] on icon at bounding box center [497, 62] width 12 height 12
click at [583, 66] on button "Run Search" at bounding box center [580, 61] width 70 height 25
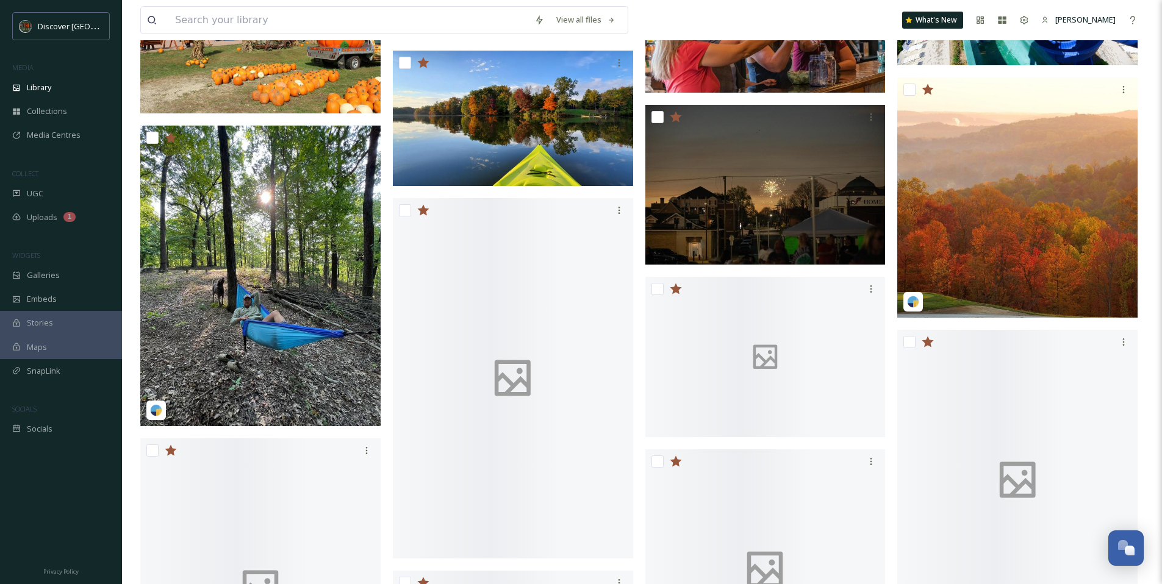
scroll to position [1413, 0]
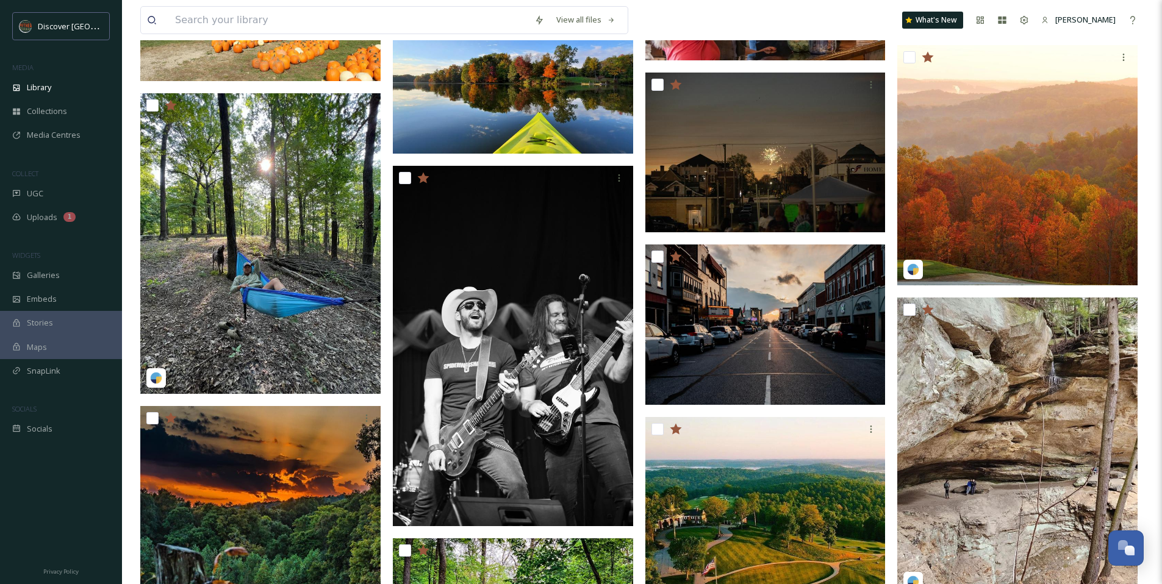
click at [235, 74] on img at bounding box center [260, 1] width 240 height 160
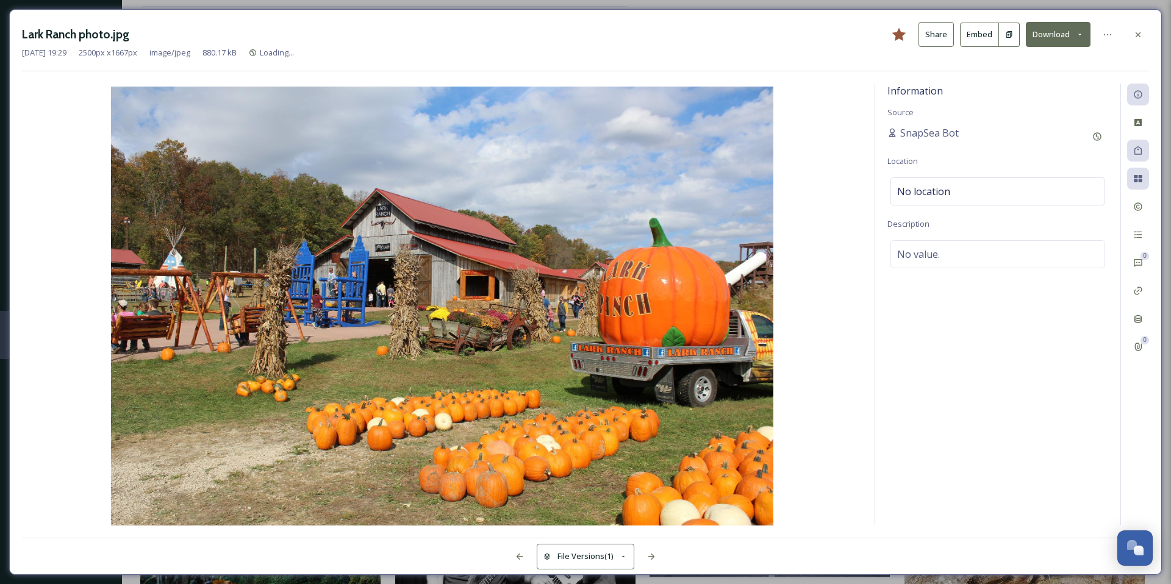
scroll to position [1252, 0]
click at [1134, 37] on icon at bounding box center [1138, 35] width 10 height 10
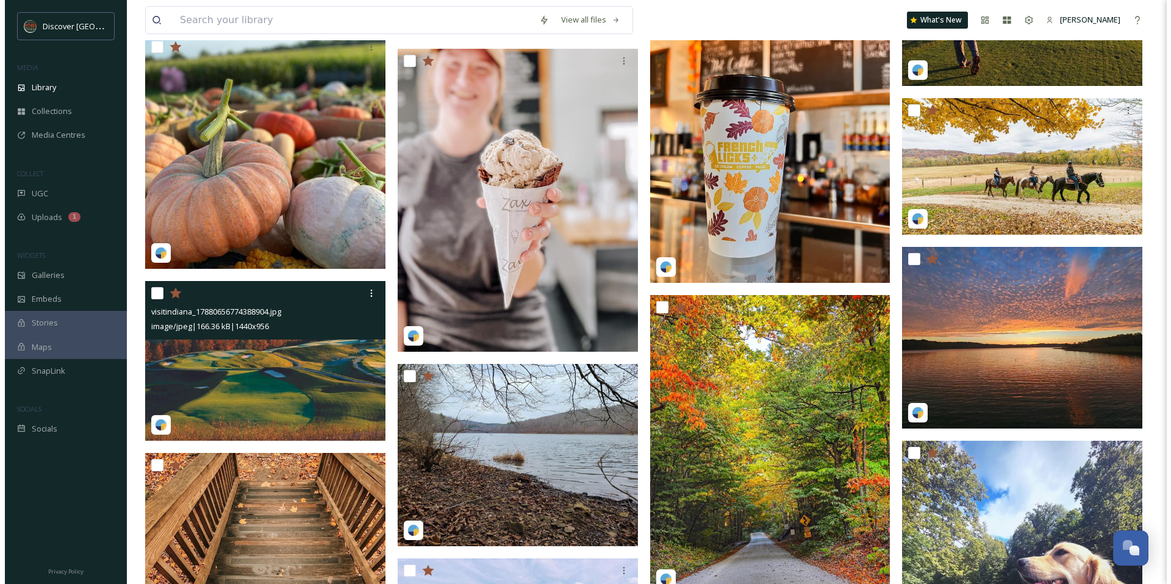
scroll to position [2113, 0]
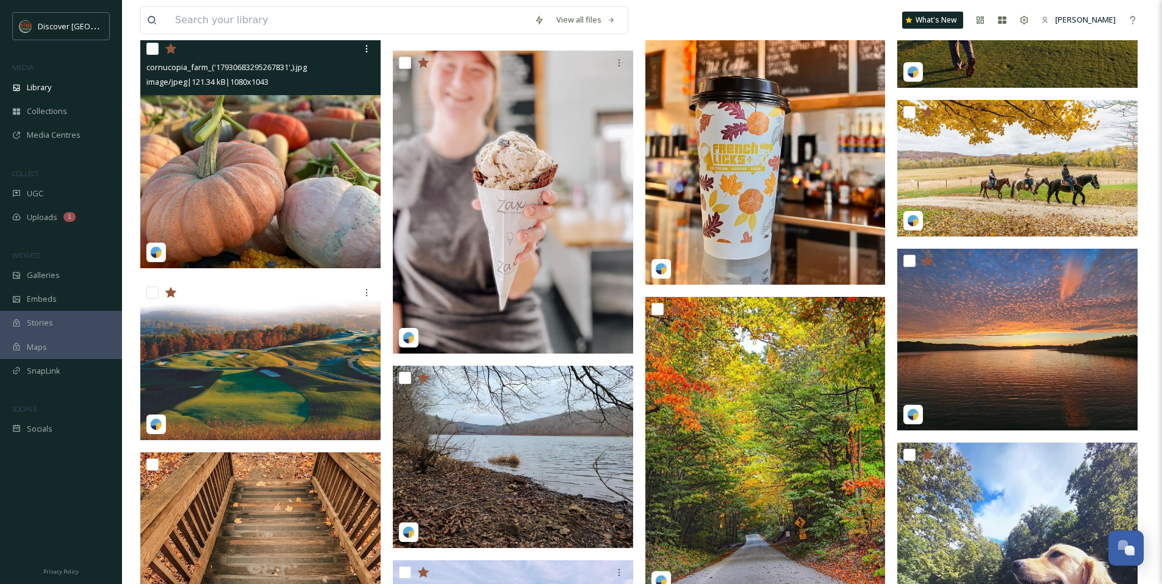
click at [235, 191] on img at bounding box center [260, 153] width 240 height 232
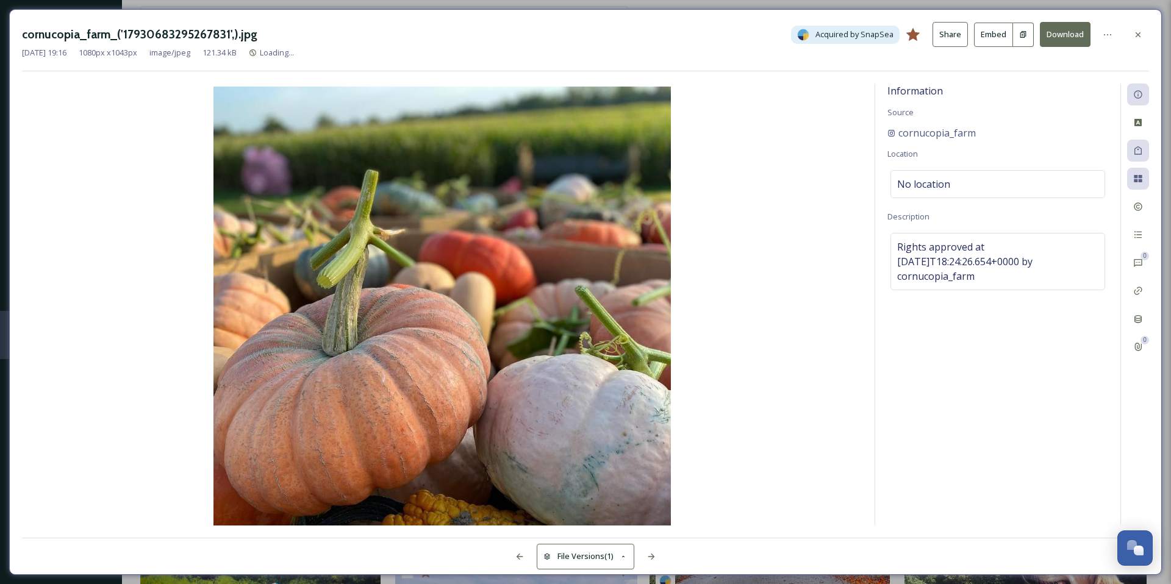
click at [1078, 34] on button "Download" at bounding box center [1065, 34] width 51 height 25
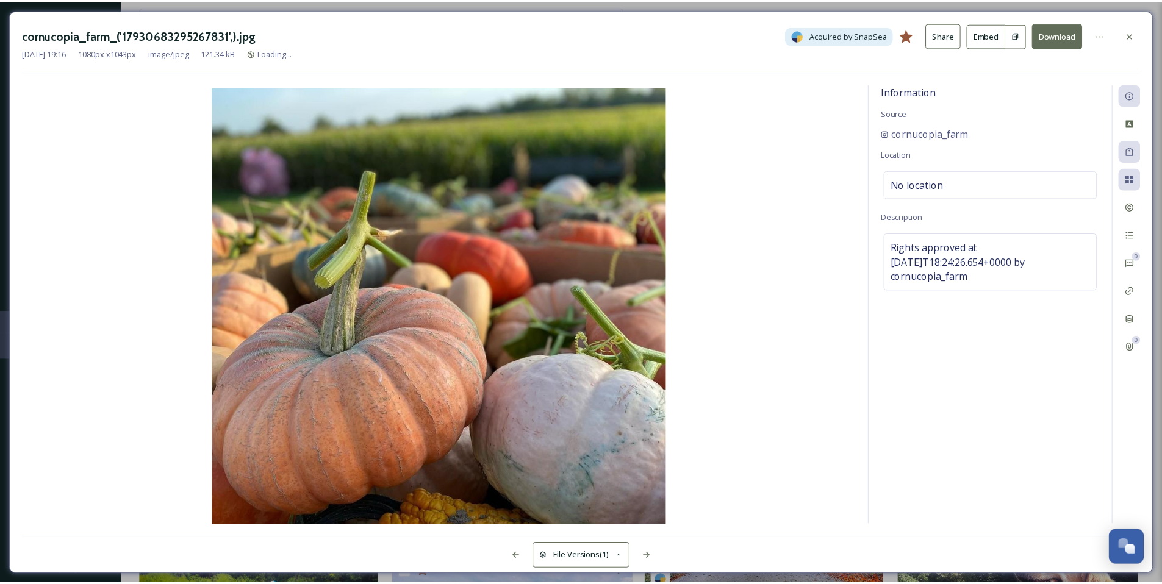
scroll to position [2115, 0]
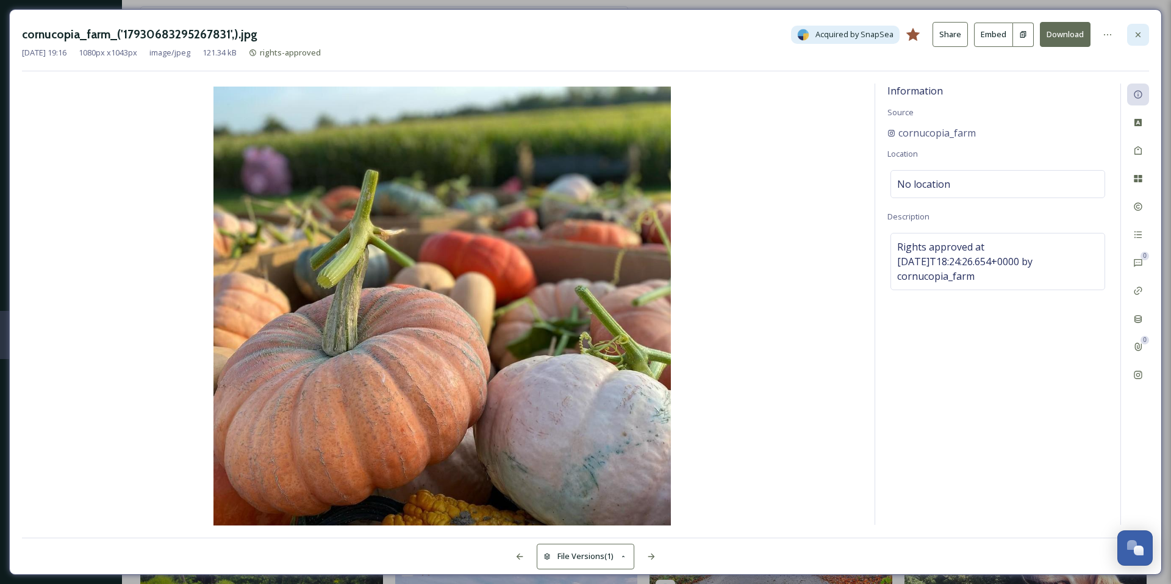
click at [1139, 36] on icon at bounding box center [1138, 34] width 5 height 5
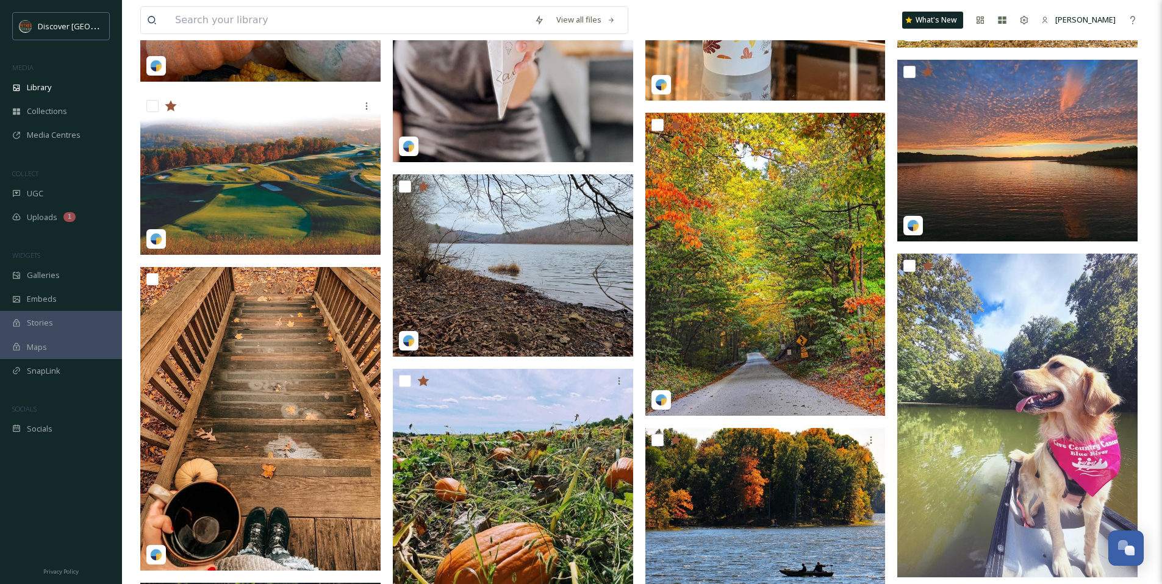
scroll to position [2309, 0]
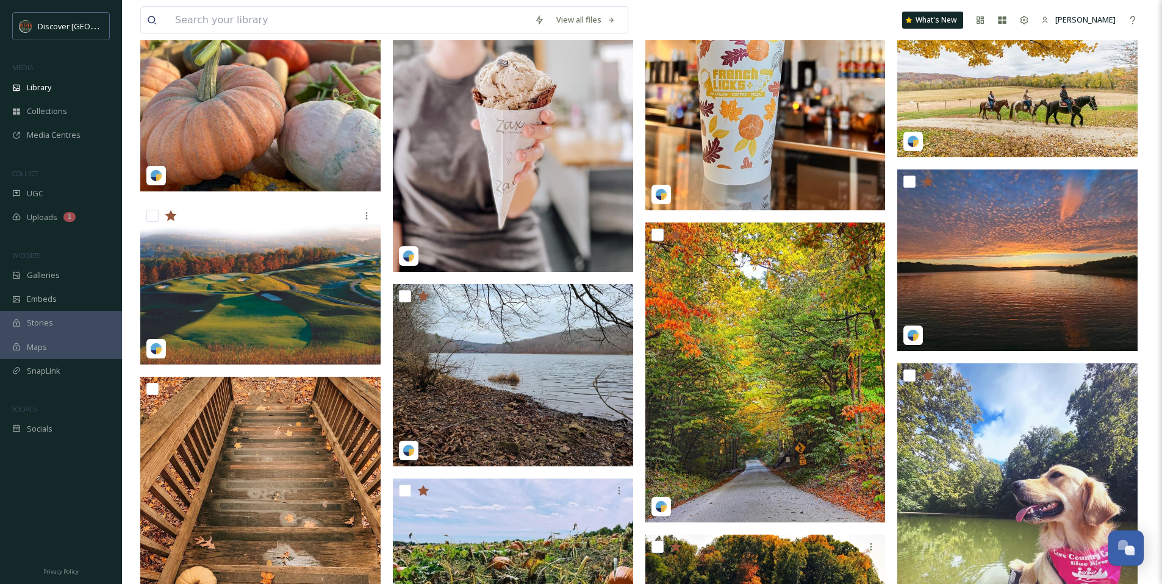
scroll to position [2428, 0]
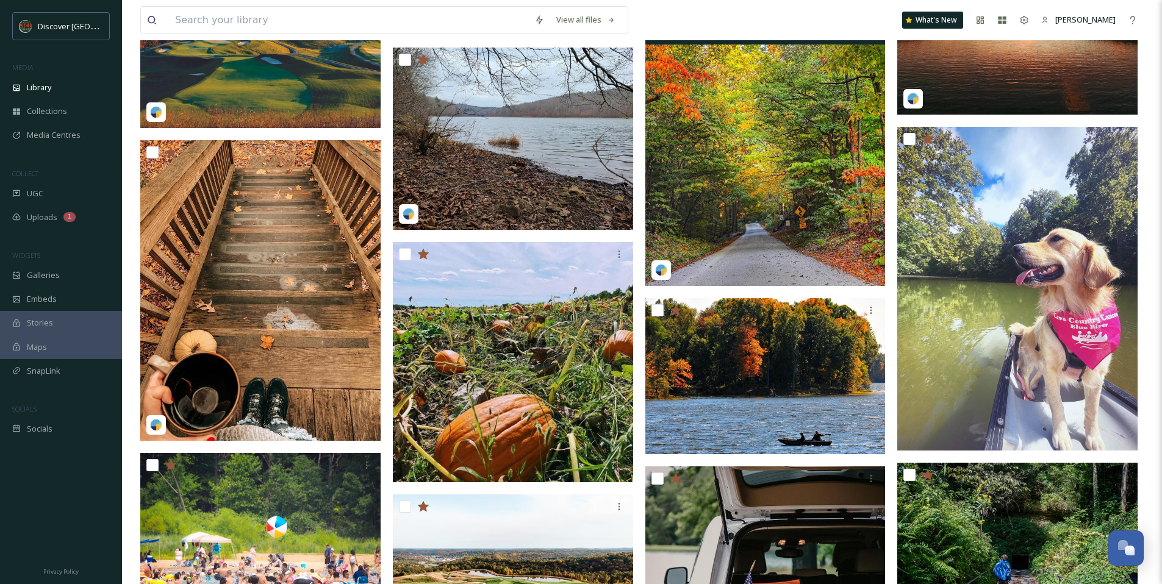
click at [683, 199] on img at bounding box center [765, 136] width 240 height 300
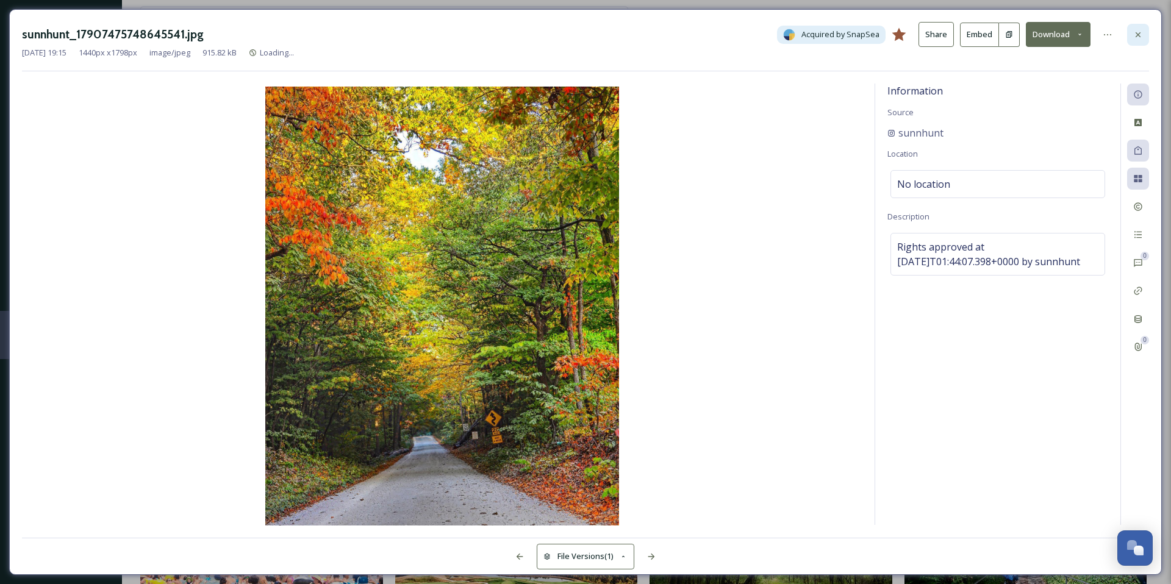
click at [1135, 30] on icon at bounding box center [1138, 35] width 10 height 10
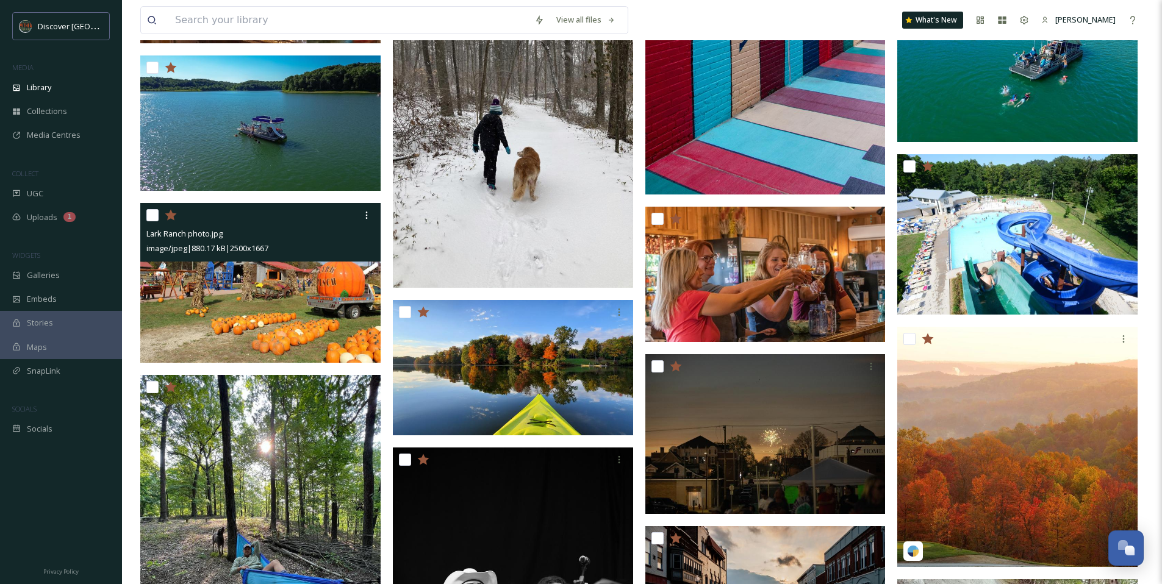
scroll to position [964, 0]
